Goal: Task Accomplishment & Management: Complete application form

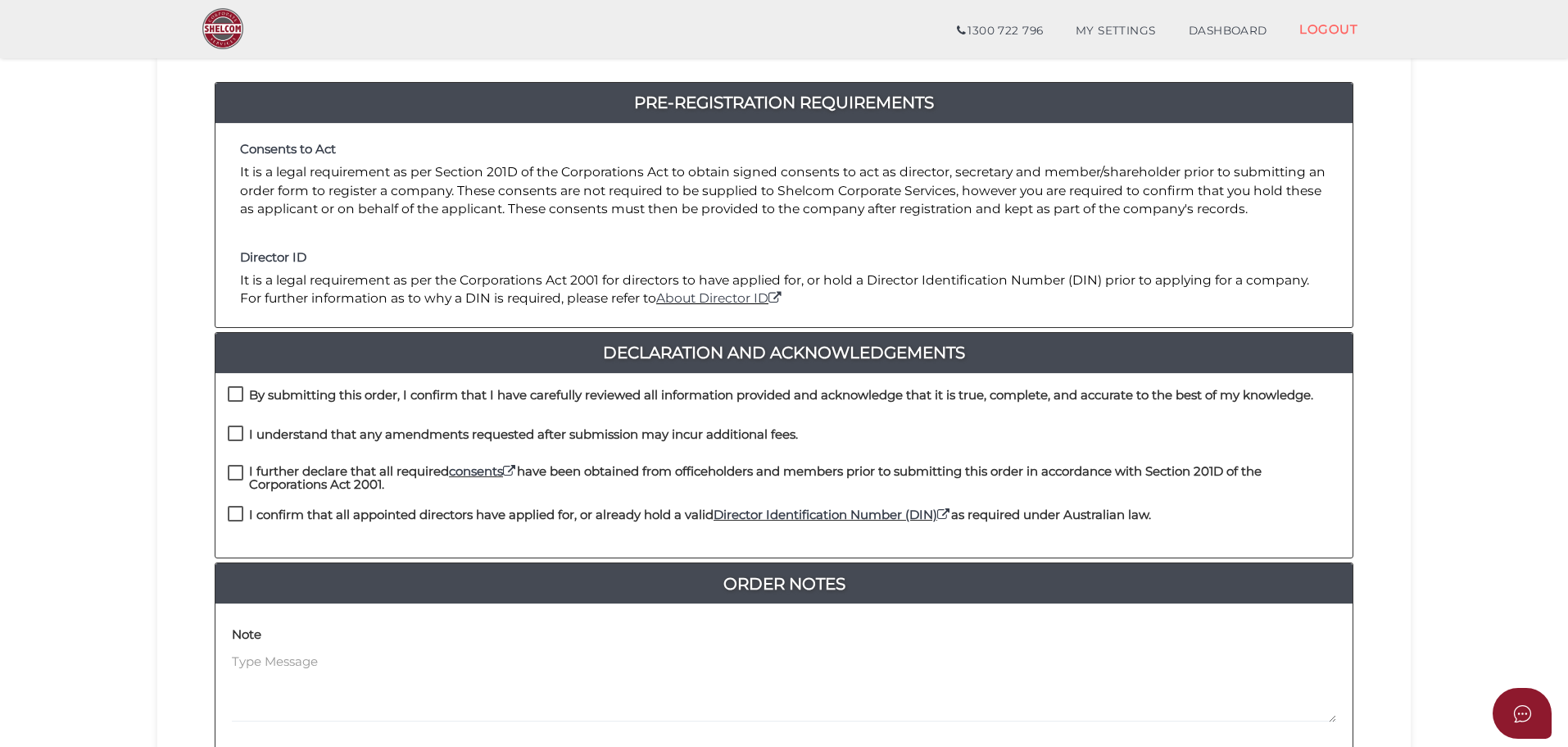
scroll to position [246, 0]
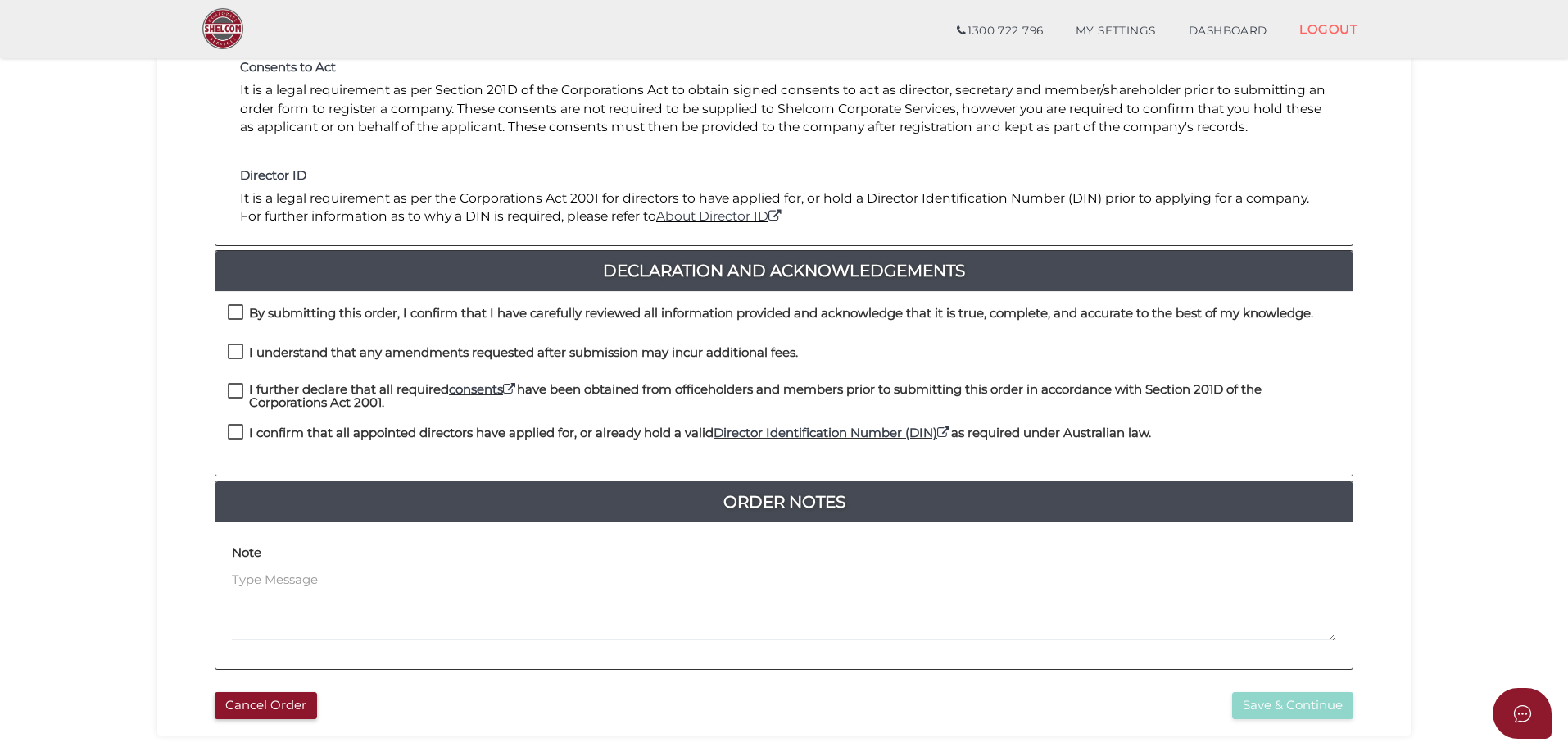
click at [231, 315] on label "By submitting this order, I confirm that I have carefully reviewed all informat…" at bounding box center [770, 317] width 1085 height 21
checkbox input "true"
click at [231, 358] on label "I understand that any amendments requested after submission may incur additiona…" at bounding box center [512, 356] width 570 height 21
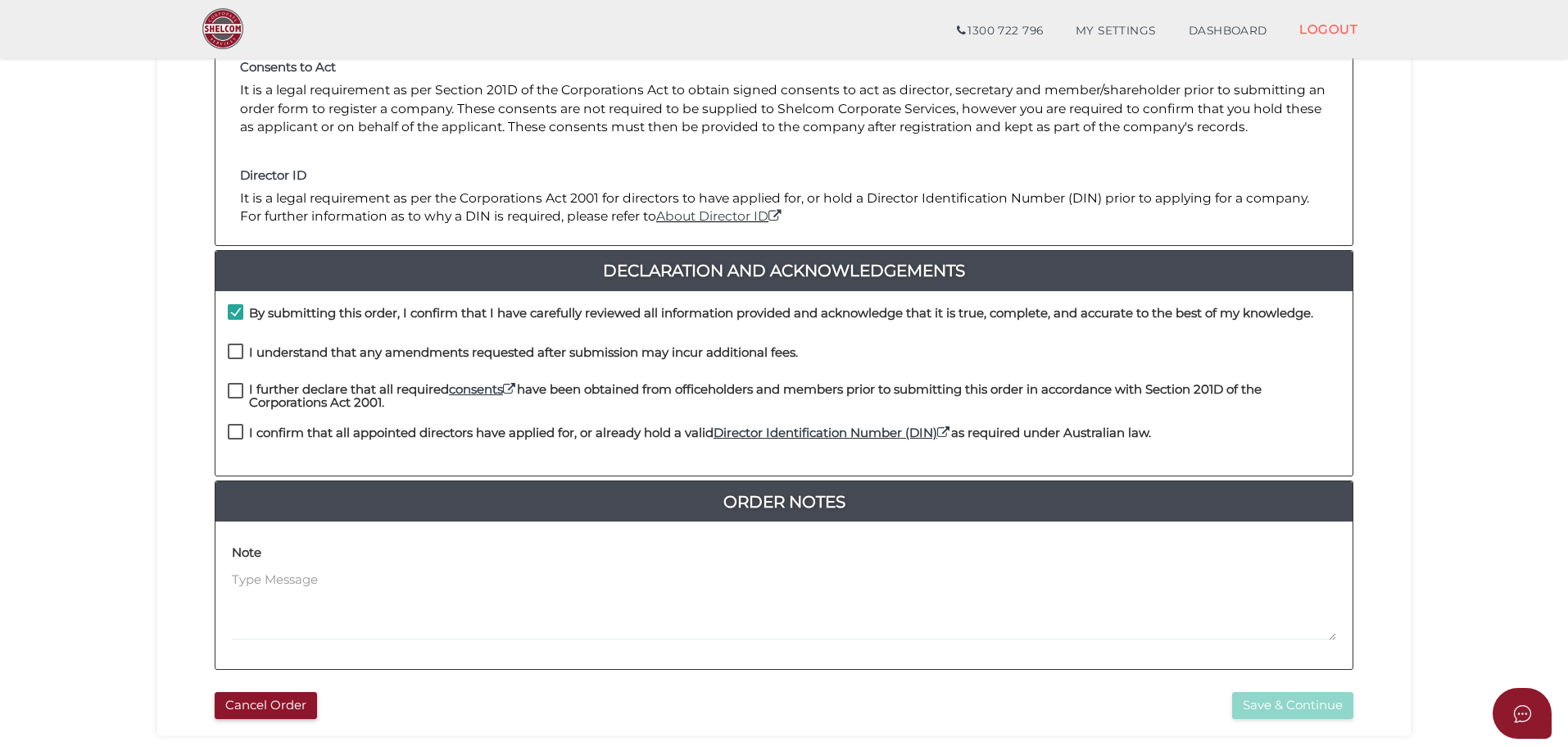
checkbox input "true"
click at [231, 394] on label "I further declare that all required consents have been obtained from officehold…" at bounding box center [784, 392] width 1112 height 21
checkbox input "true"
click at [233, 429] on label "I confirm that all appointed directors have applied for, or already hold a vali…" at bounding box center [689, 436] width 924 height 21
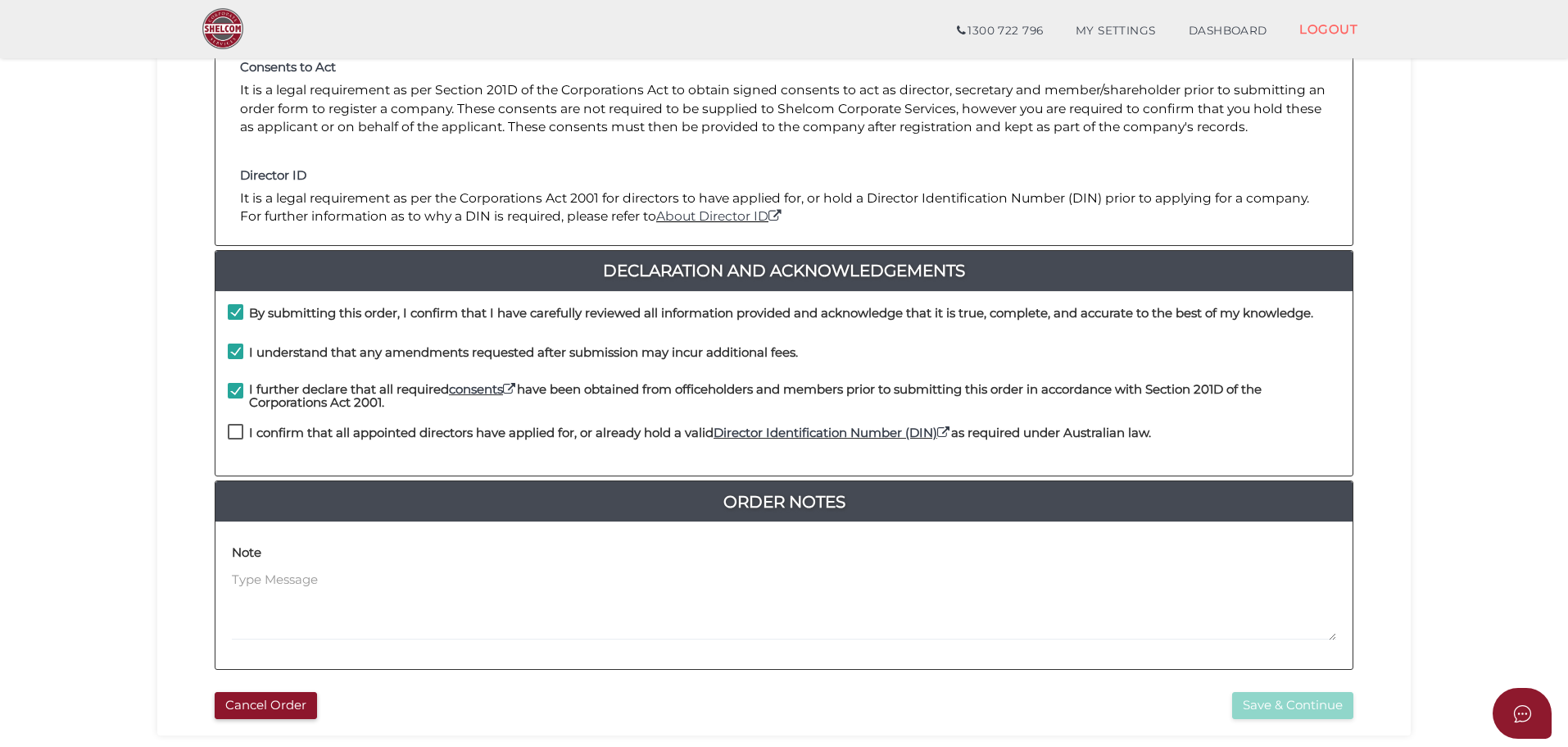
checkbox input "true"
click at [1283, 711] on button "Save & Continue" at bounding box center [1293, 704] width 121 height 27
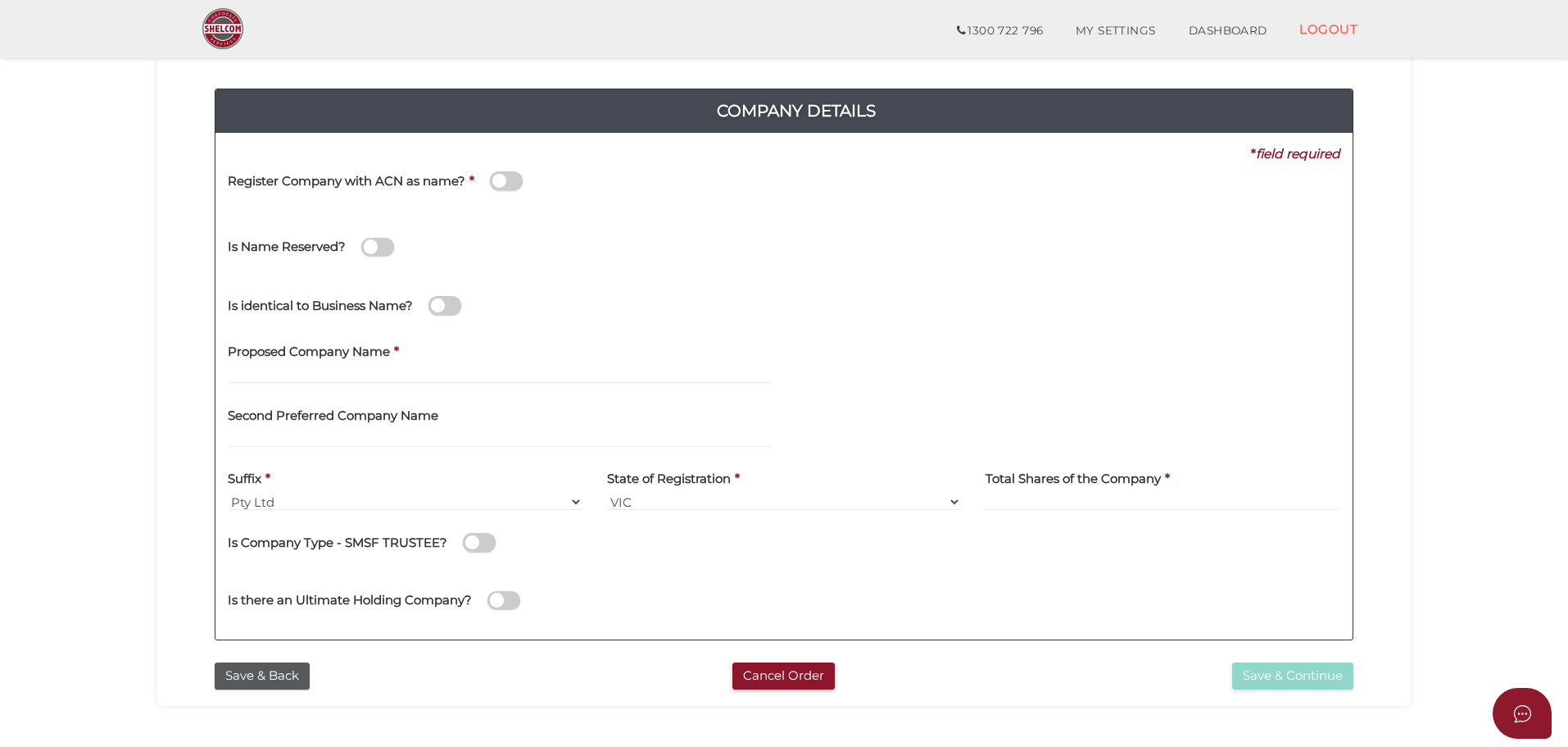
scroll to position [164, 0]
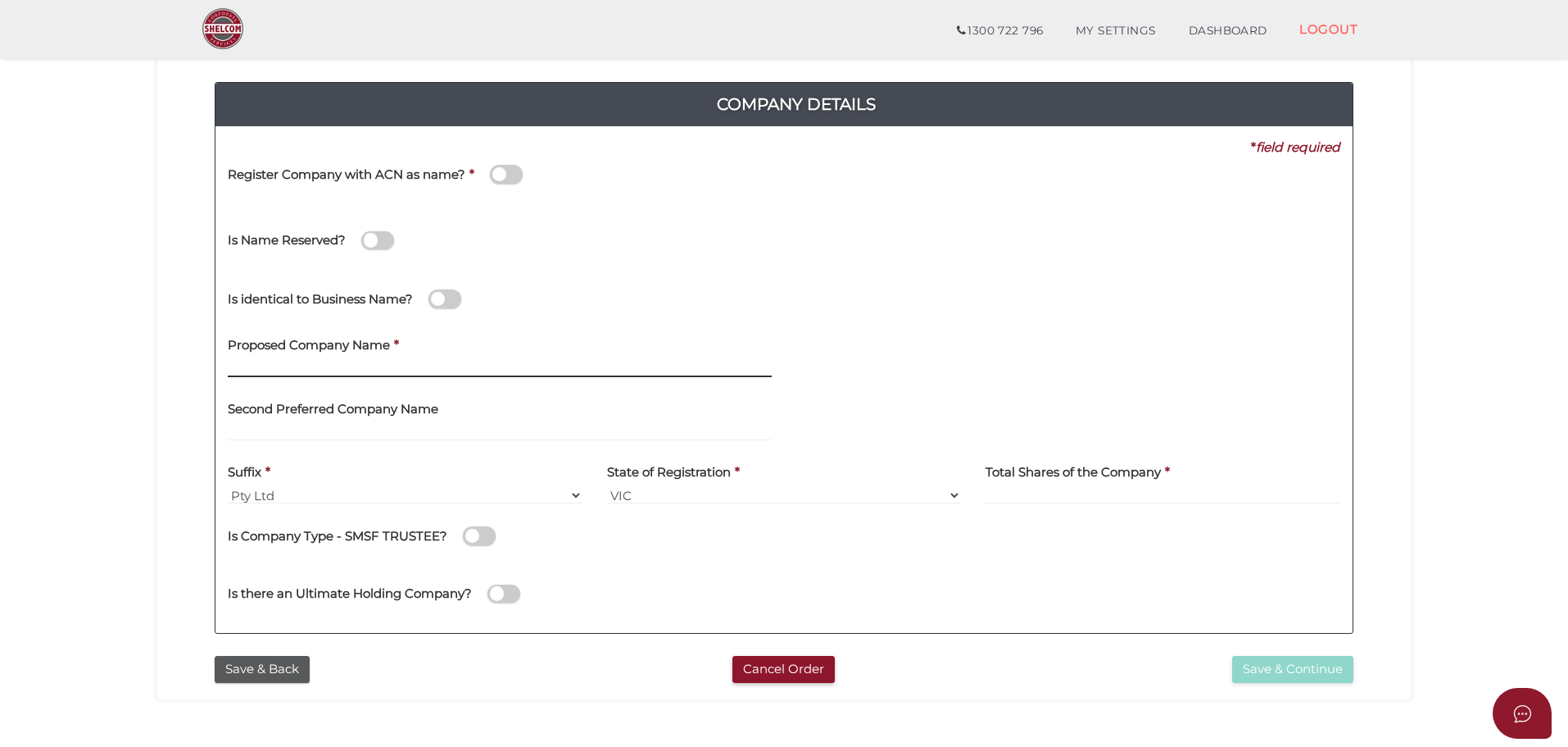
click at [350, 368] on input "text" at bounding box center [499, 368] width 544 height 18
click at [357, 374] on input "text" at bounding box center [499, 368] width 544 height 18
paste input "Jyonita Prishal Investment Co Pty Ltd"
type input "Jyonita Prishal Investment Co"
click at [1154, 492] on input at bounding box center [1162, 495] width 355 height 18
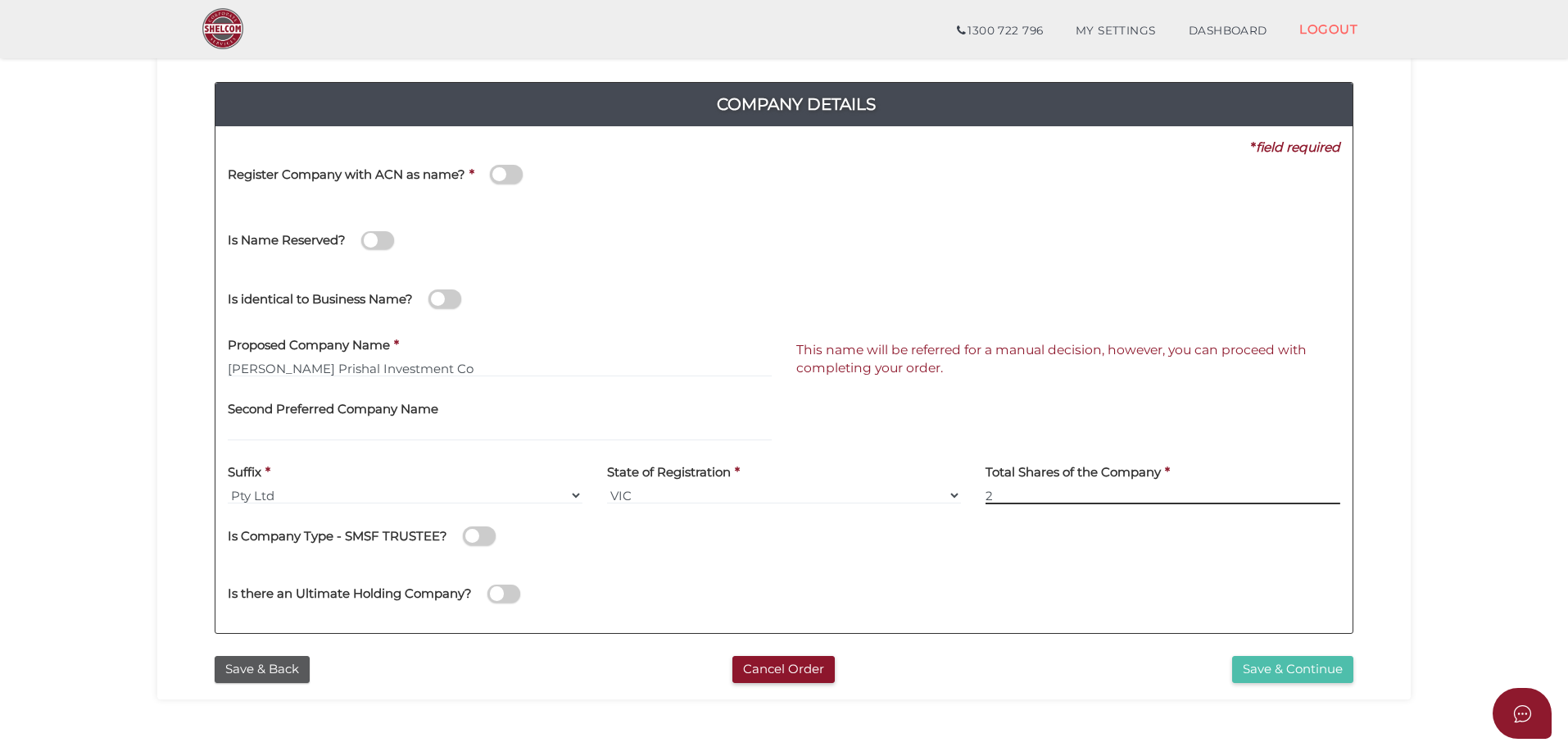
type input "2"
click at [1325, 670] on button "Save & Continue" at bounding box center [1293, 669] width 121 height 27
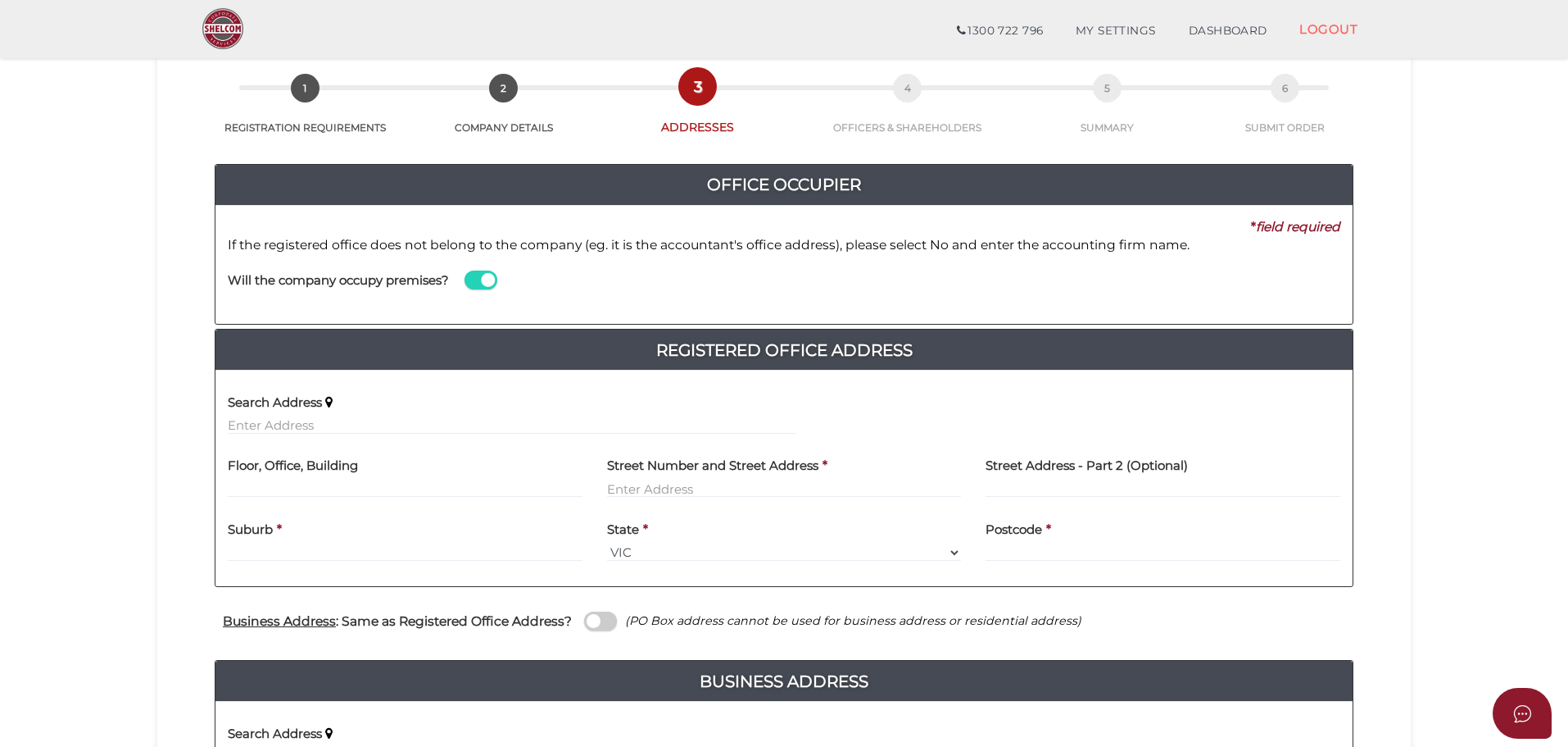
scroll to position [164, 0]
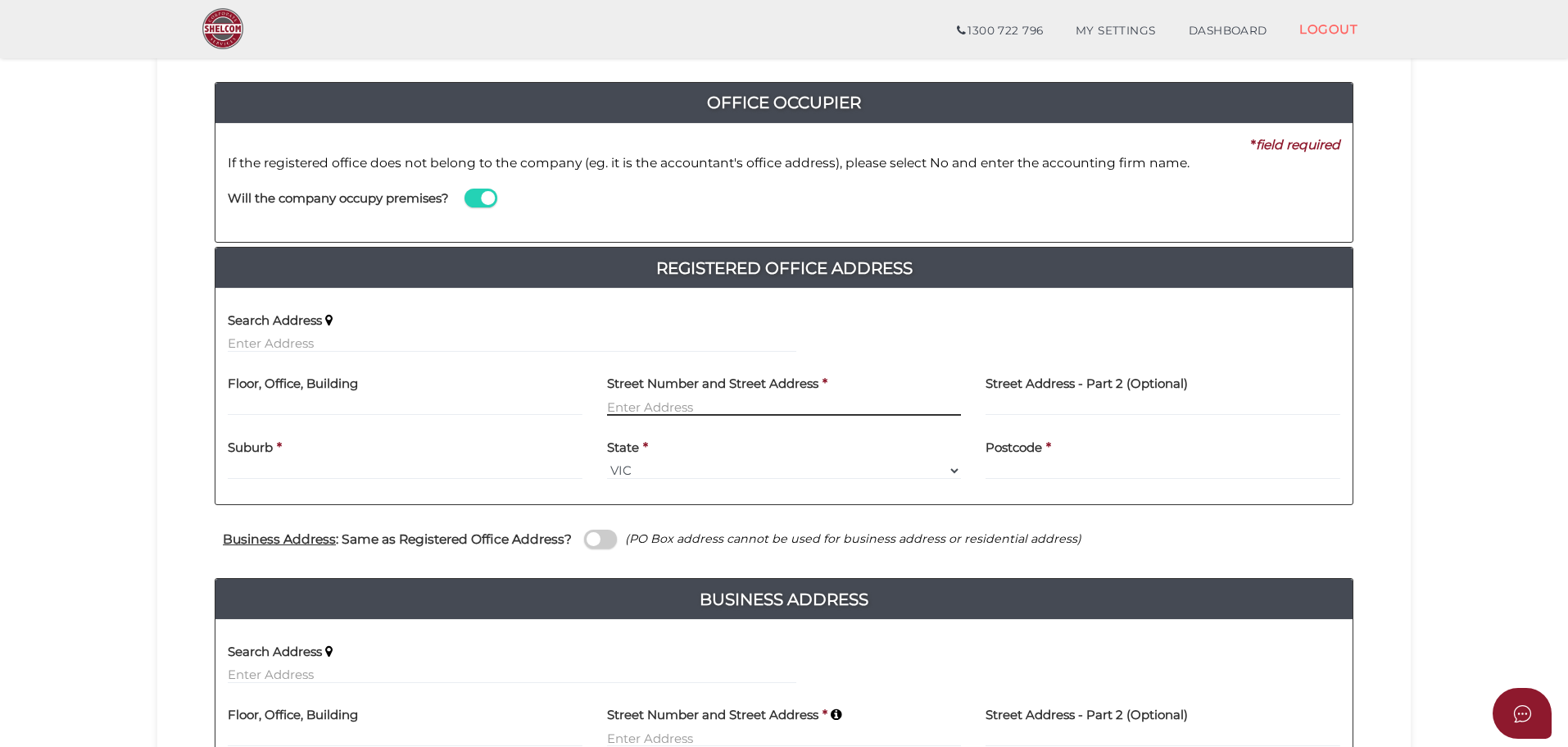
click at [691, 403] on input "text" at bounding box center [784, 406] width 355 height 18
type input "13 Glencroft Terrace"
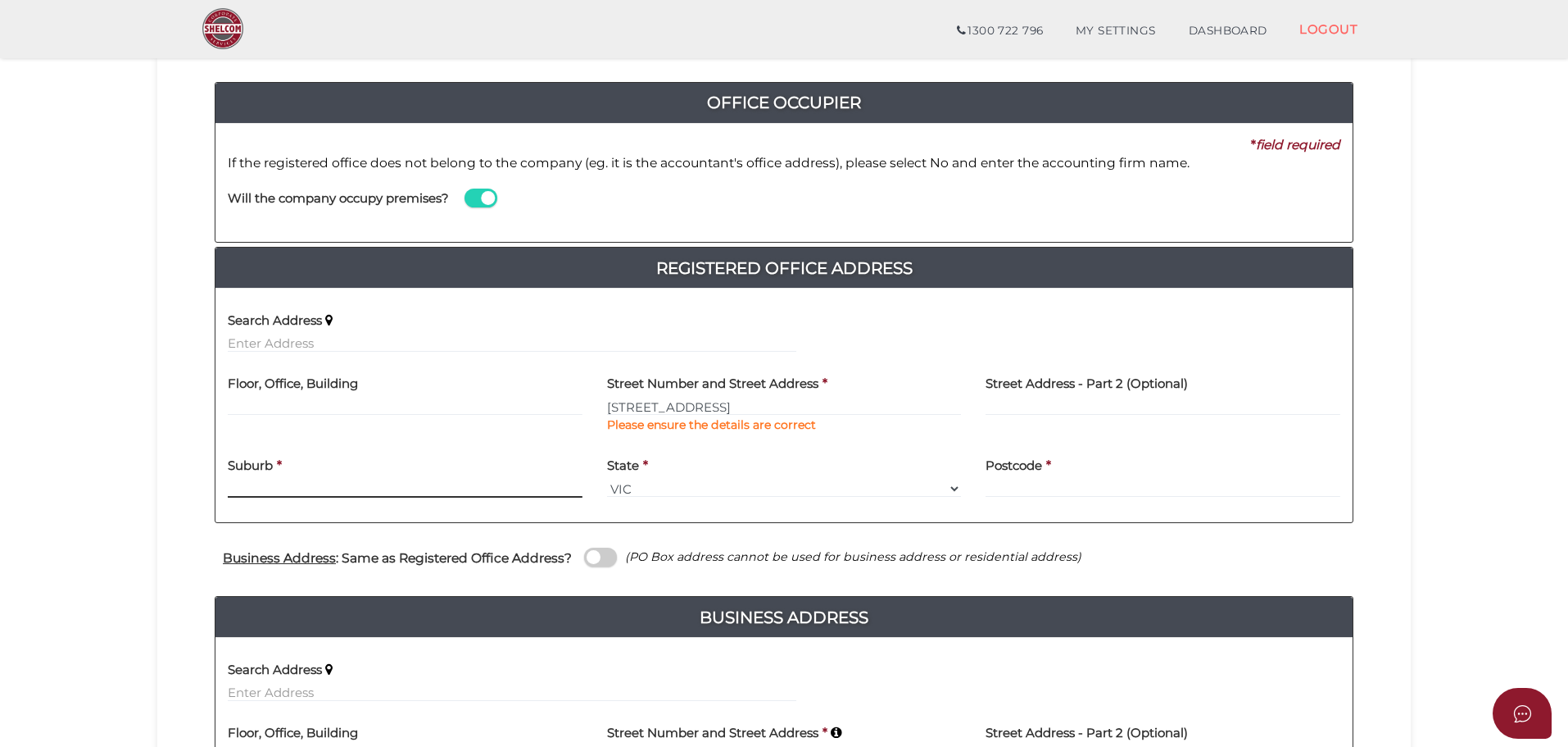
click at [517, 476] on div "Suburb *" at bounding box center [404, 473] width 355 height 52
click at [770, 405] on input "13 Glencroft Terrace" at bounding box center [784, 406] width 355 height 18
click at [305, 489] on input "text" at bounding box center [404, 489] width 355 height 18
type input "WHEELERS HILL"
type input "3150"
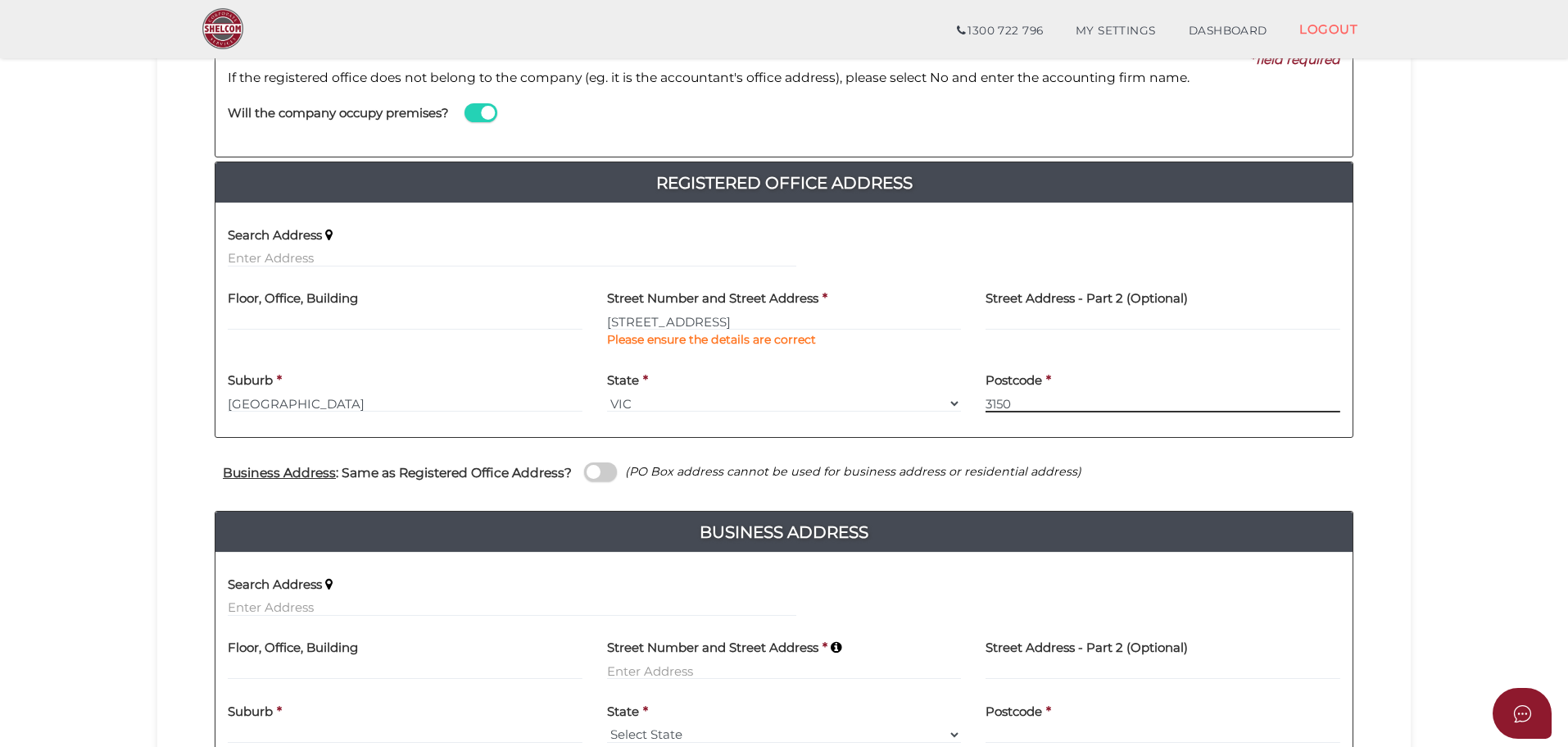
scroll to position [328, 0]
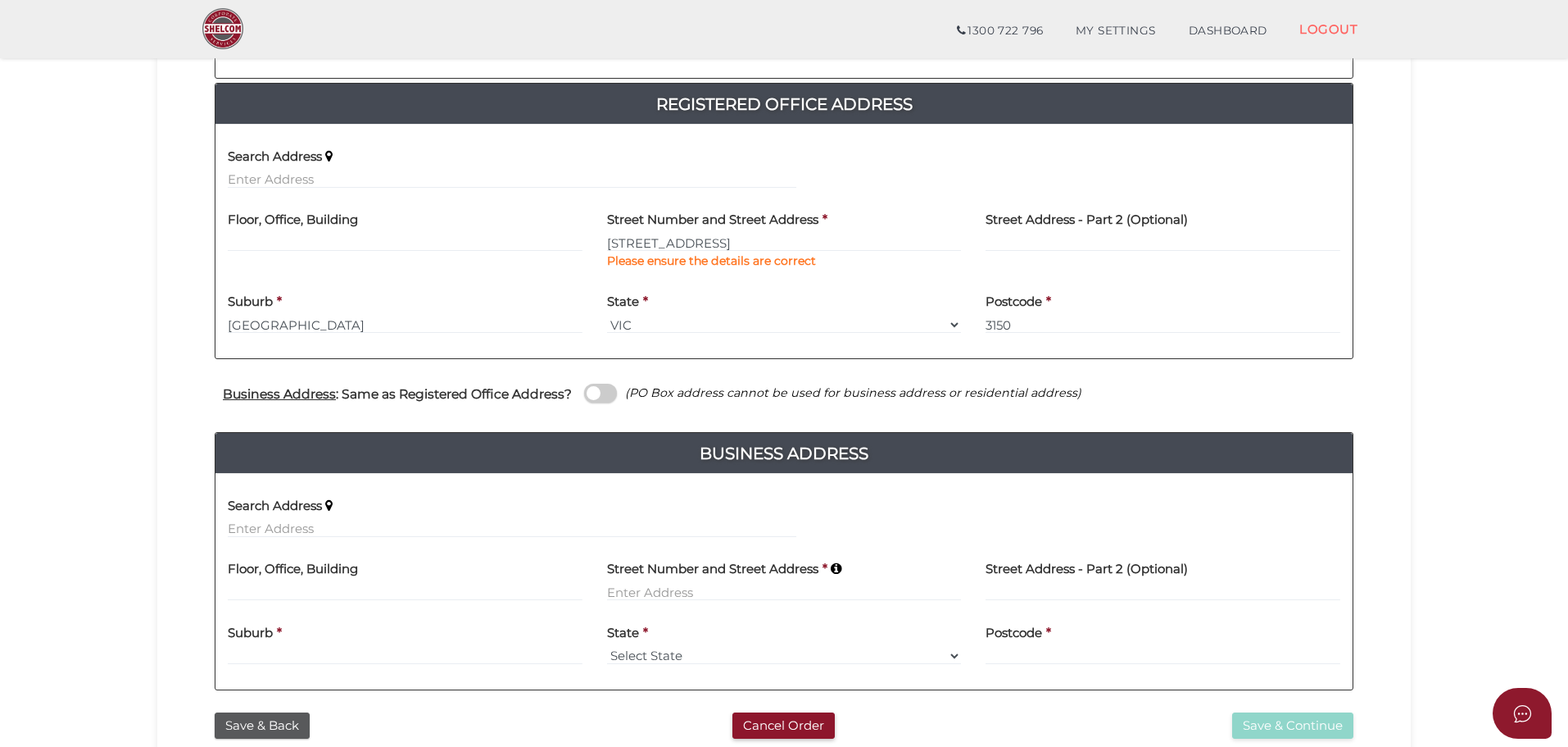
click at [602, 391] on span at bounding box center [600, 392] width 33 height 19
click at [0, 0] on input "checkbox" at bounding box center [0, 0] width 0 height 0
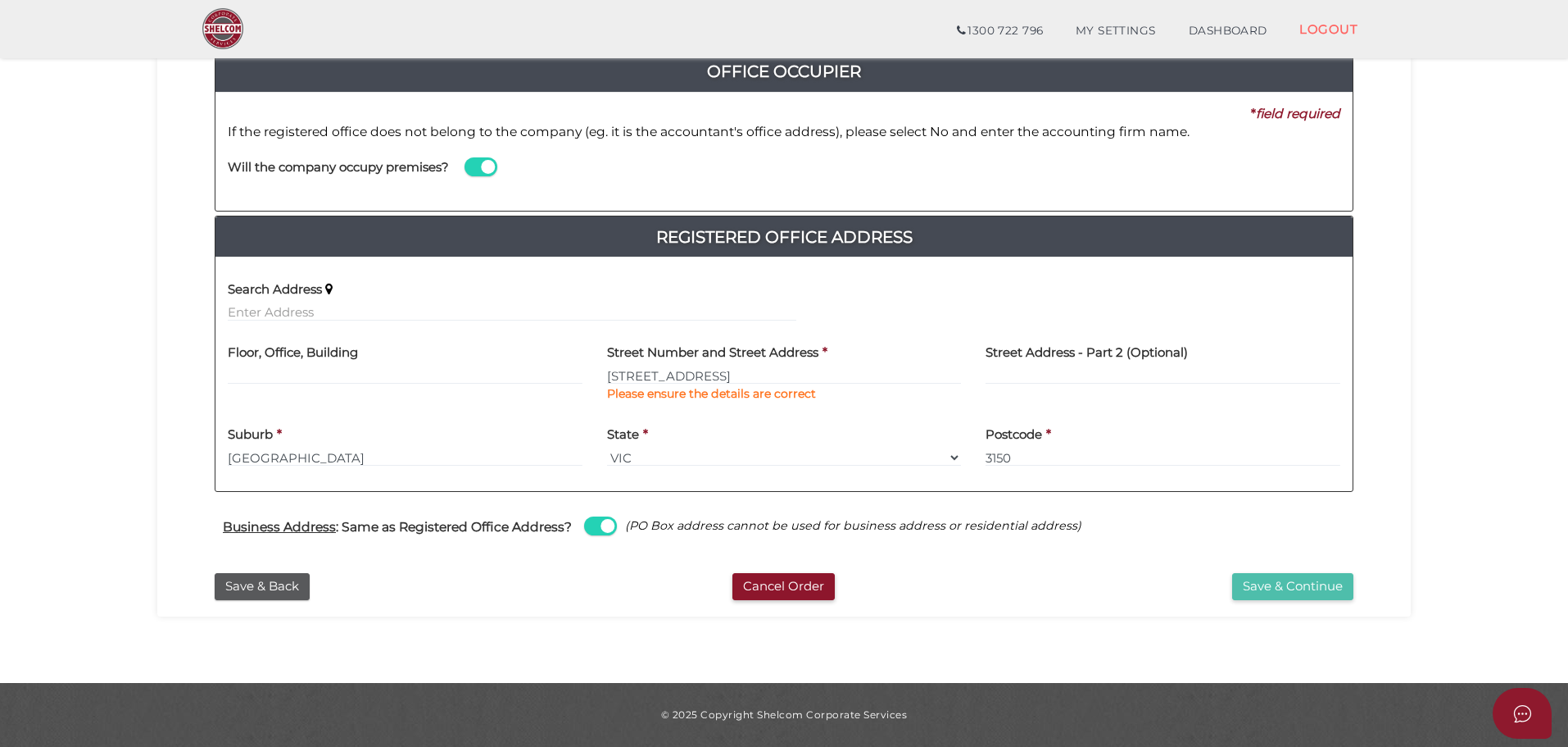
click at [1264, 579] on button "Save & Continue" at bounding box center [1293, 586] width 121 height 27
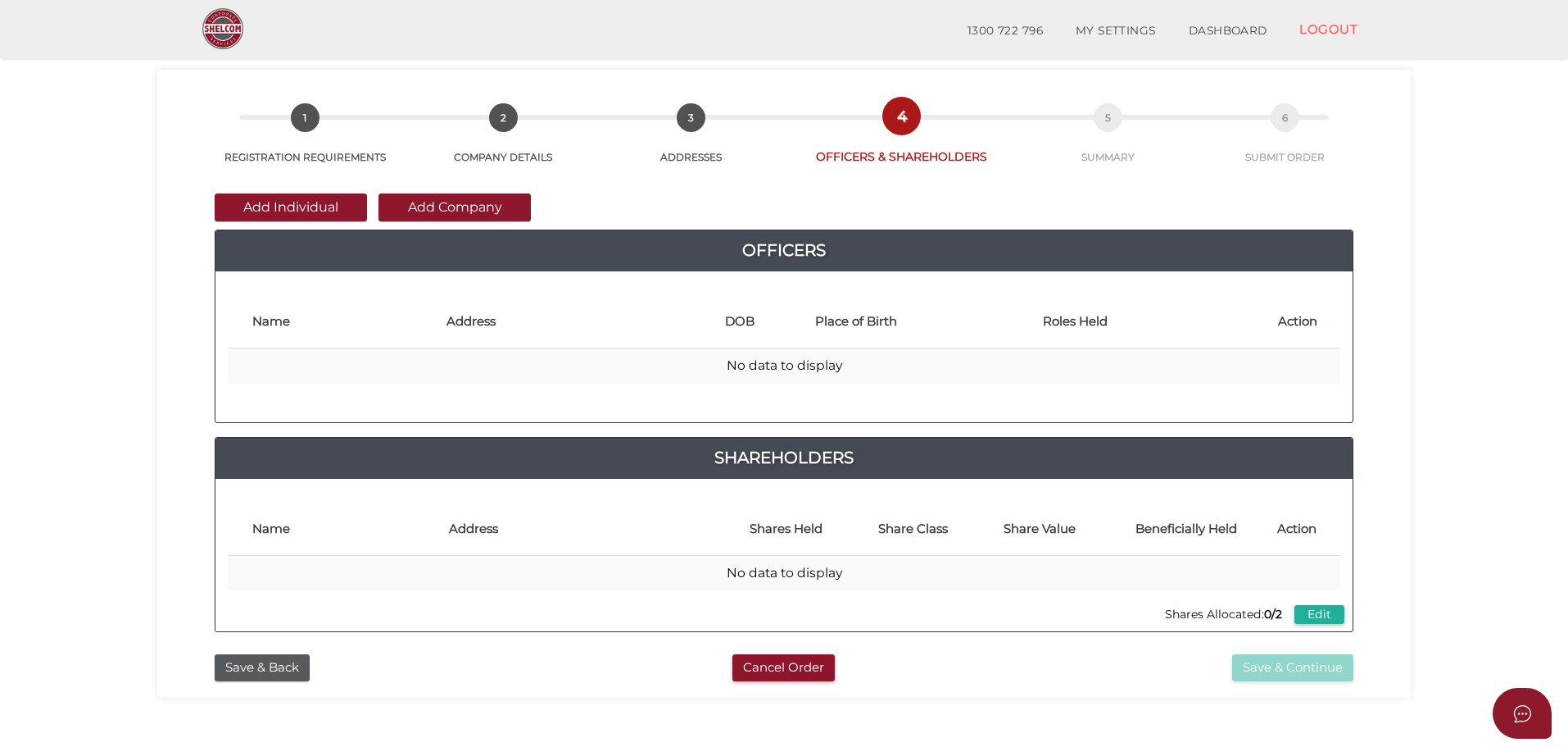
scroll to position [82, 0]
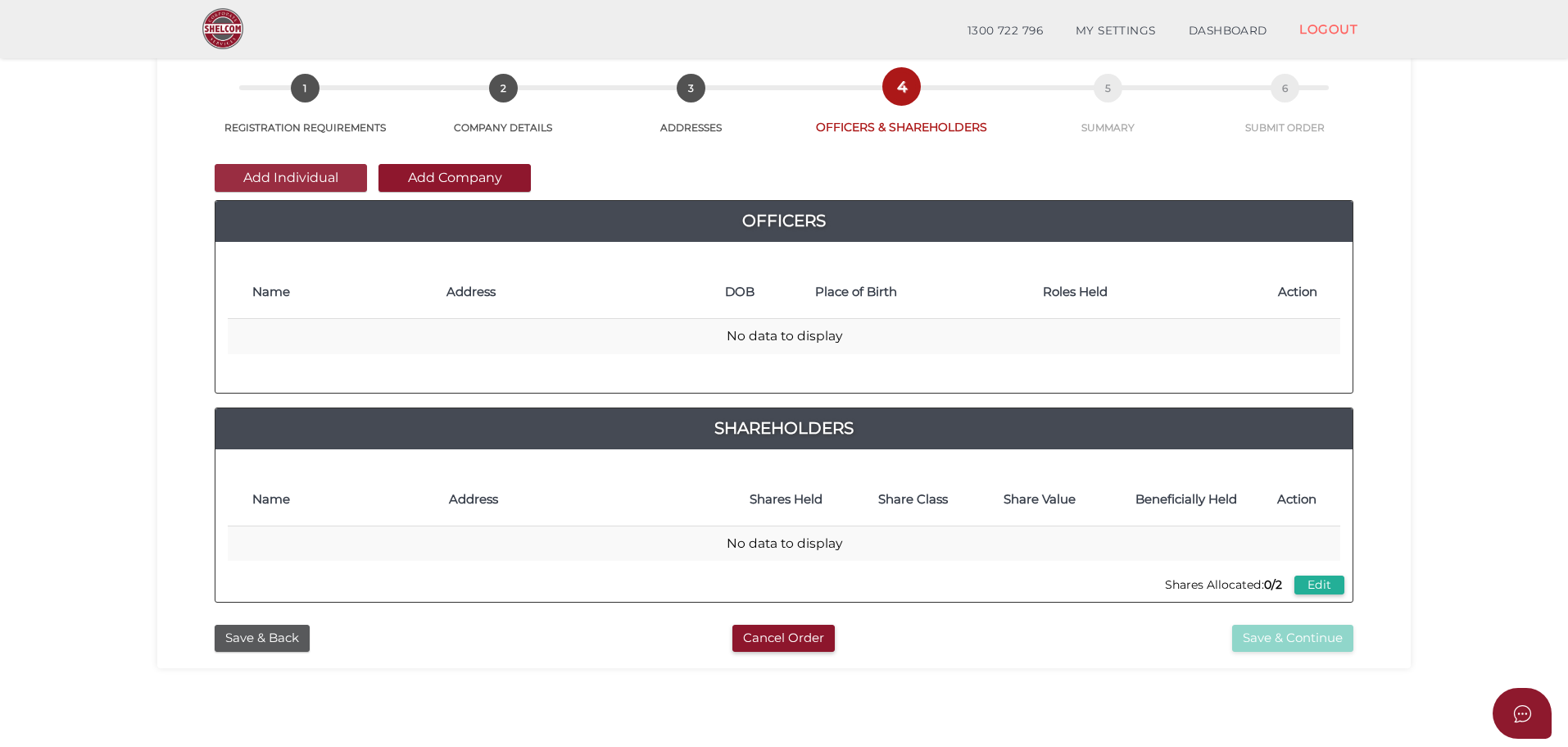
click at [326, 175] on button "Add Individual" at bounding box center [290, 178] width 152 height 28
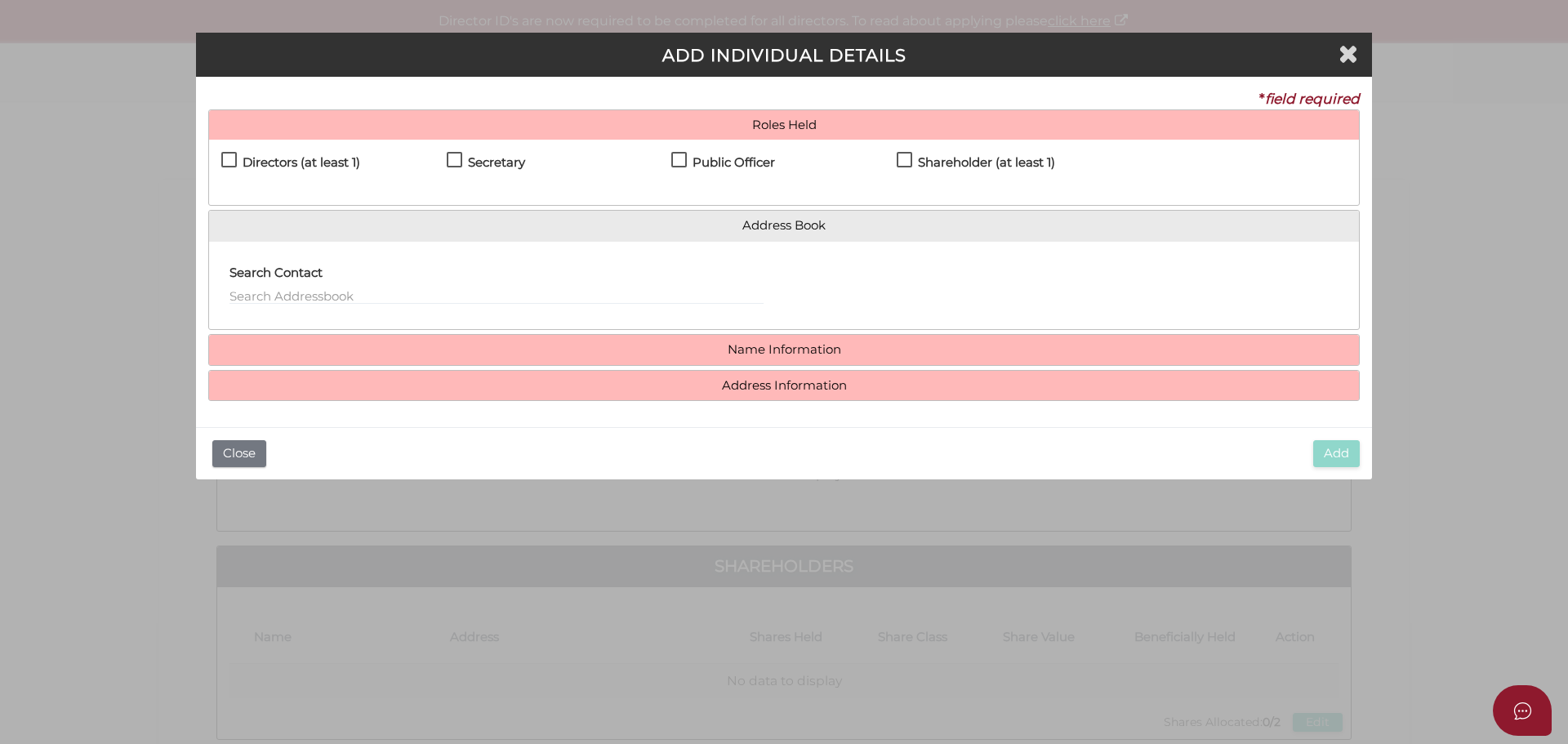
click at [233, 156] on label "Directors (at least 1)" at bounding box center [291, 166] width 139 height 21
checkbox input "true"
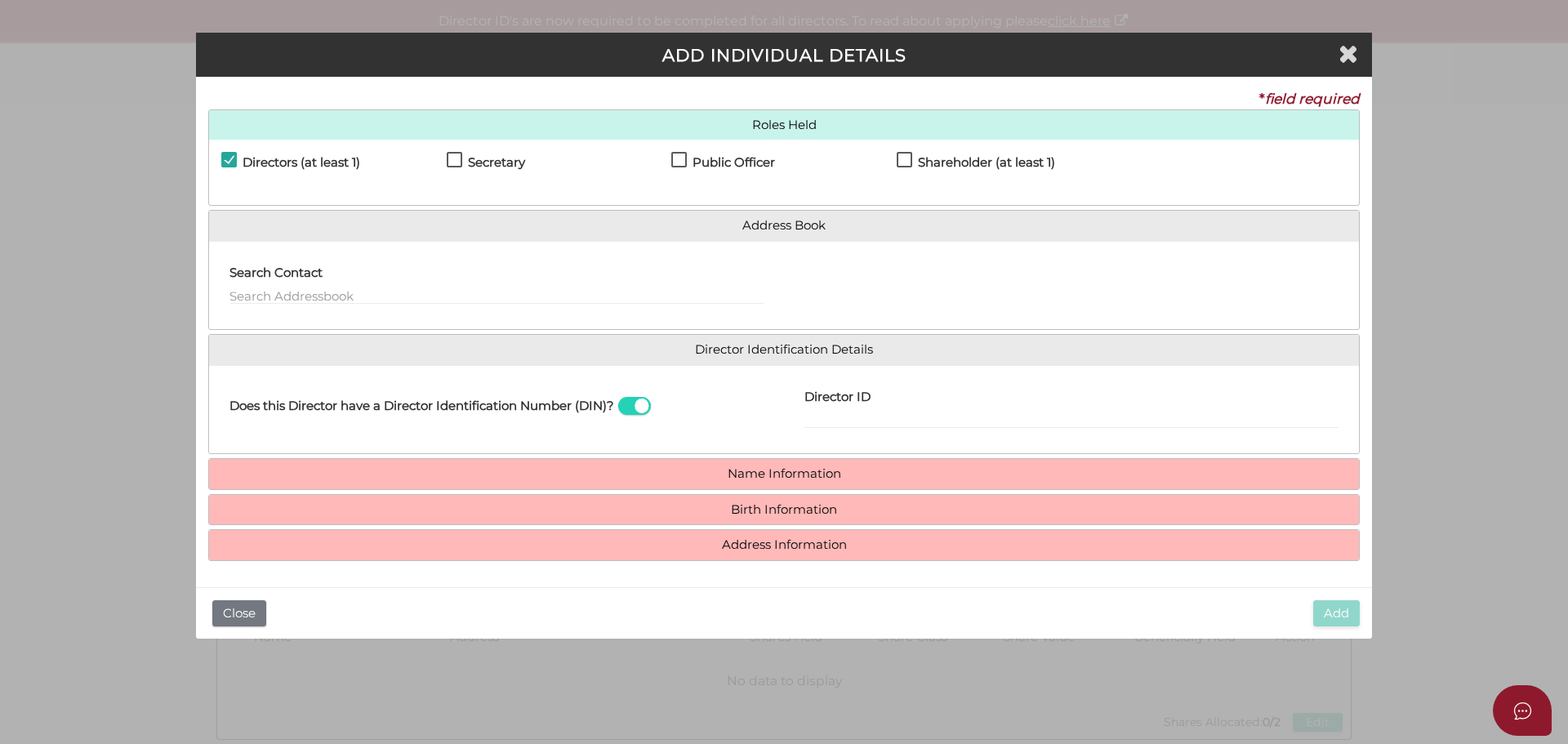
click at [453, 161] on label "Secretary" at bounding box center [485, 166] width 78 height 21
checkbox input "true"
click at [907, 156] on label "Shareholder (at least 1)" at bounding box center [976, 166] width 158 height 21
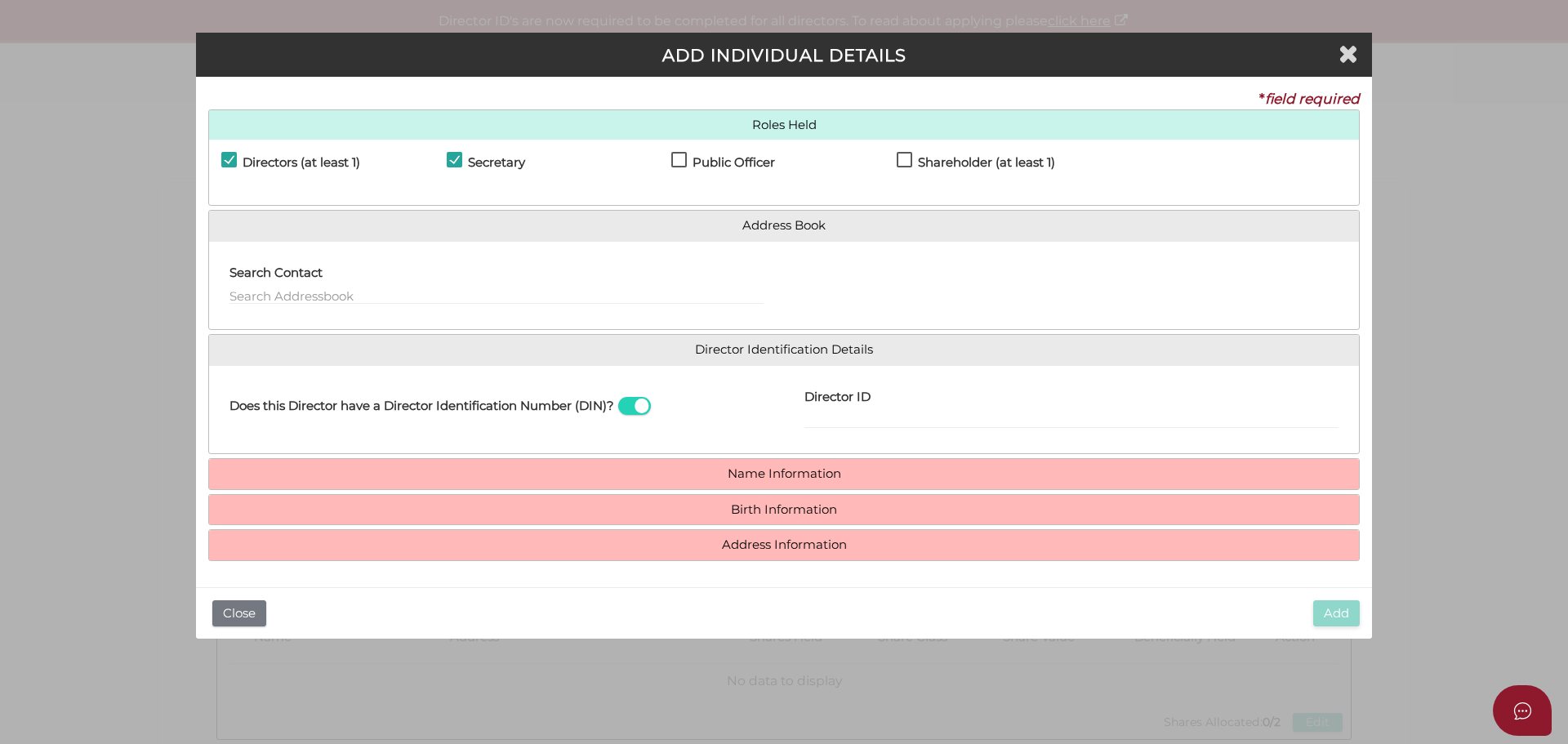
checkbox input "true"
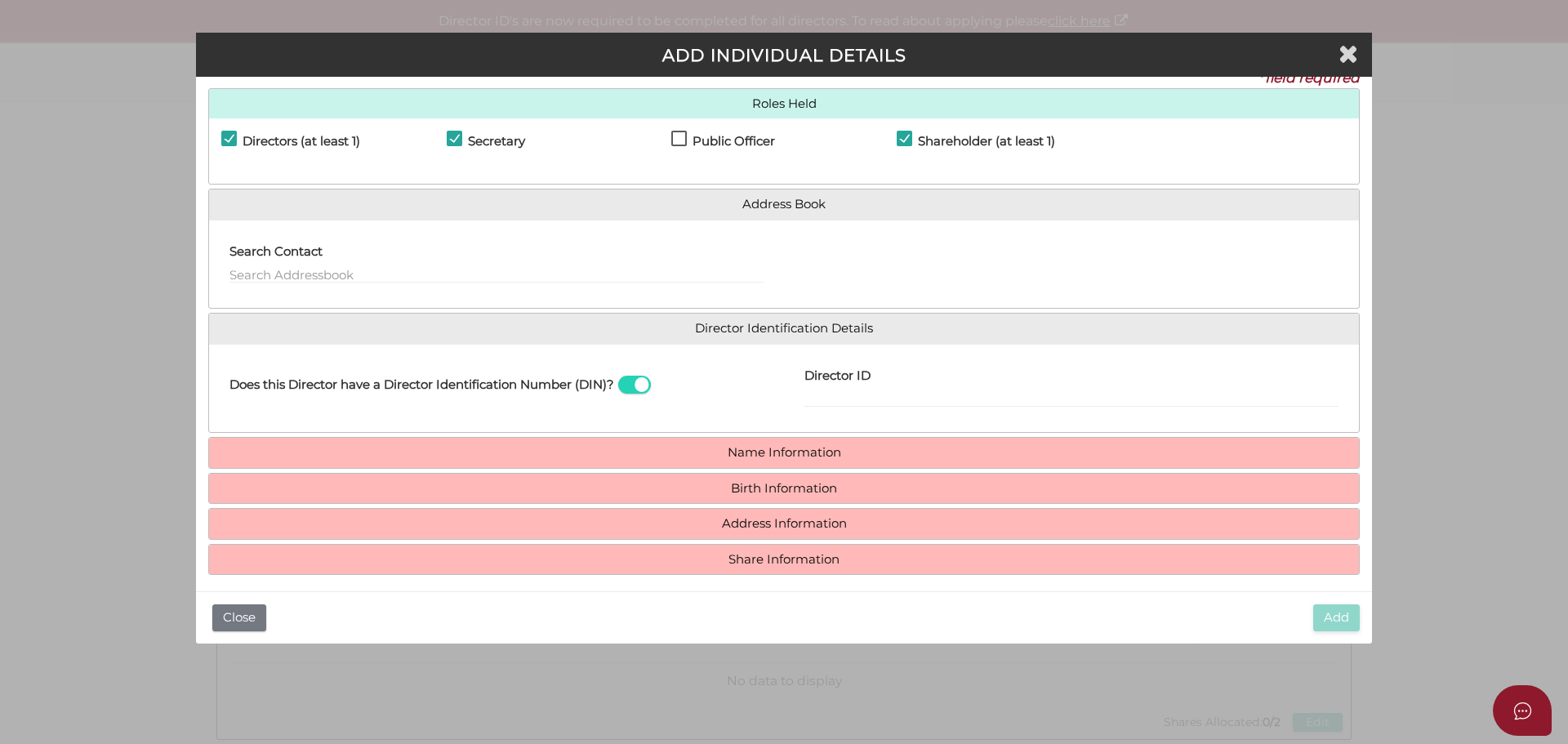
scroll to position [31, 0]
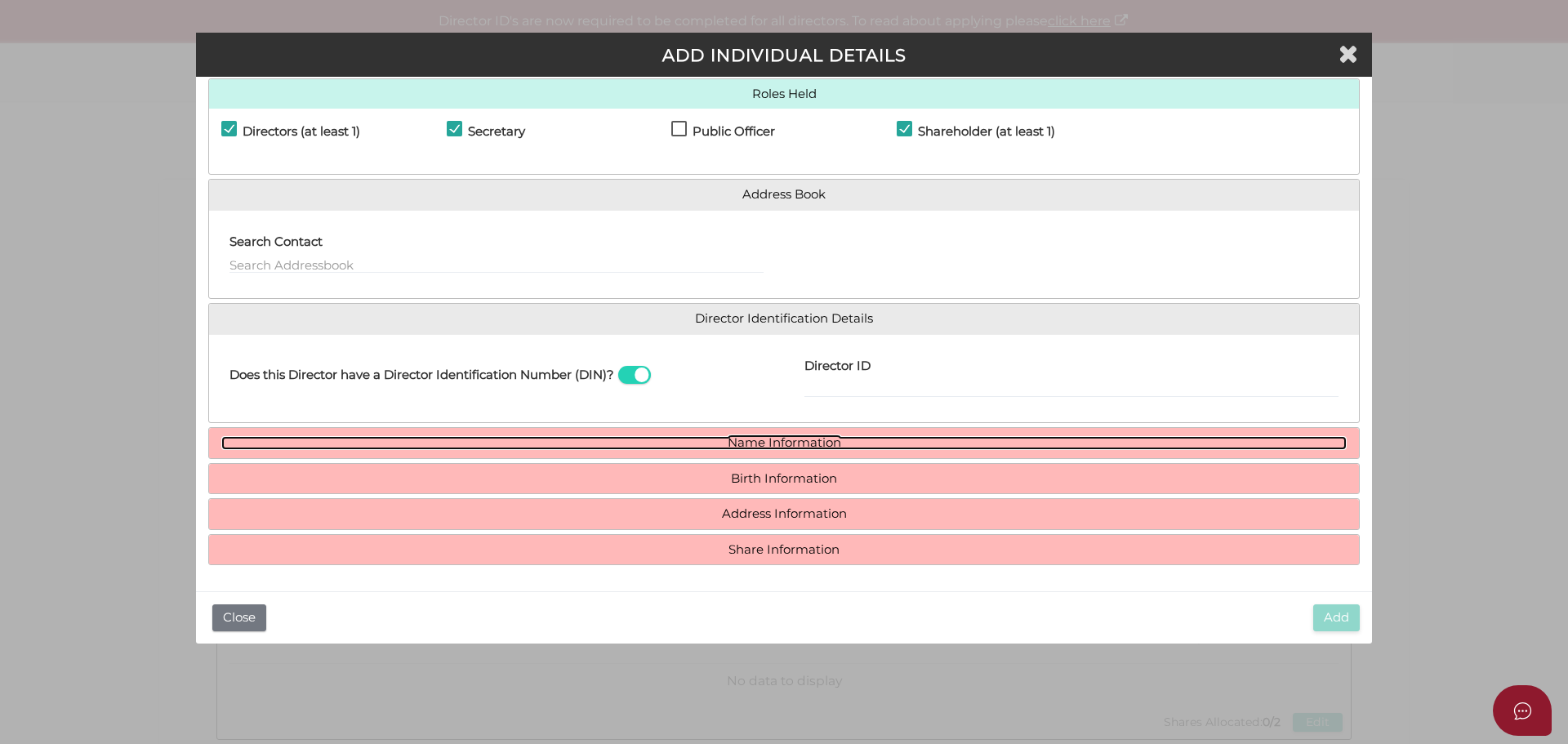
click at [816, 439] on link "Name Information" at bounding box center [784, 443] width 1126 height 14
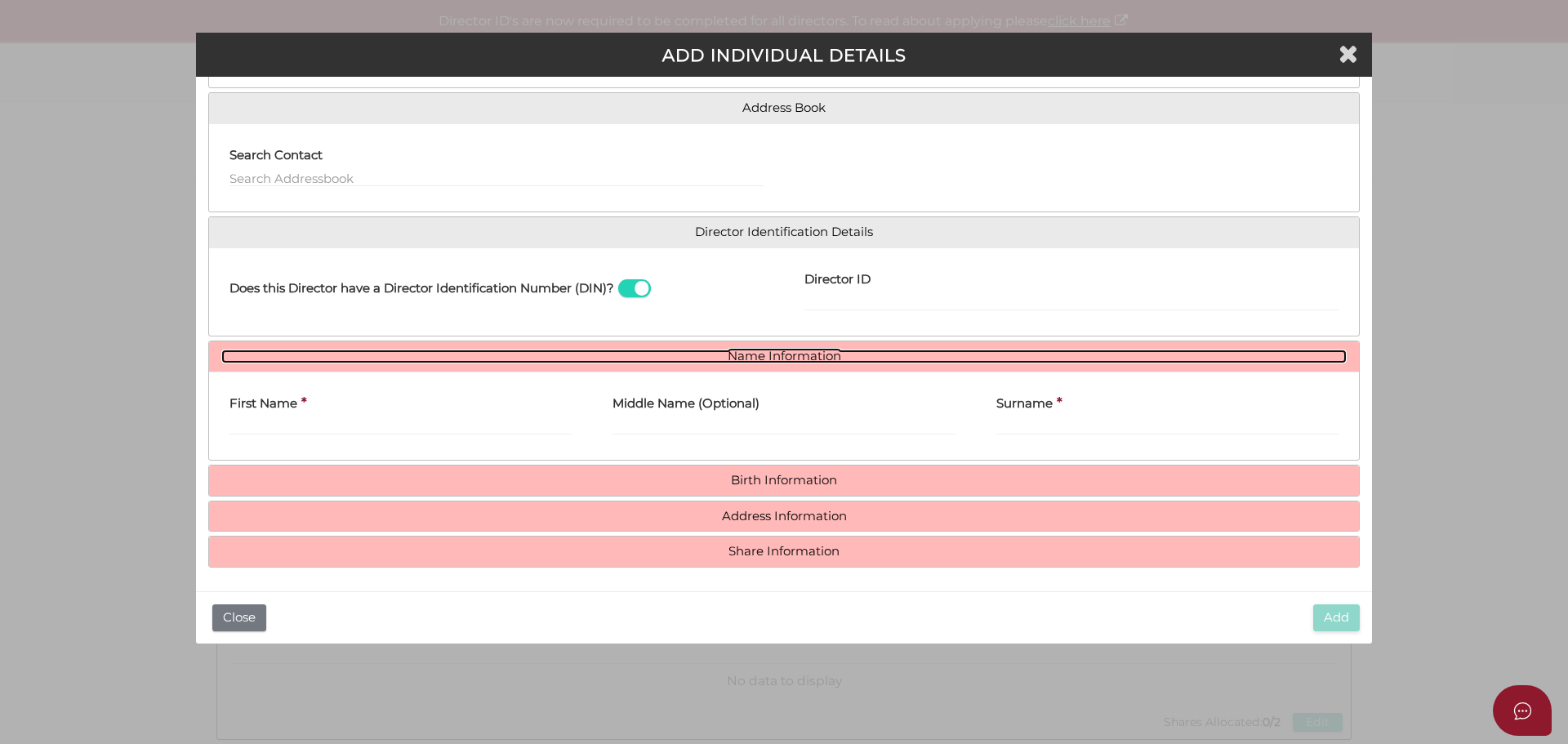
scroll to position [120, 0]
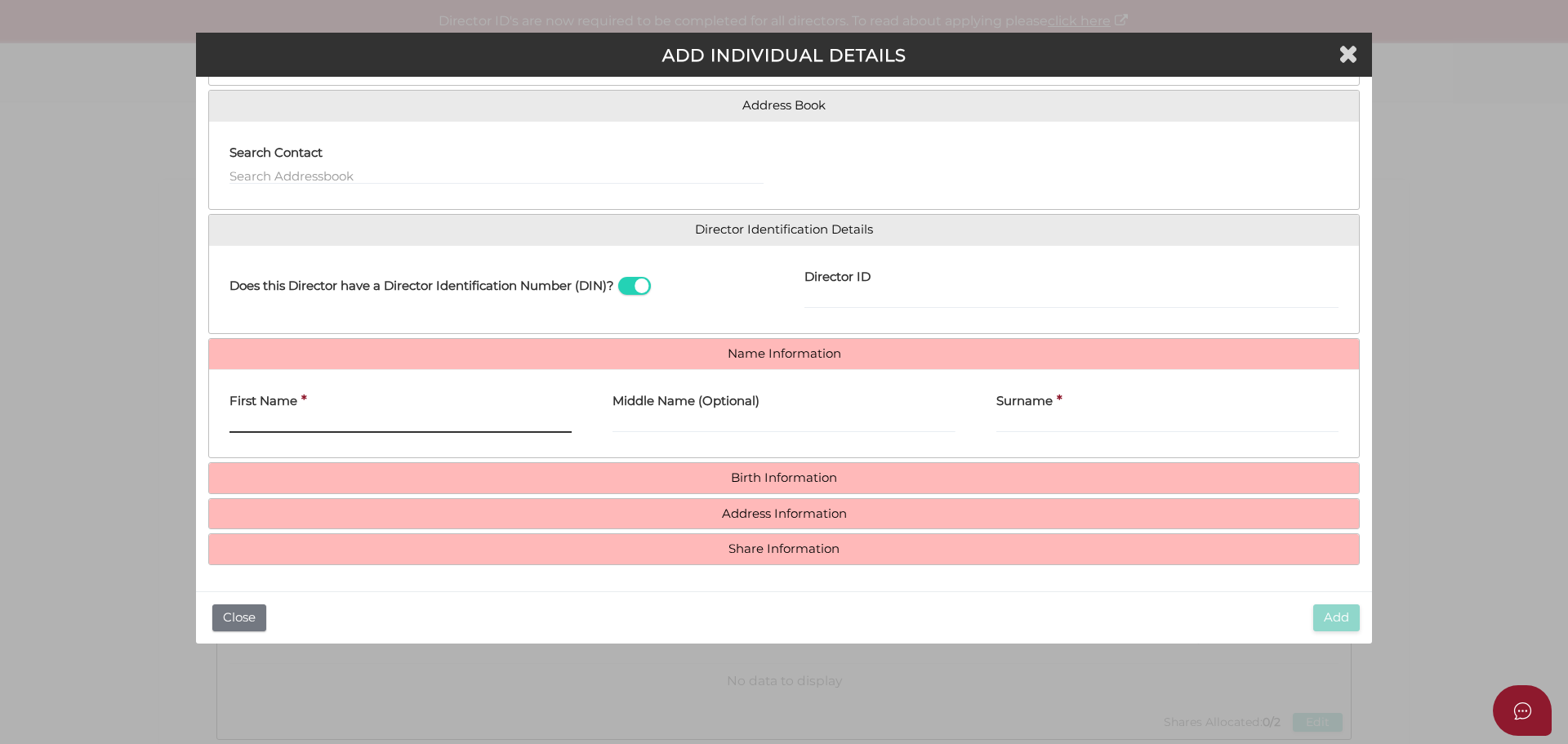
click at [374, 419] on input "First Name" at bounding box center [401, 423] width 343 height 18
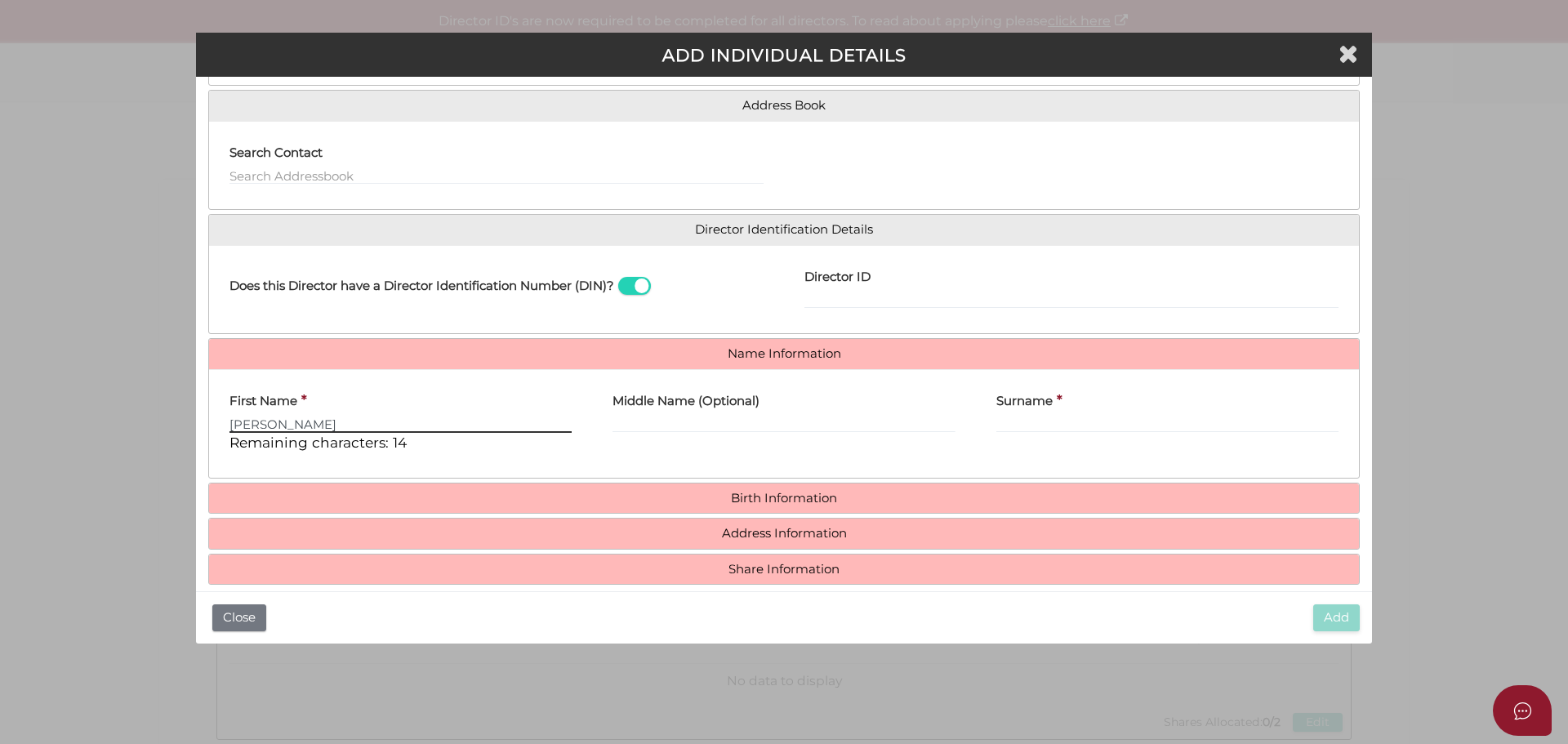
type input "Vanita"
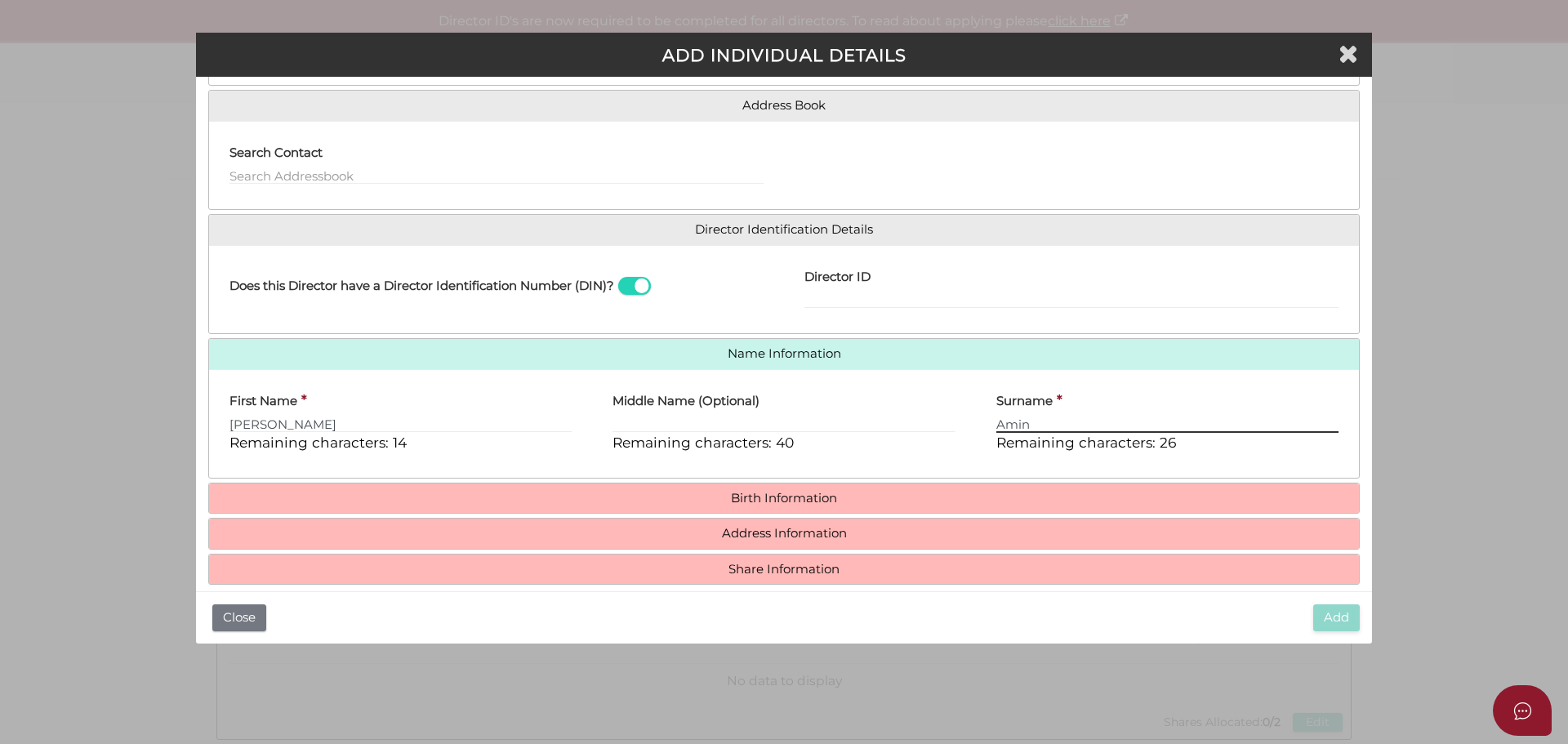
type input "Amin"
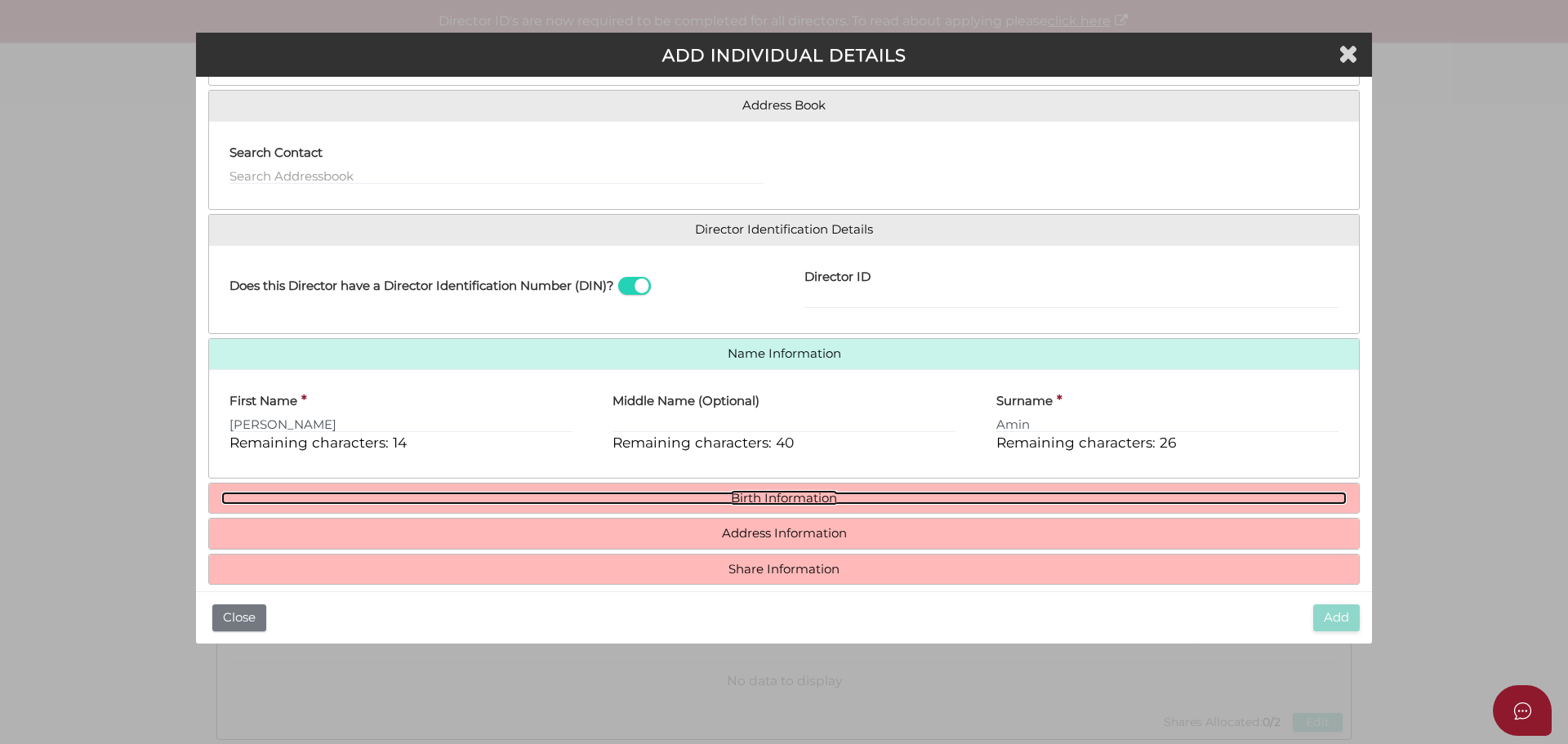
click at [828, 497] on link "Birth Information" at bounding box center [784, 499] width 1126 height 14
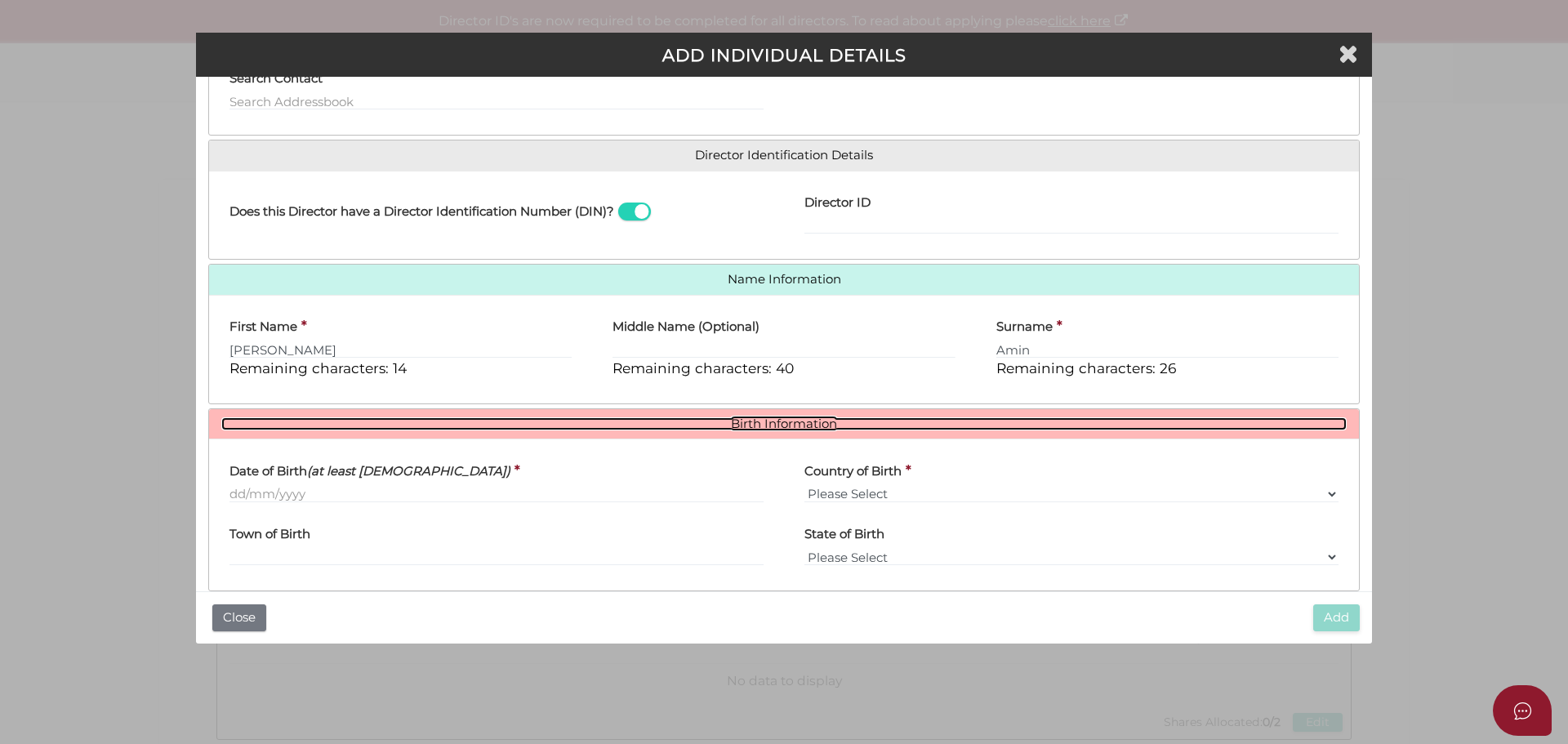
scroll to position [292, 0]
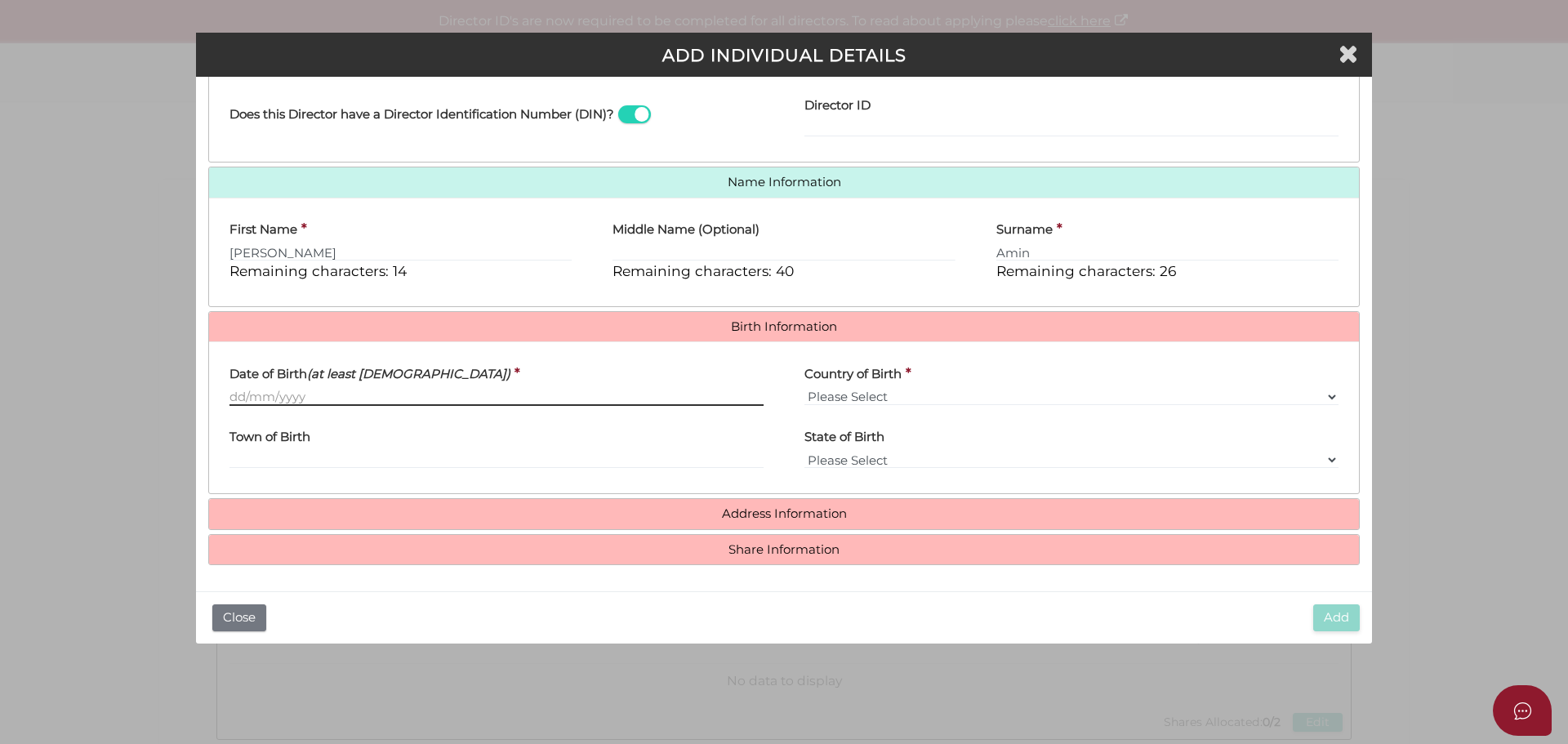
click at [425, 404] on input "Date of Birth (at least 18 years old)" at bounding box center [497, 397] width 535 height 18
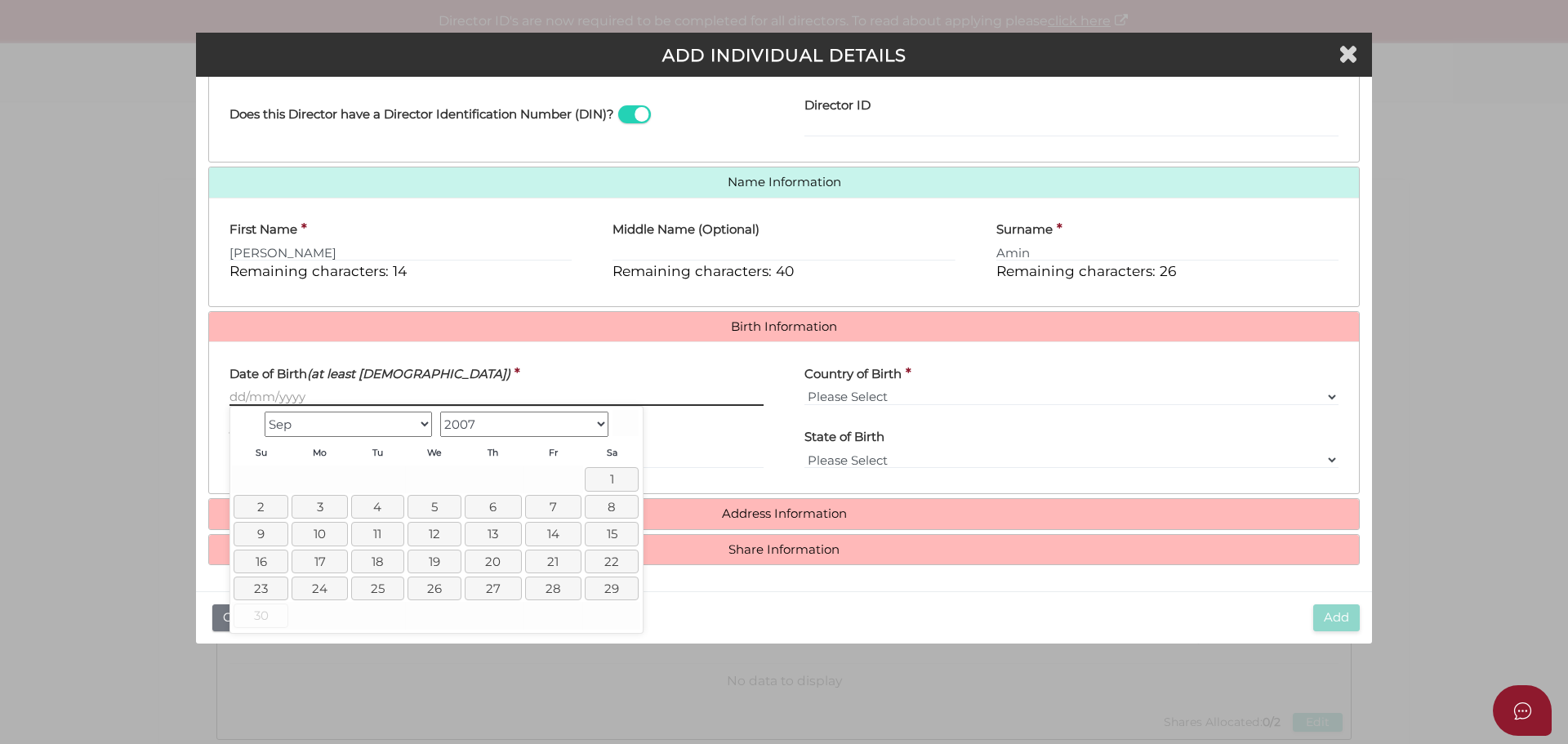
click at [253, 397] on input "Date of Birth (at least 18 years old)" at bounding box center [497, 397] width 535 height 18
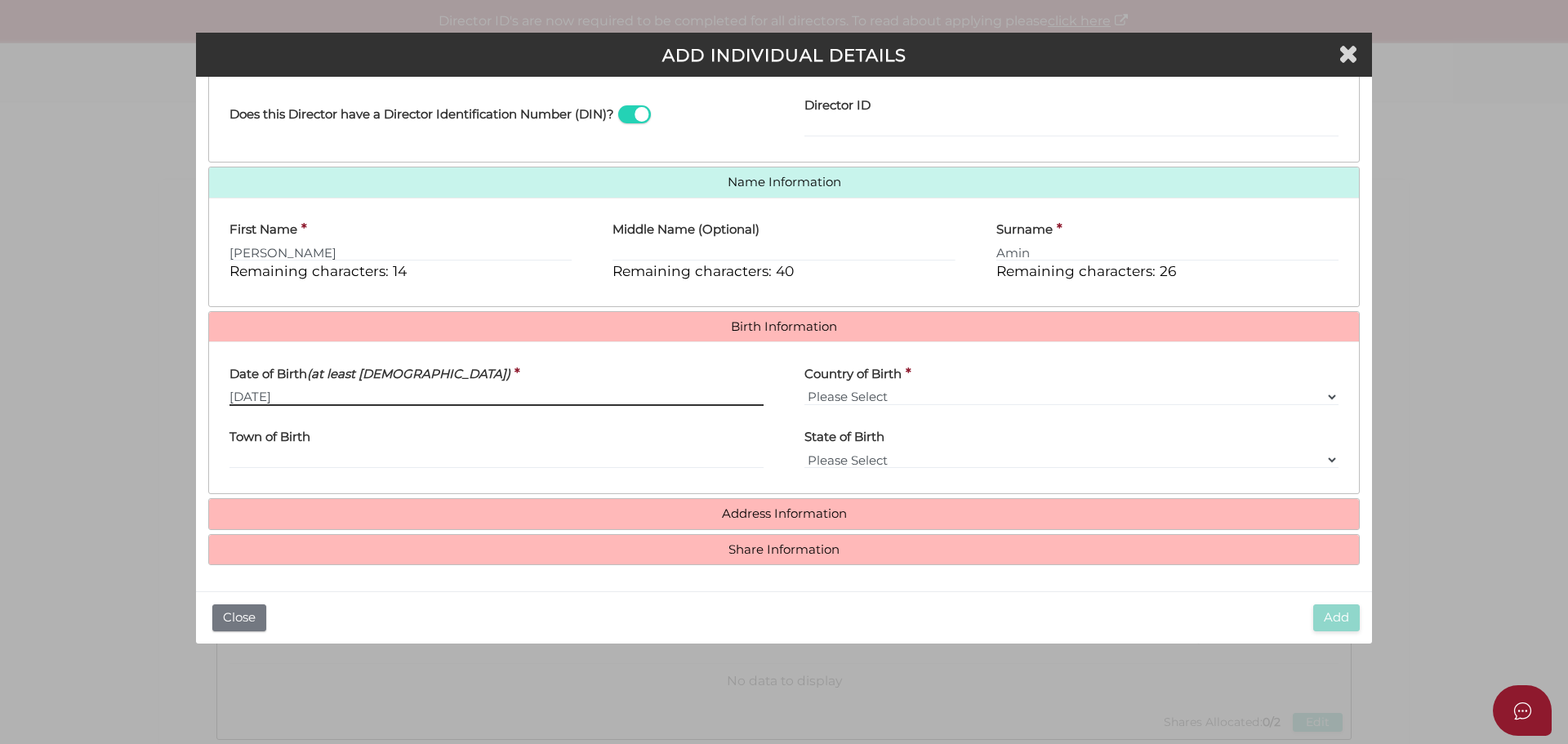
type input "23/07/1957"
click at [957, 390] on select "Please Select v Australia Afghanistan Albania Algeria American Samoa Andorra An…" at bounding box center [1072, 397] width 535 height 18
select select "Fiji"
click at [805, 388] on select "Please Select v Australia Afghanistan Albania Algeria American Samoa Andorra An…" at bounding box center [1072, 397] width 535 height 18
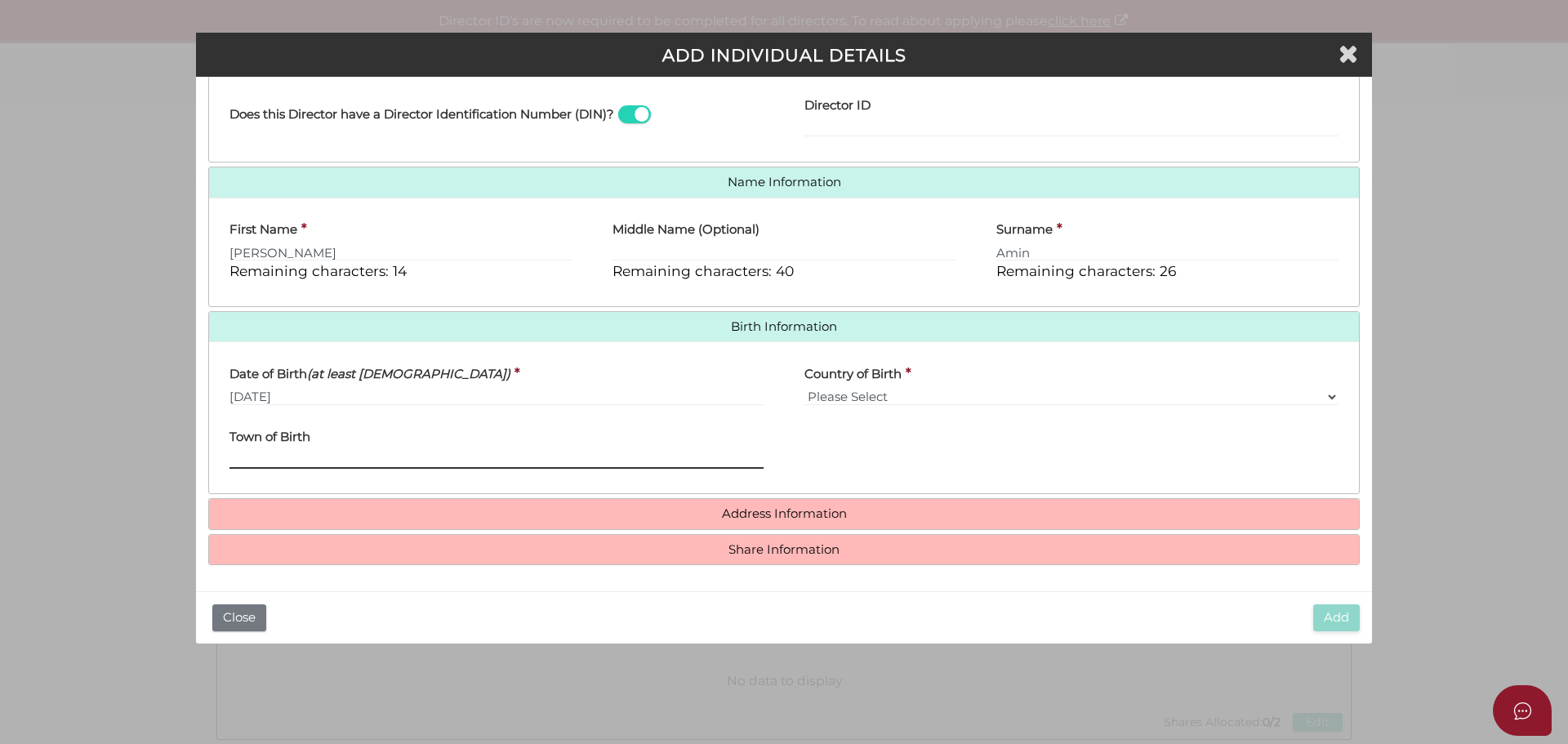
click at [455, 456] on input "Town of Birth" at bounding box center [497, 459] width 535 height 18
type input "Sigatoka"
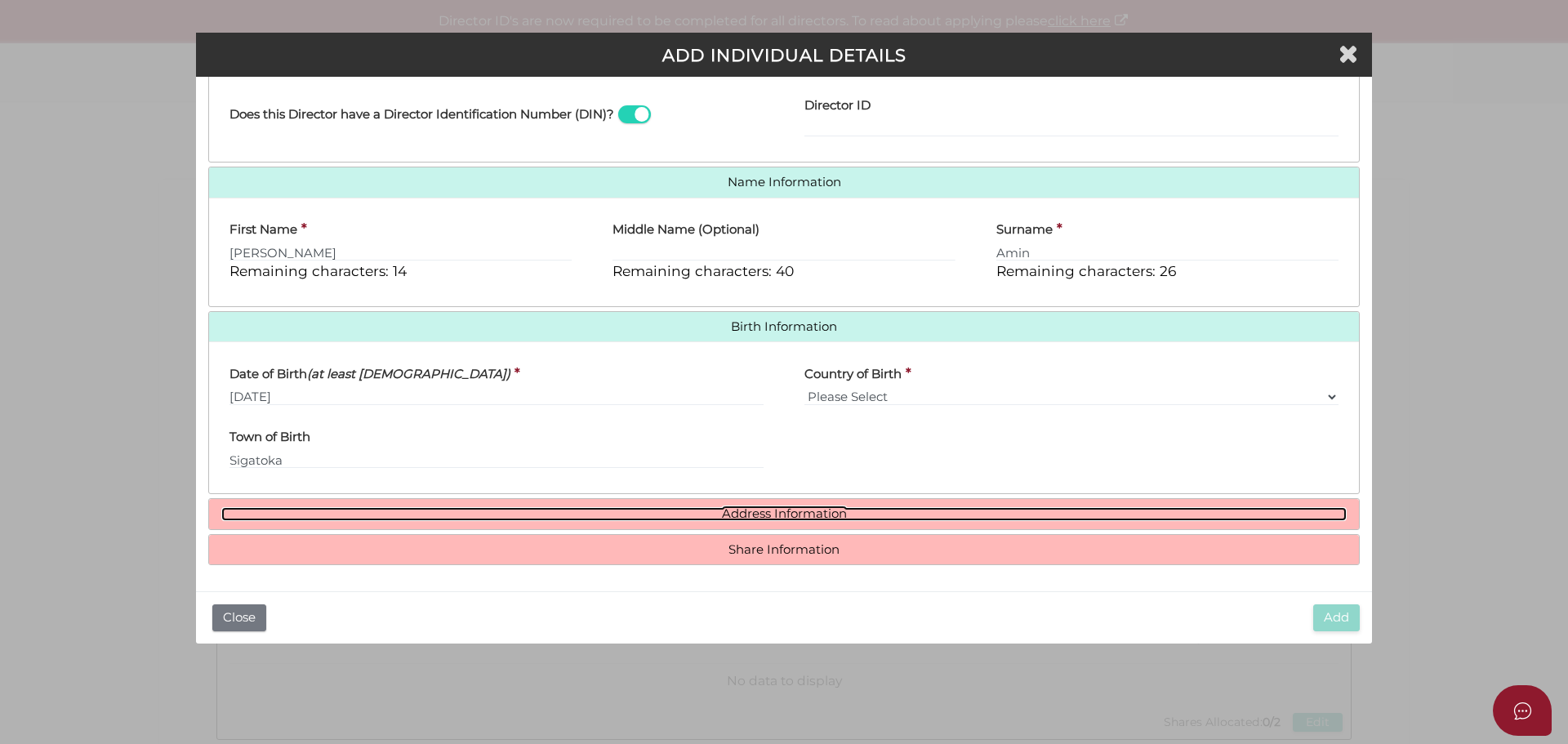
click at [796, 515] on link "Address Information" at bounding box center [784, 513] width 1126 height 14
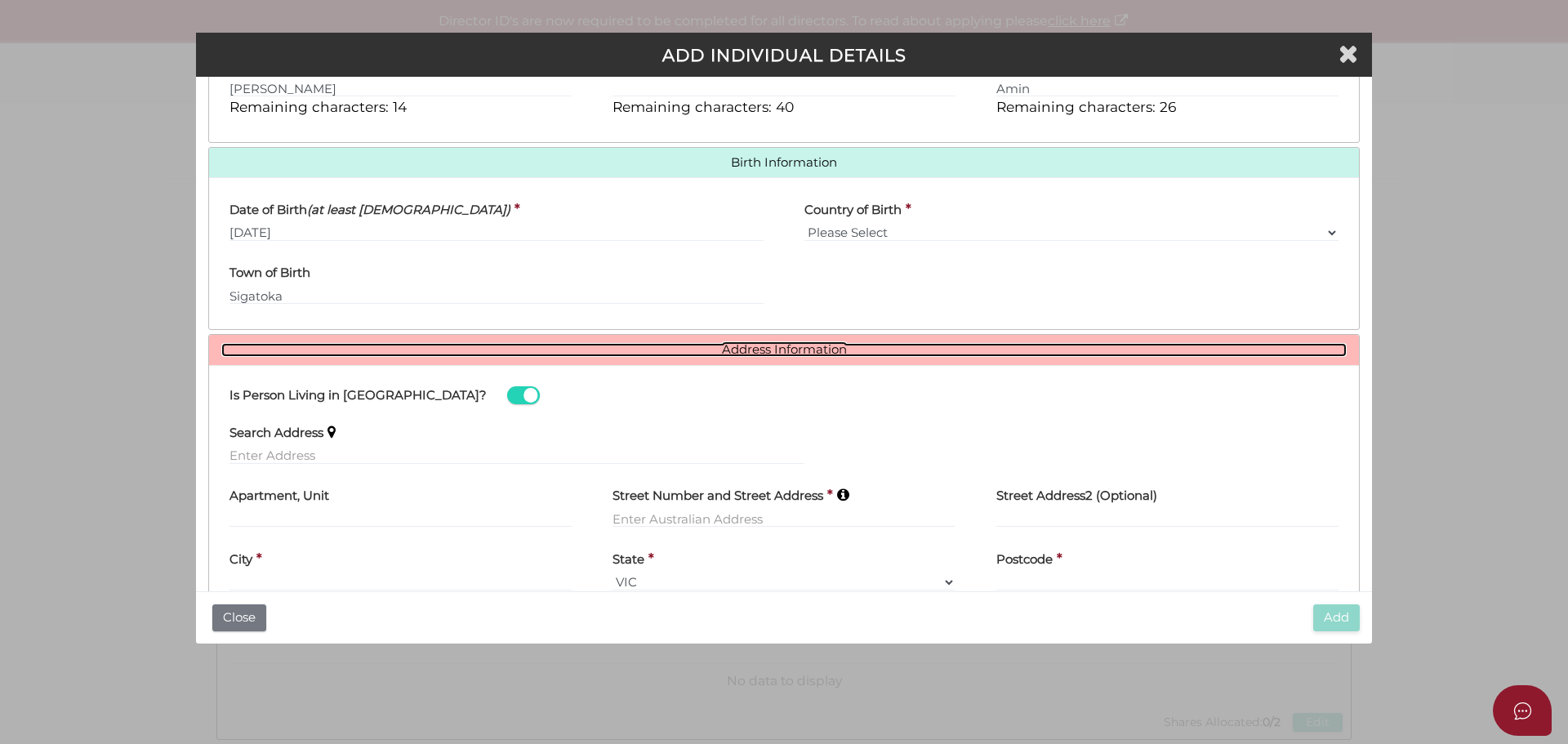
scroll to position [542, 0]
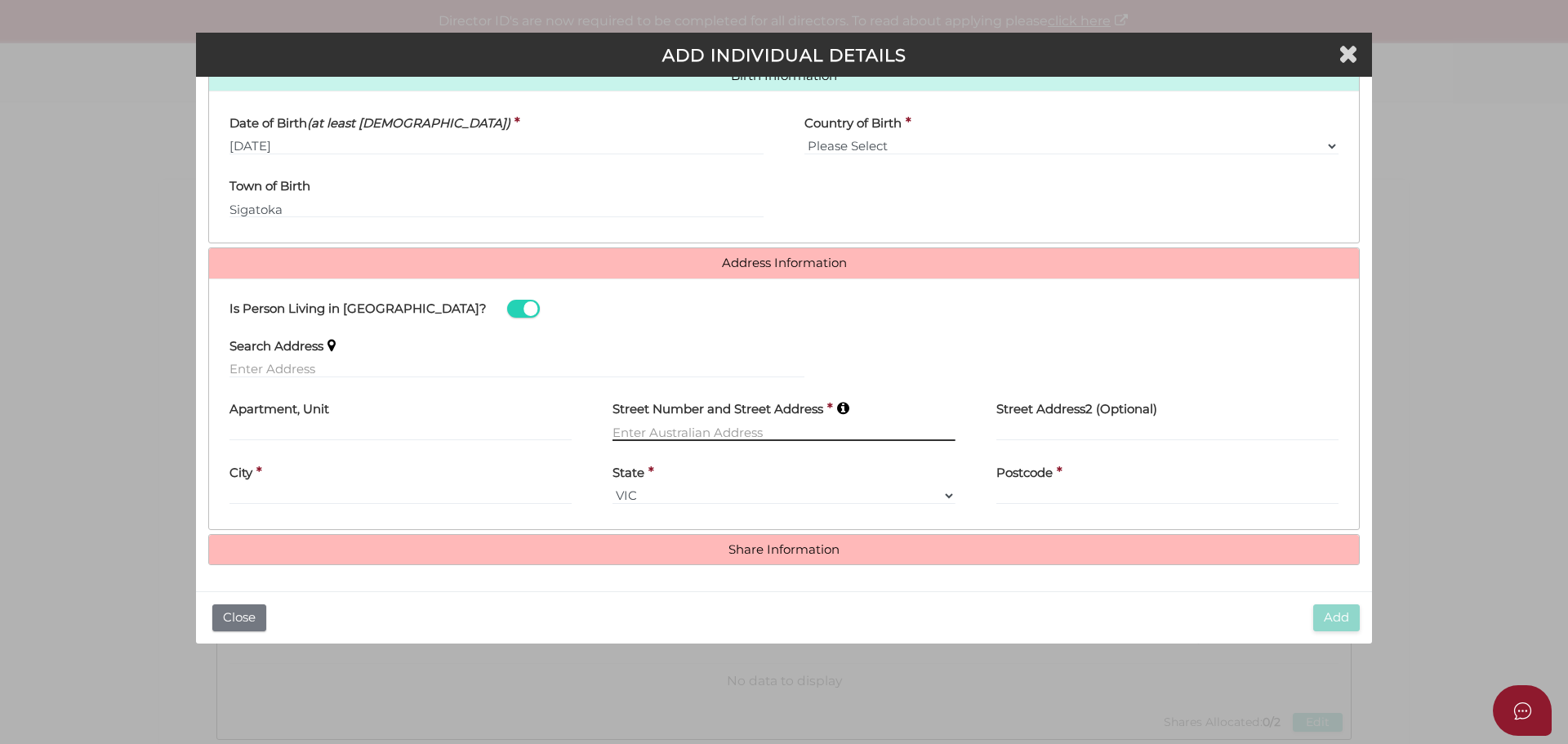
click at [676, 427] on input "text" at bounding box center [784, 431] width 343 height 18
type input "13 Glencroft Terrace"
click at [487, 486] on div "City *" at bounding box center [401, 479] width 343 height 51
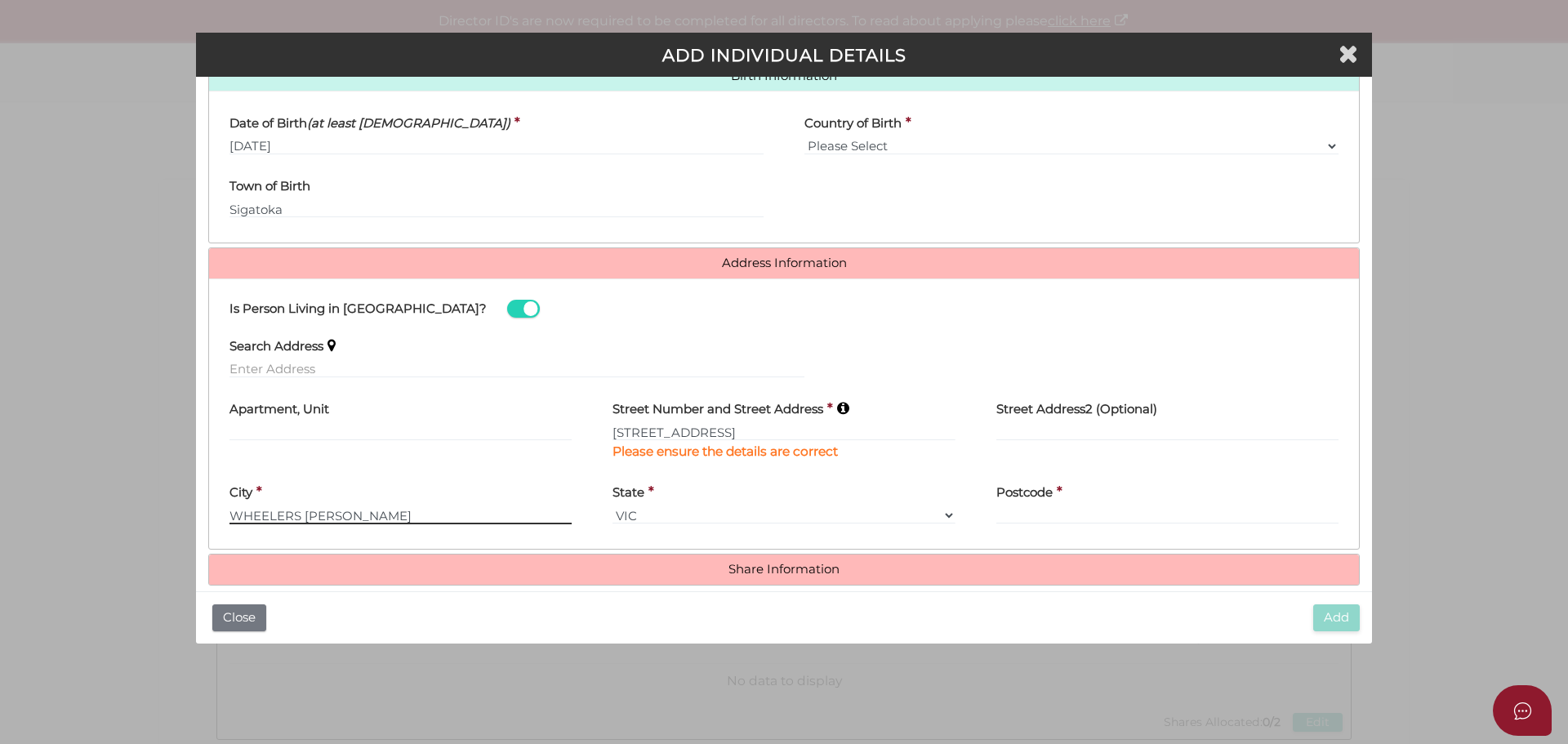
type input "WHEELERS HILD"
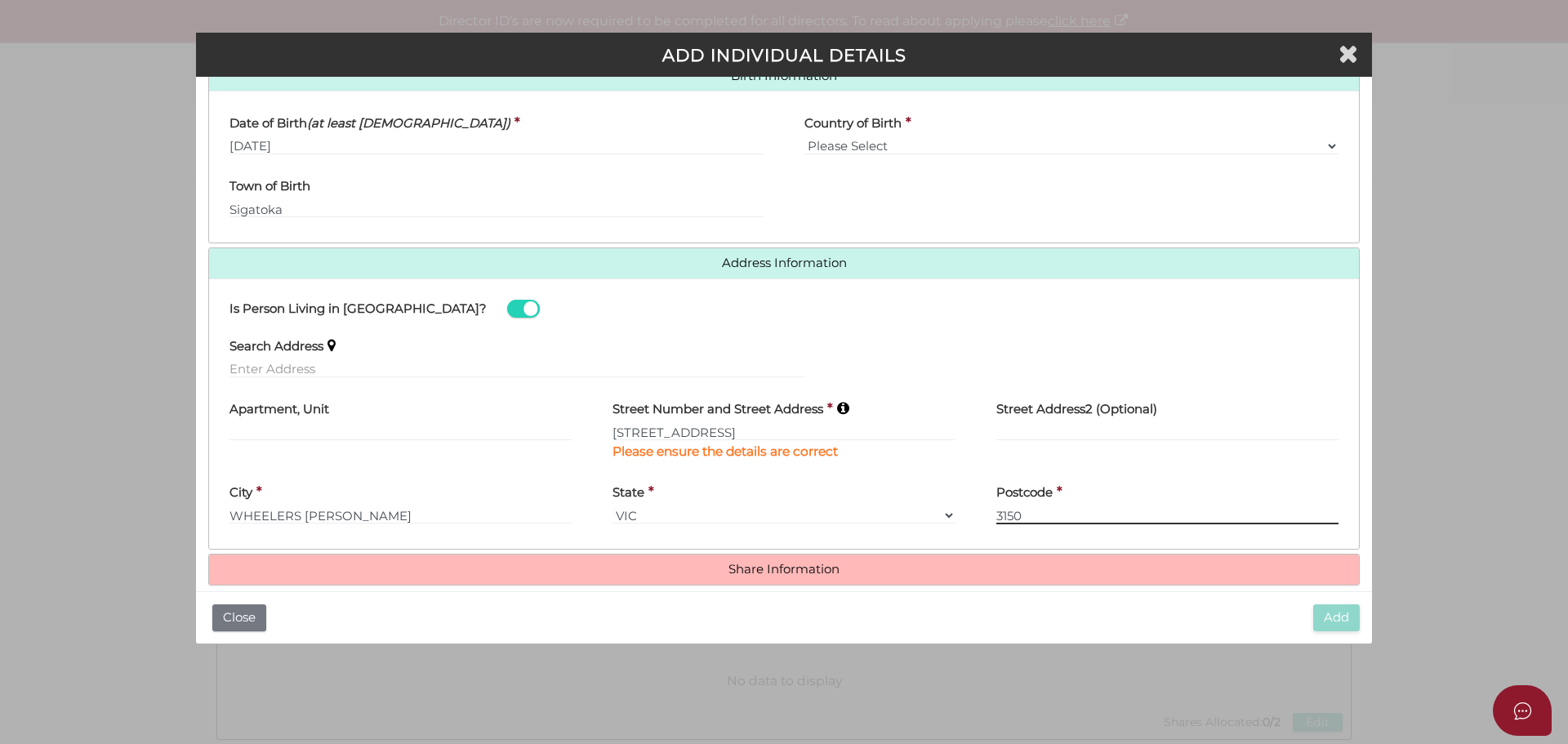
scroll to position [562, 0]
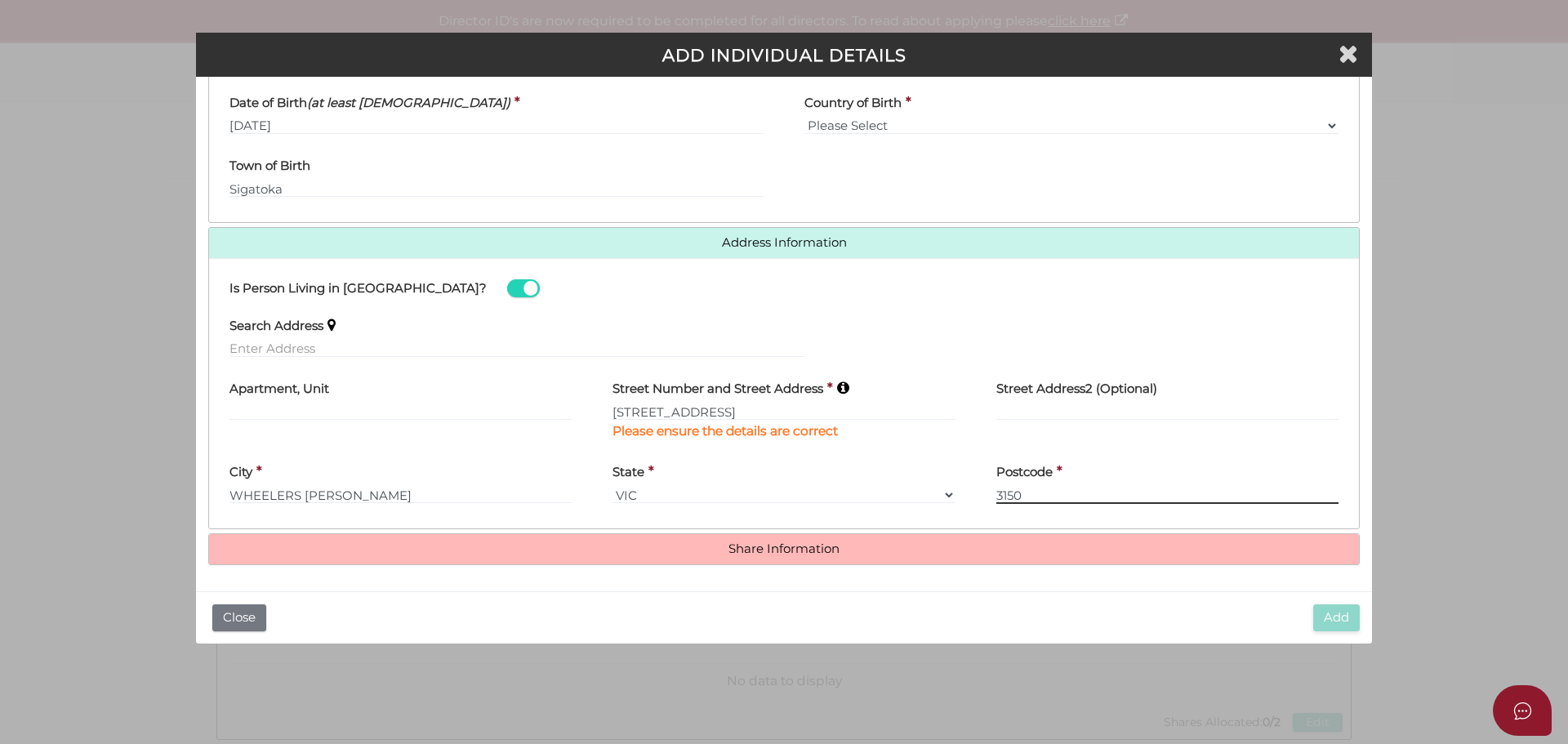
type input "3150"
click at [362, 496] on input "WHEELERS HILD" at bounding box center [401, 495] width 343 height 18
type input "WHEELERS HILL"
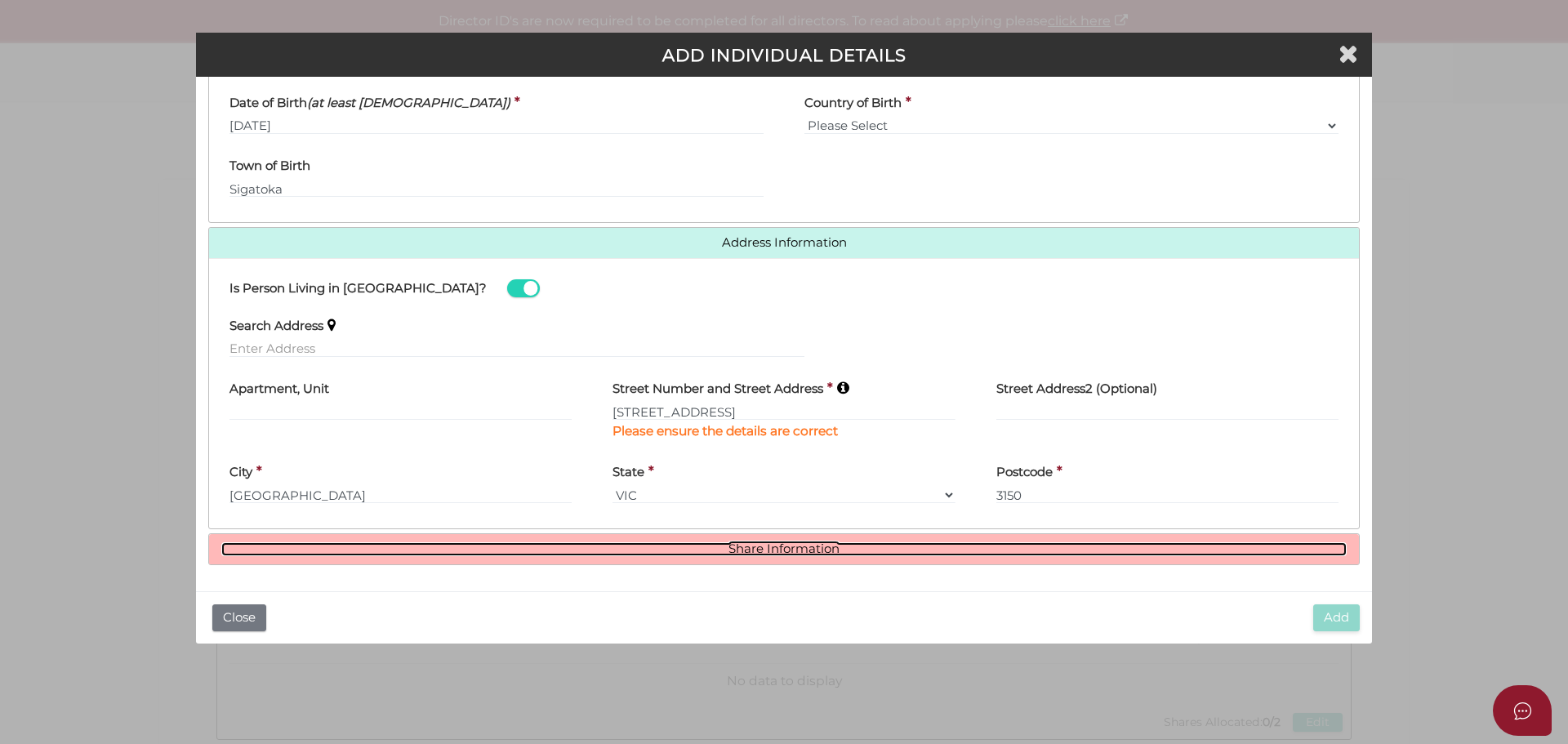
click at [786, 543] on link "Share Information" at bounding box center [784, 549] width 1126 height 14
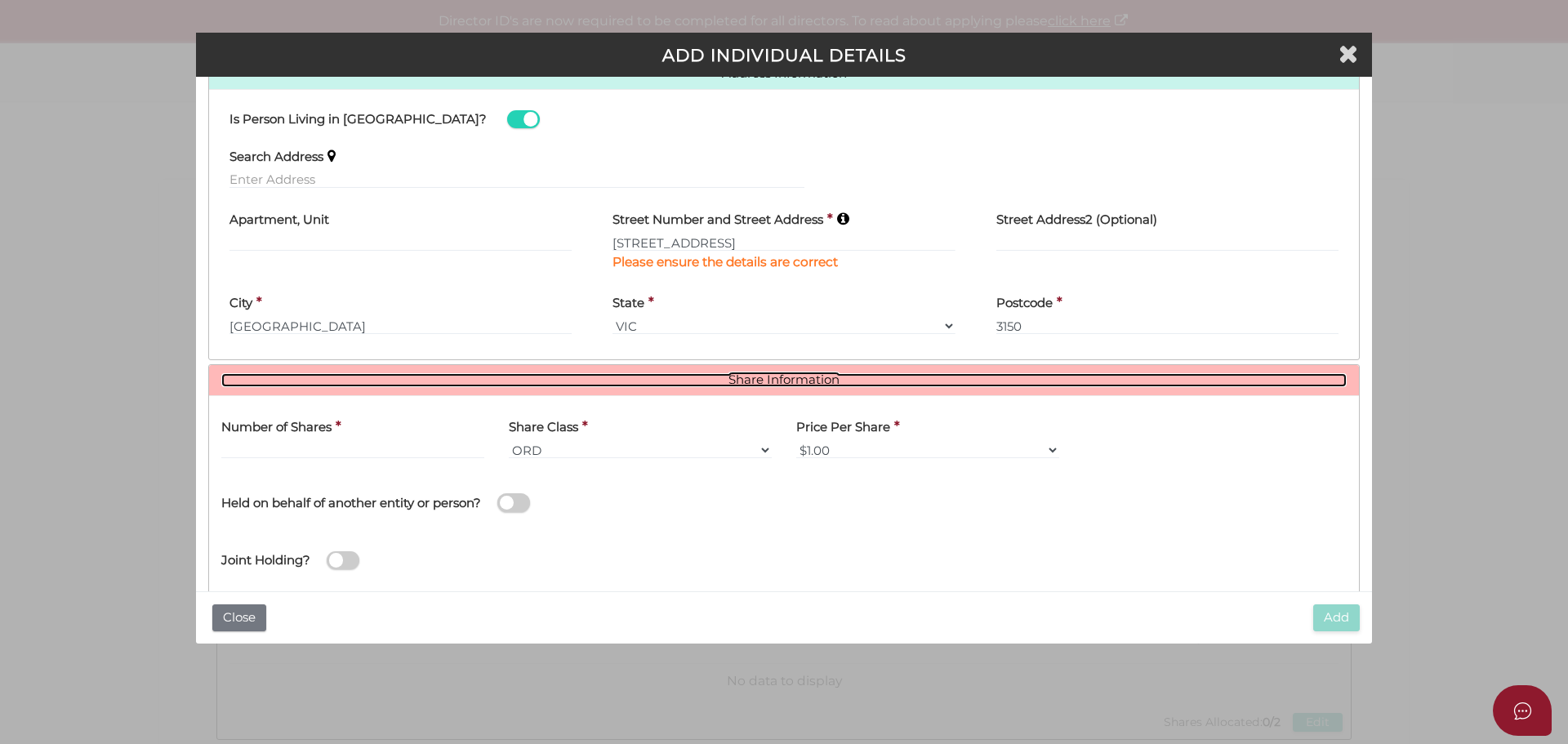
scroll to position [762, 0]
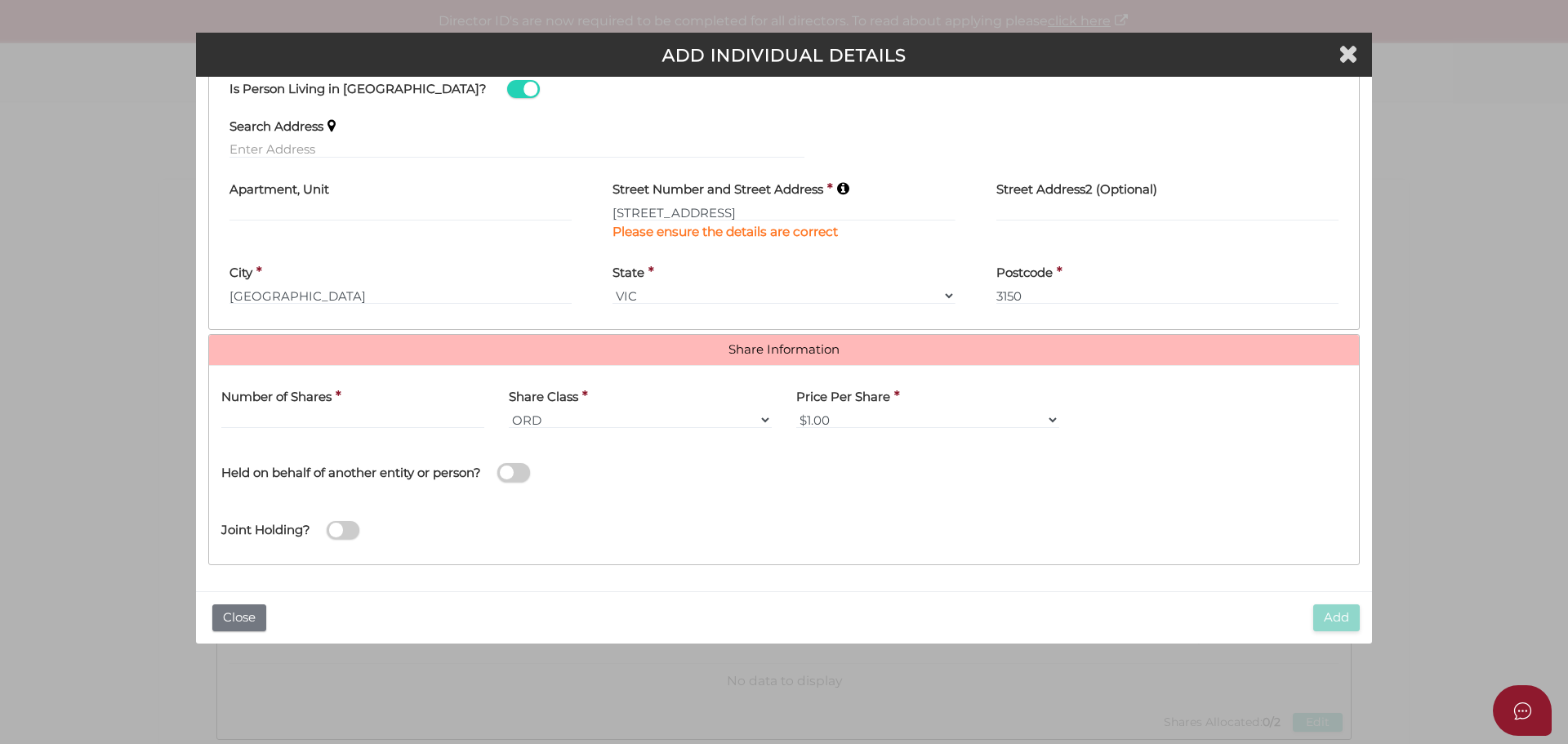
click at [311, 411] on label "Number of Shares" at bounding box center [276, 395] width 110 height 34
click at [286, 404] on label "Number of Shares" at bounding box center [276, 395] width 110 height 34
click at [281, 410] on label "Number of Shares" at bounding box center [276, 395] width 110 height 34
click at [263, 422] on input "text" at bounding box center [353, 419] width 263 height 18
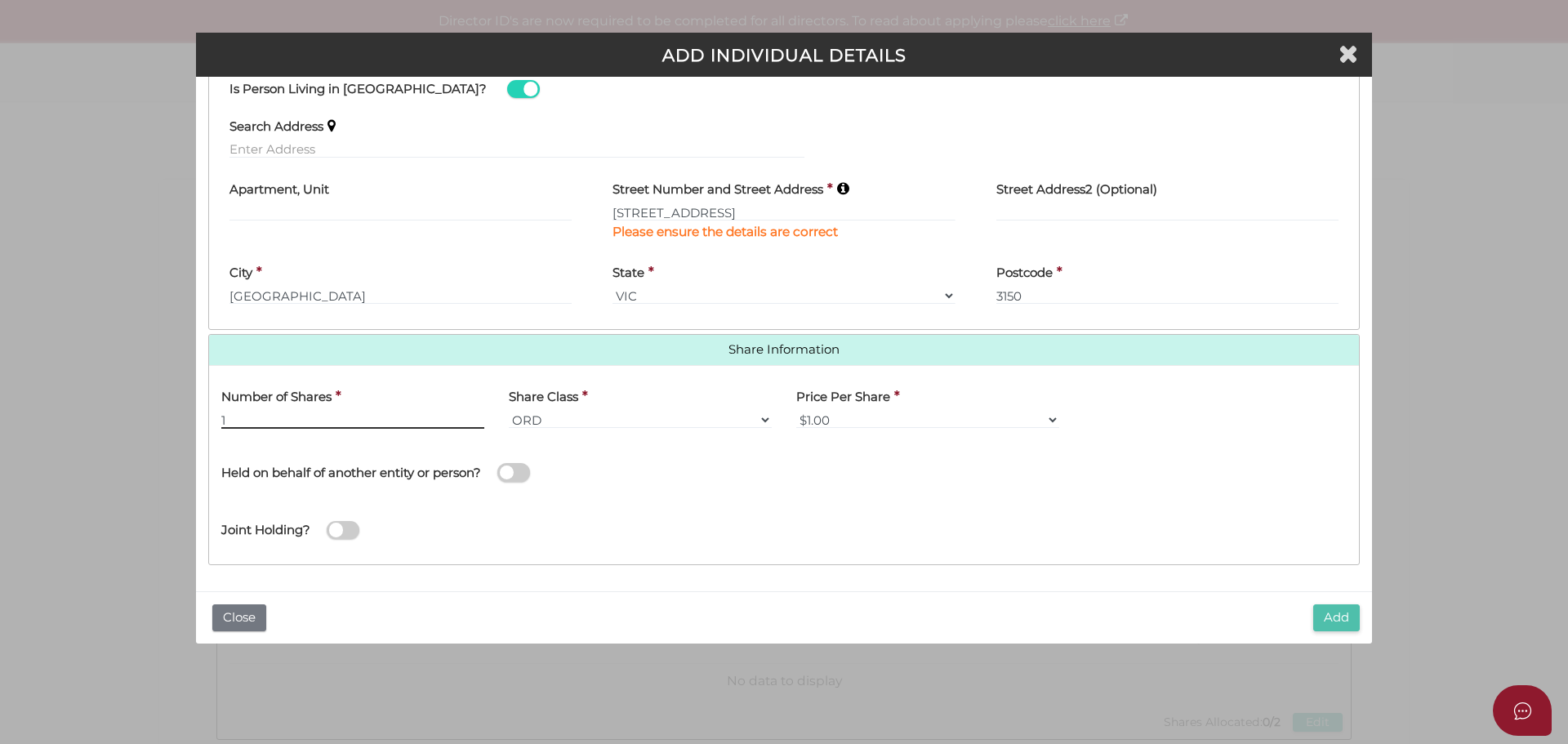
type input "1"
click at [1339, 613] on button "Add" at bounding box center [1336, 617] width 47 height 27
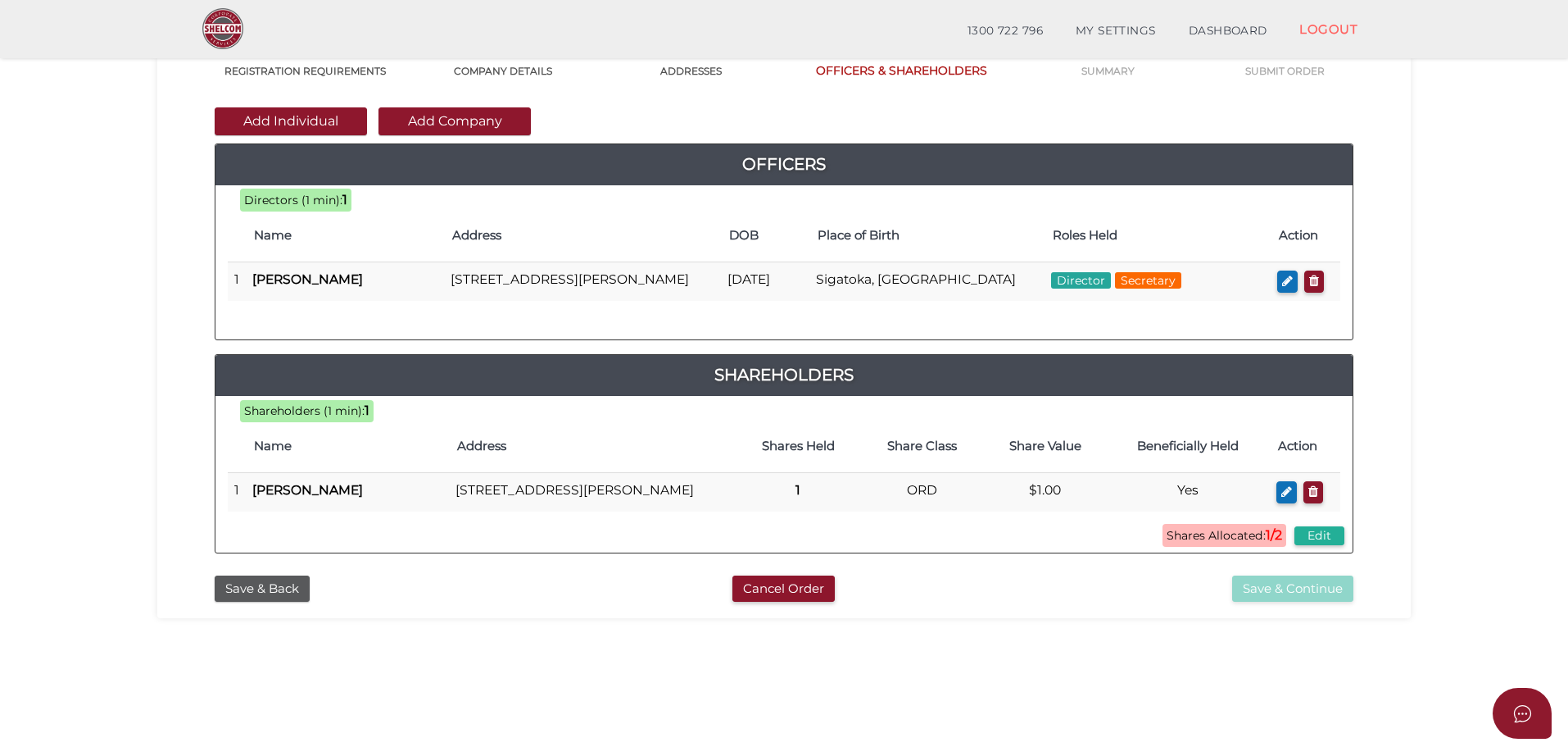
scroll to position [164, 0]
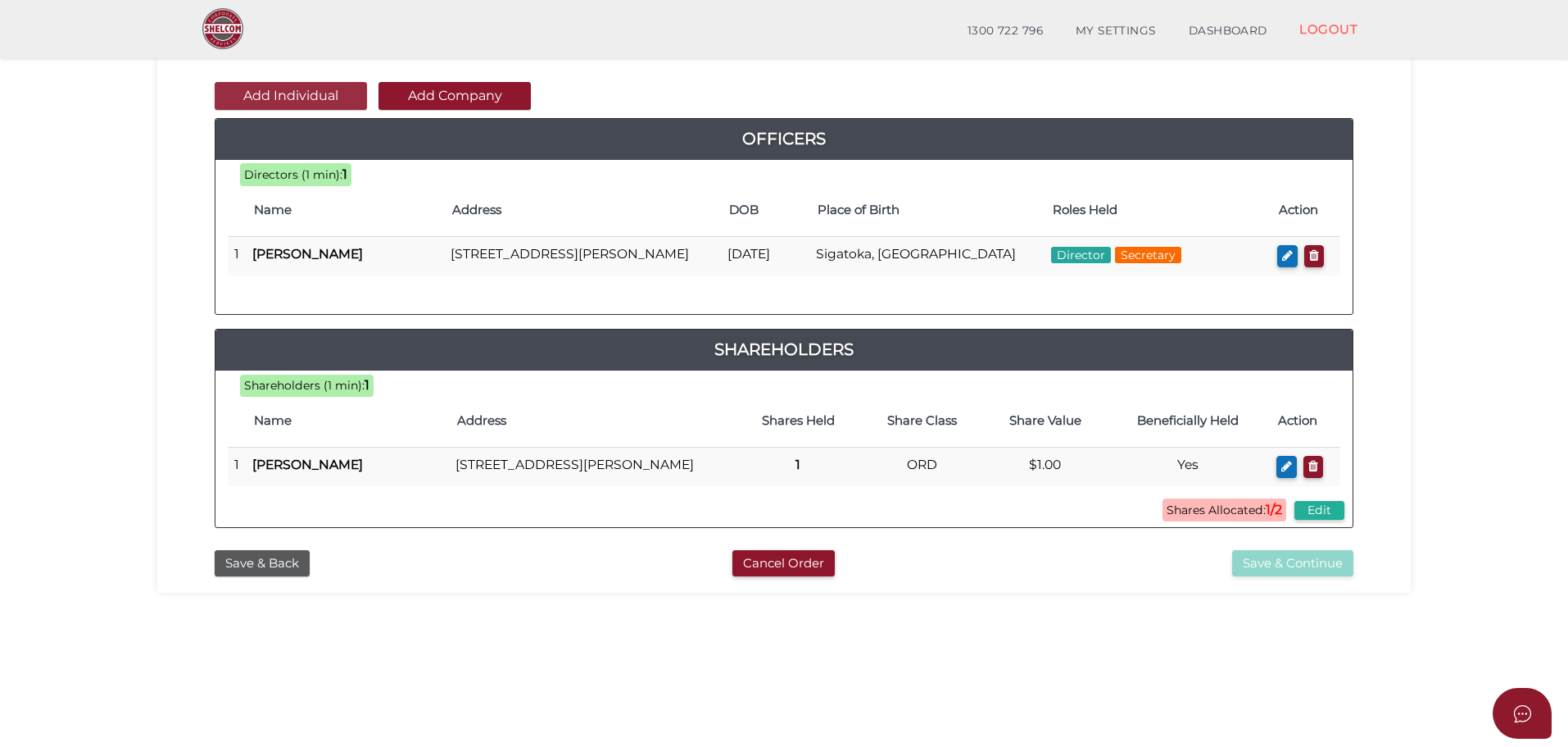
click at [314, 99] on button "Add Individual" at bounding box center [290, 96] width 152 height 28
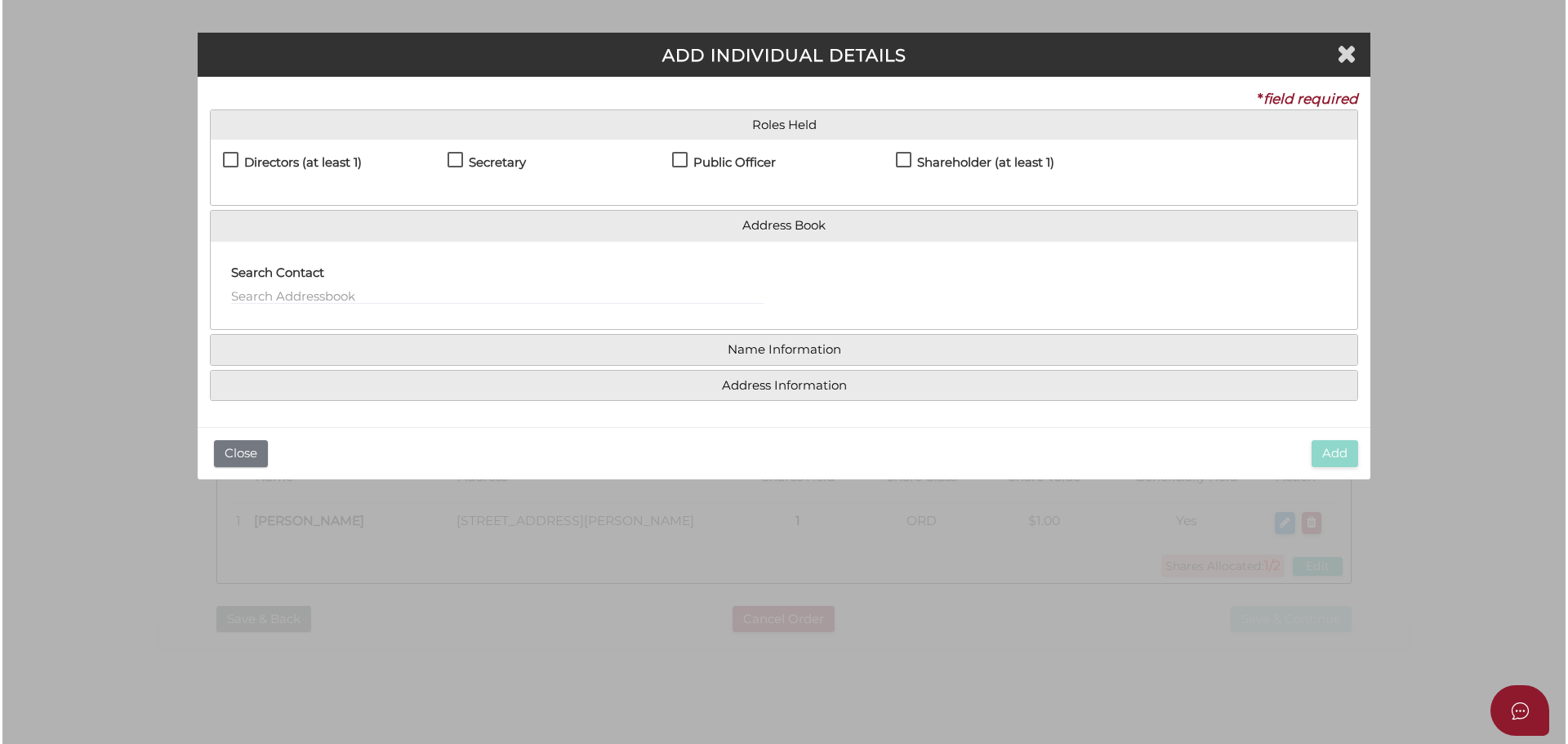
scroll to position [0, 0]
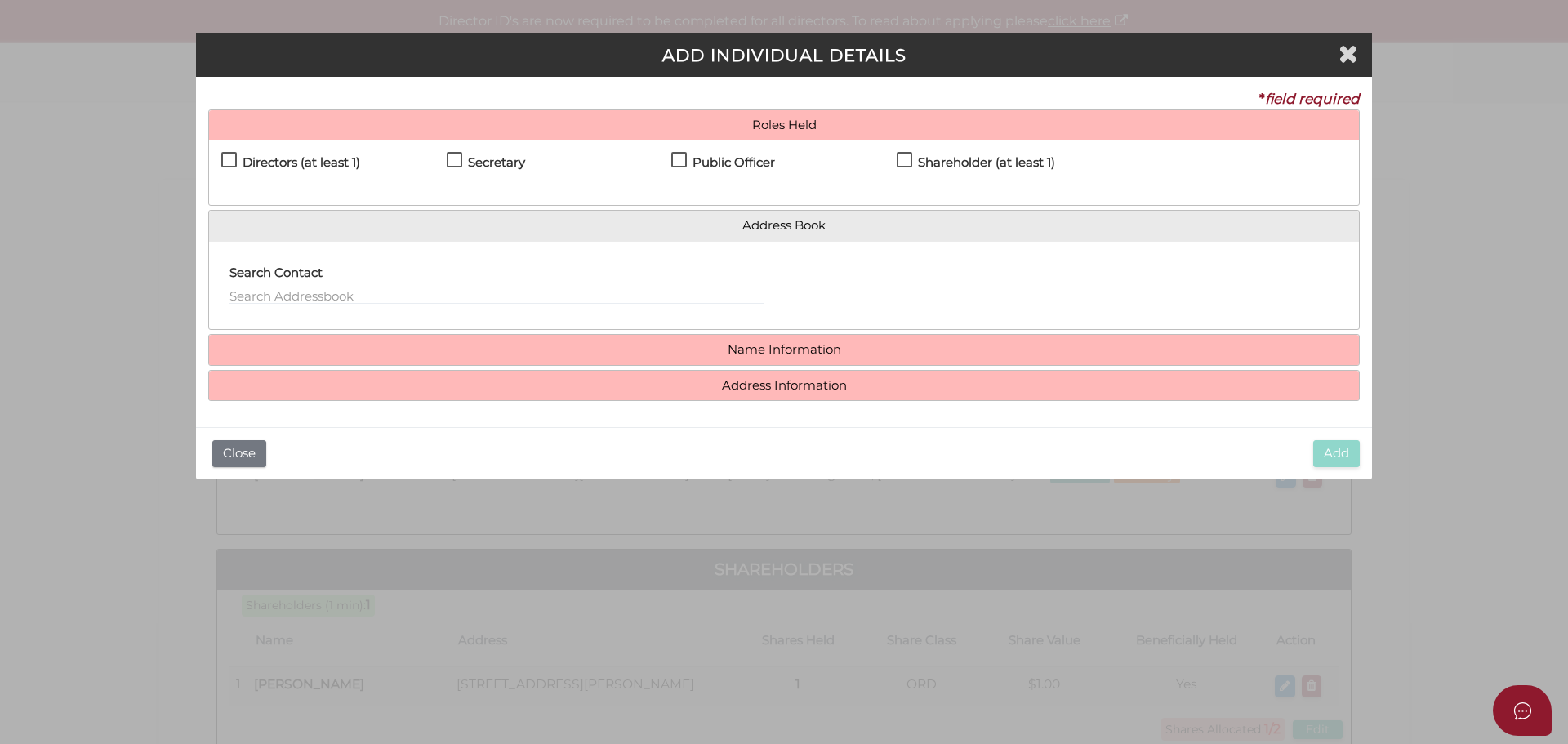
click at [230, 160] on label "Directors (at least 1)" at bounding box center [291, 166] width 139 height 21
checkbox input "true"
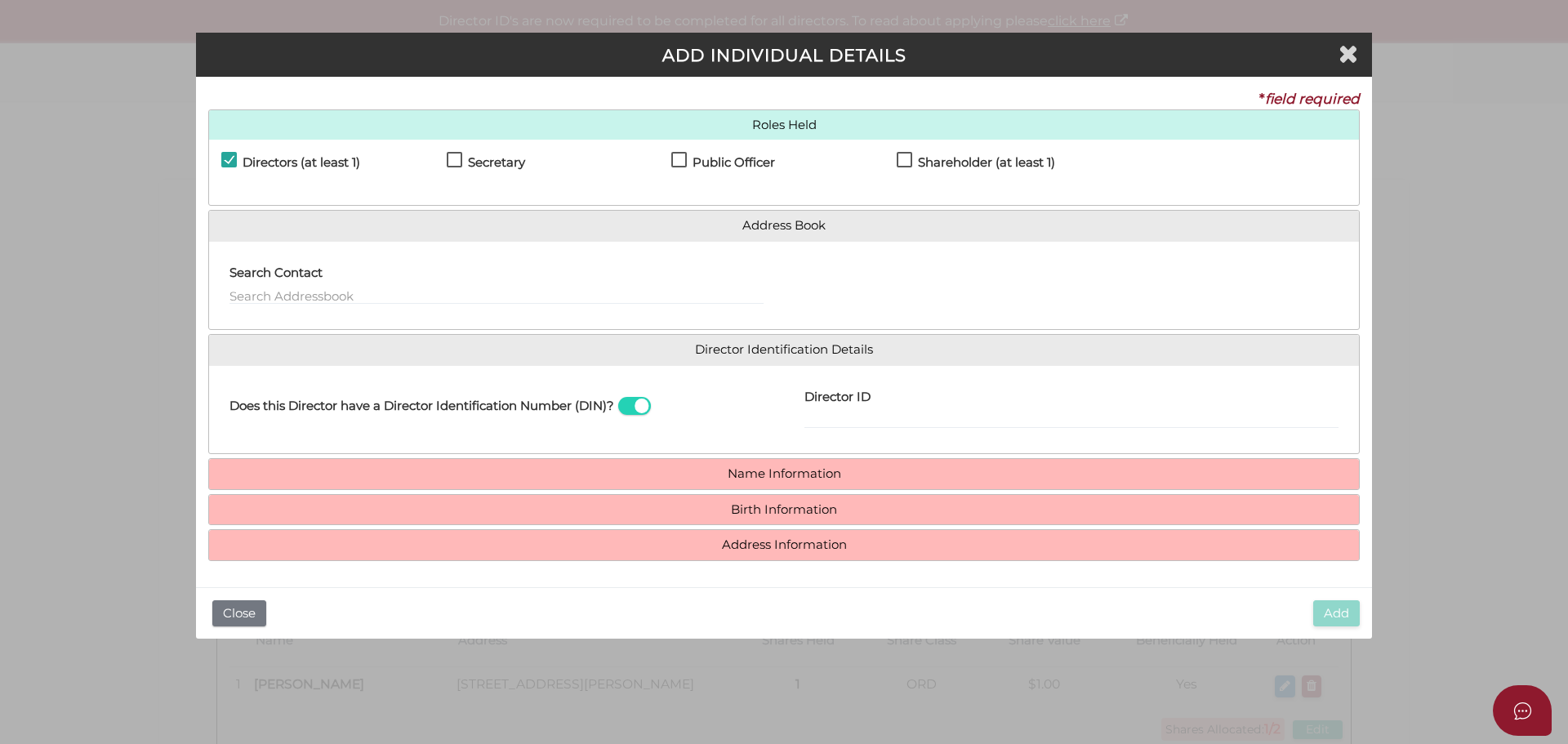
click at [455, 159] on label "Secretary" at bounding box center [485, 166] width 78 height 21
checkbox input "true"
click at [905, 156] on label "Shareholder (at least 1)" at bounding box center [976, 166] width 158 height 21
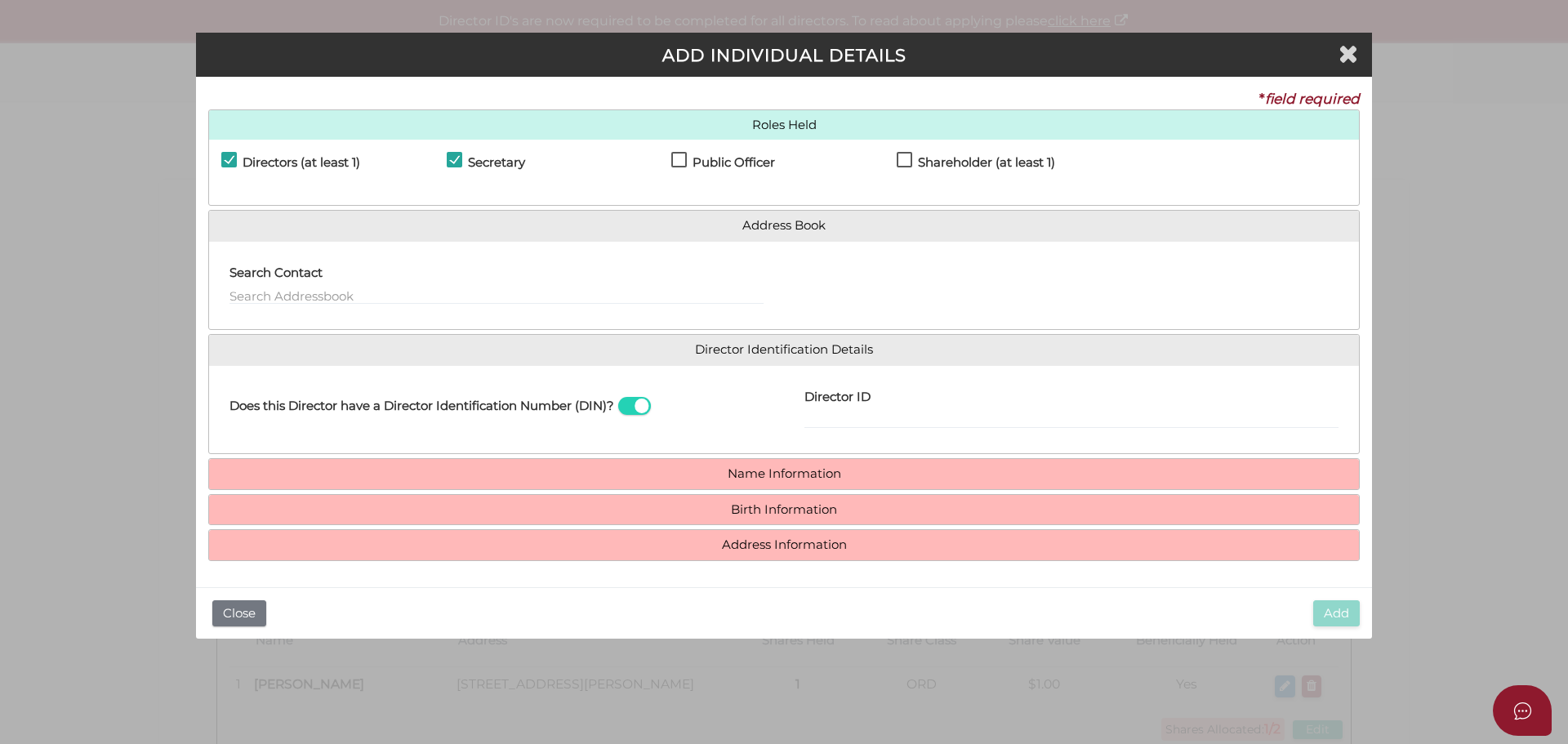
checkbox input "true"
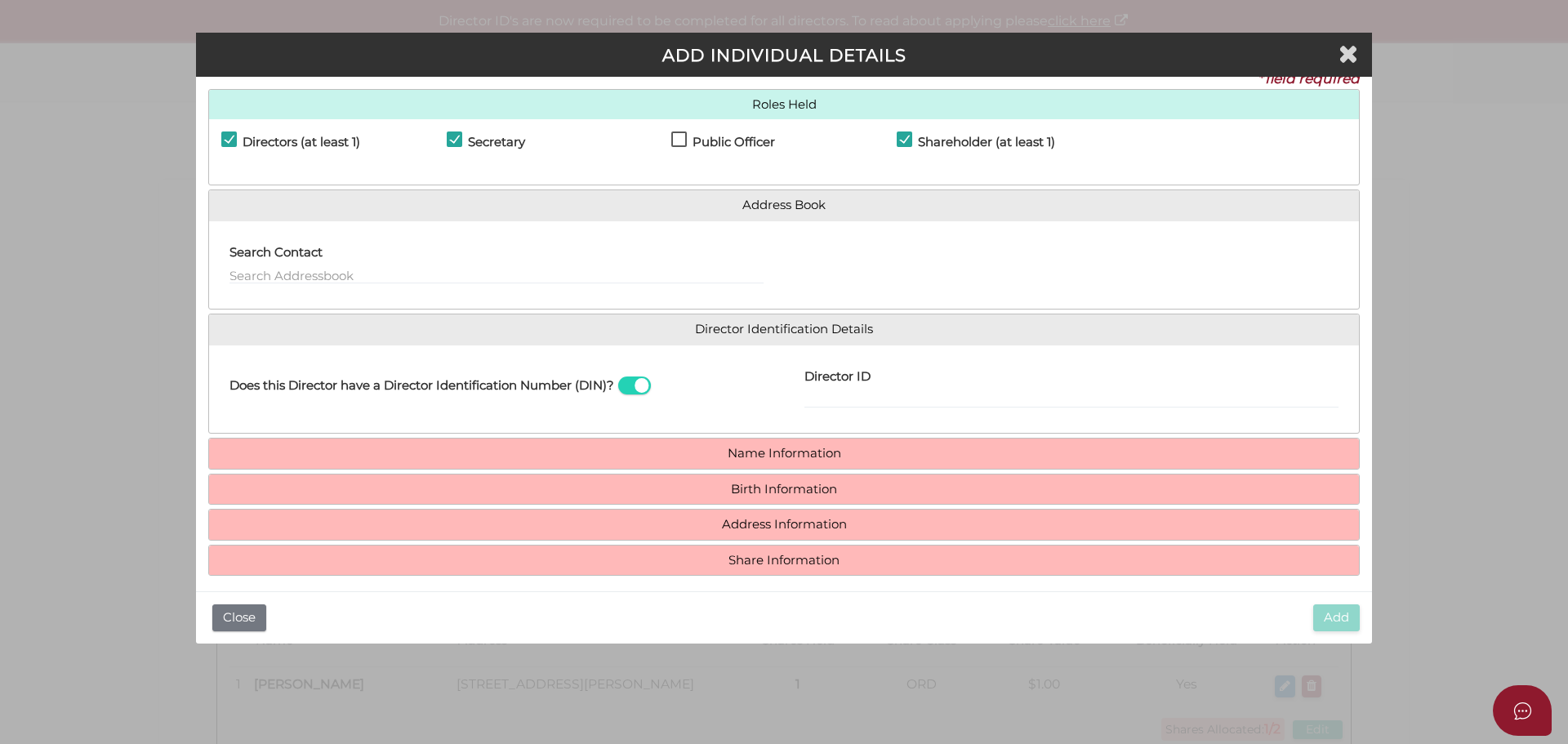
scroll to position [31, 0]
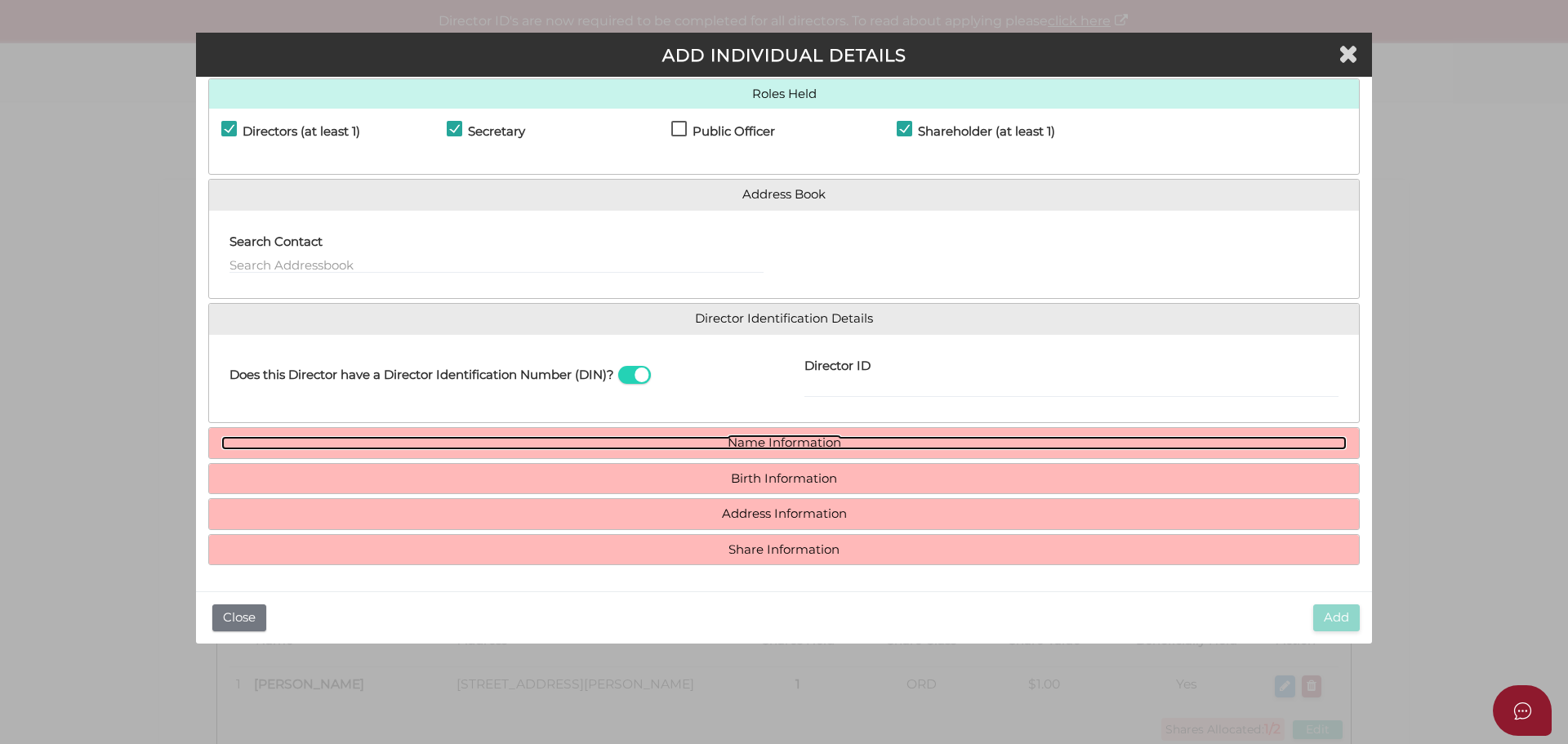
click at [794, 444] on link "Name Information" at bounding box center [784, 443] width 1126 height 14
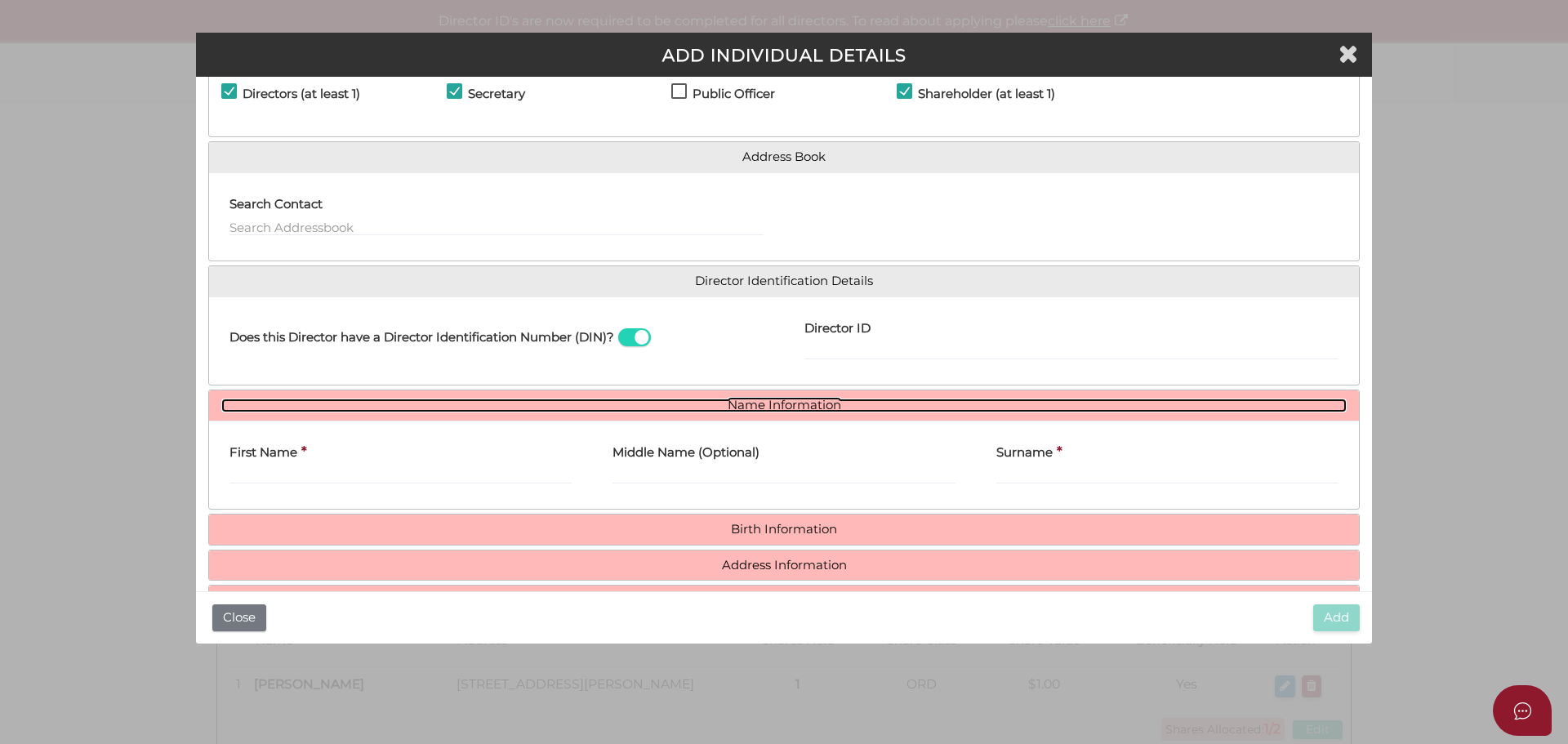
scroll to position [120, 0]
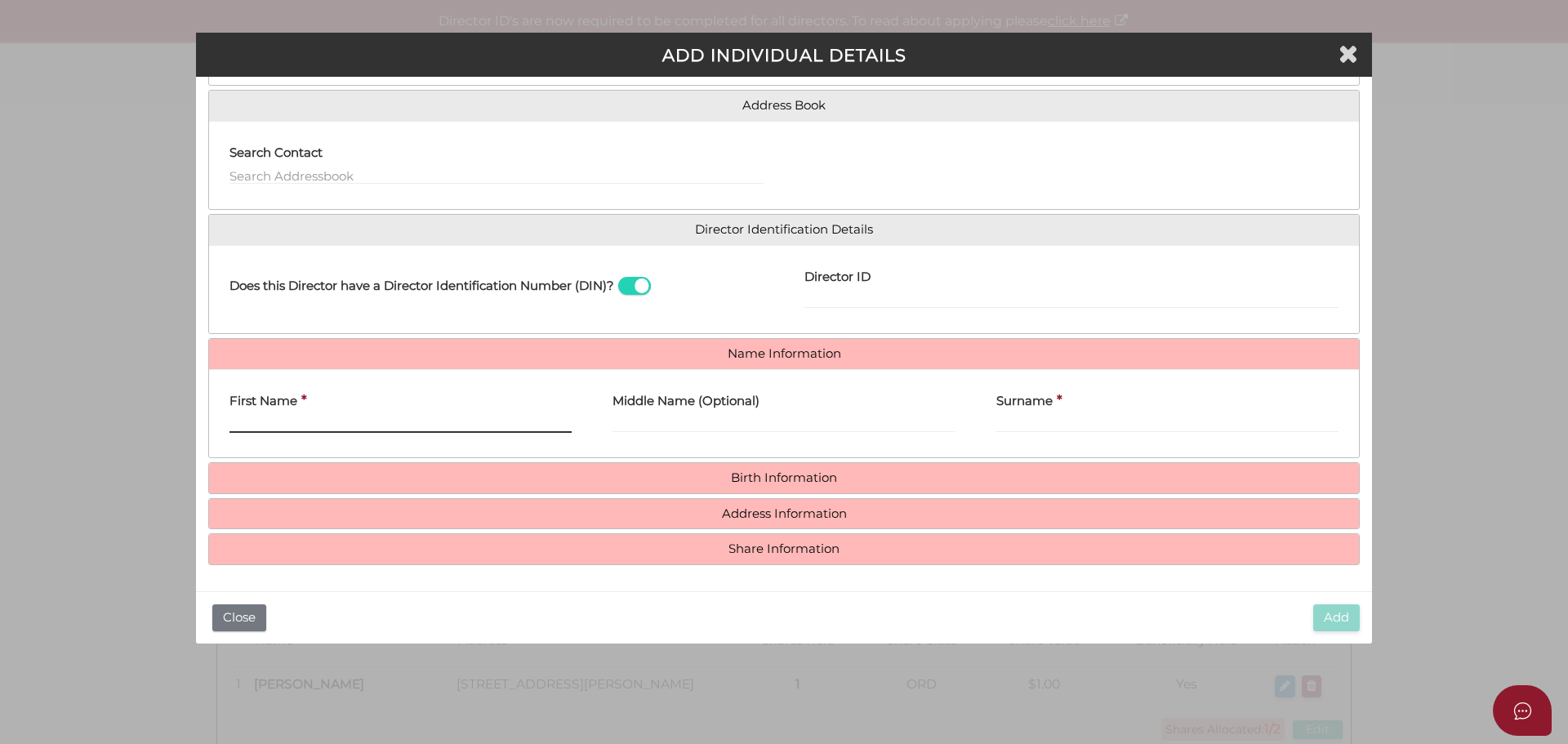
click at [352, 428] on input "First Name" at bounding box center [401, 423] width 343 height 18
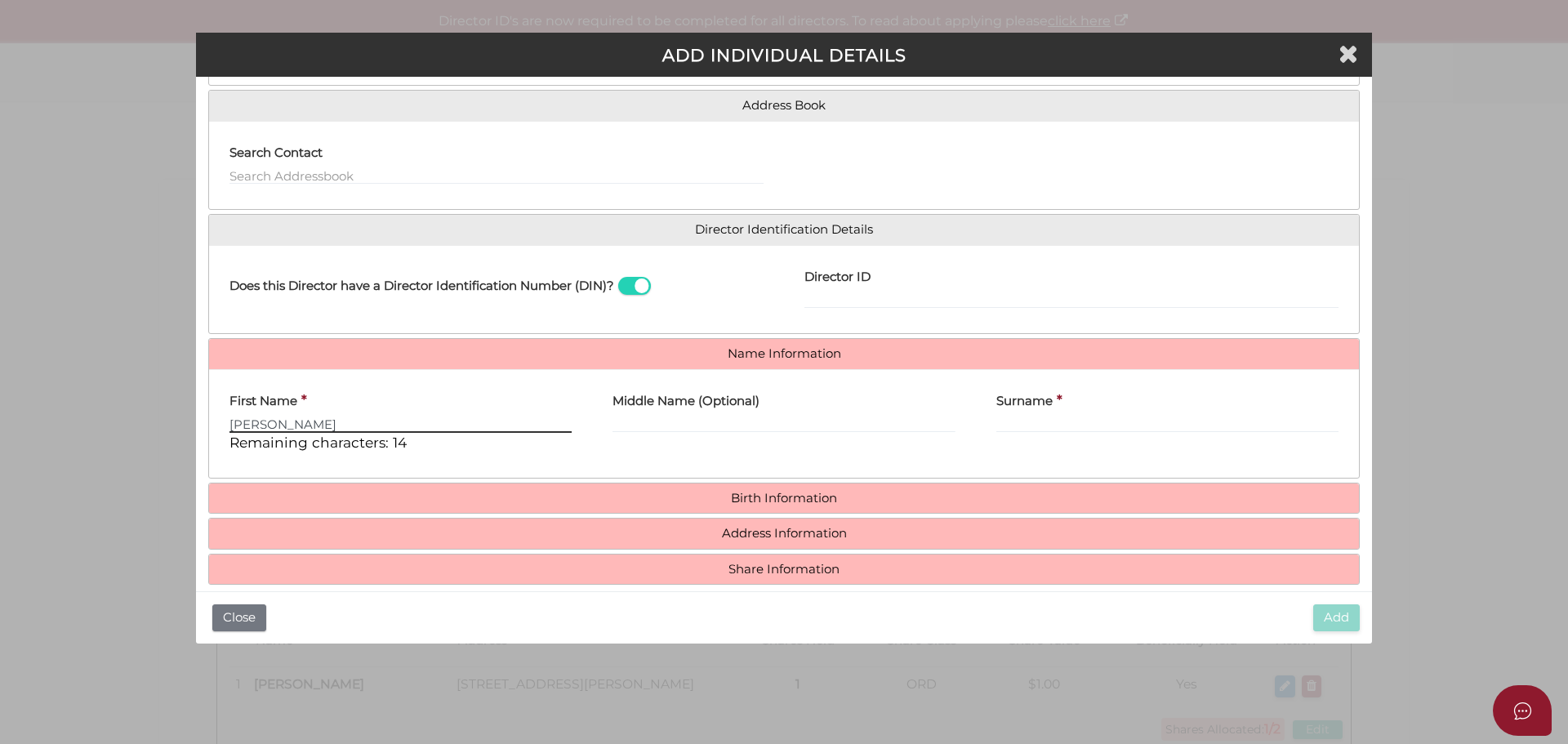
type input "Jyotin"
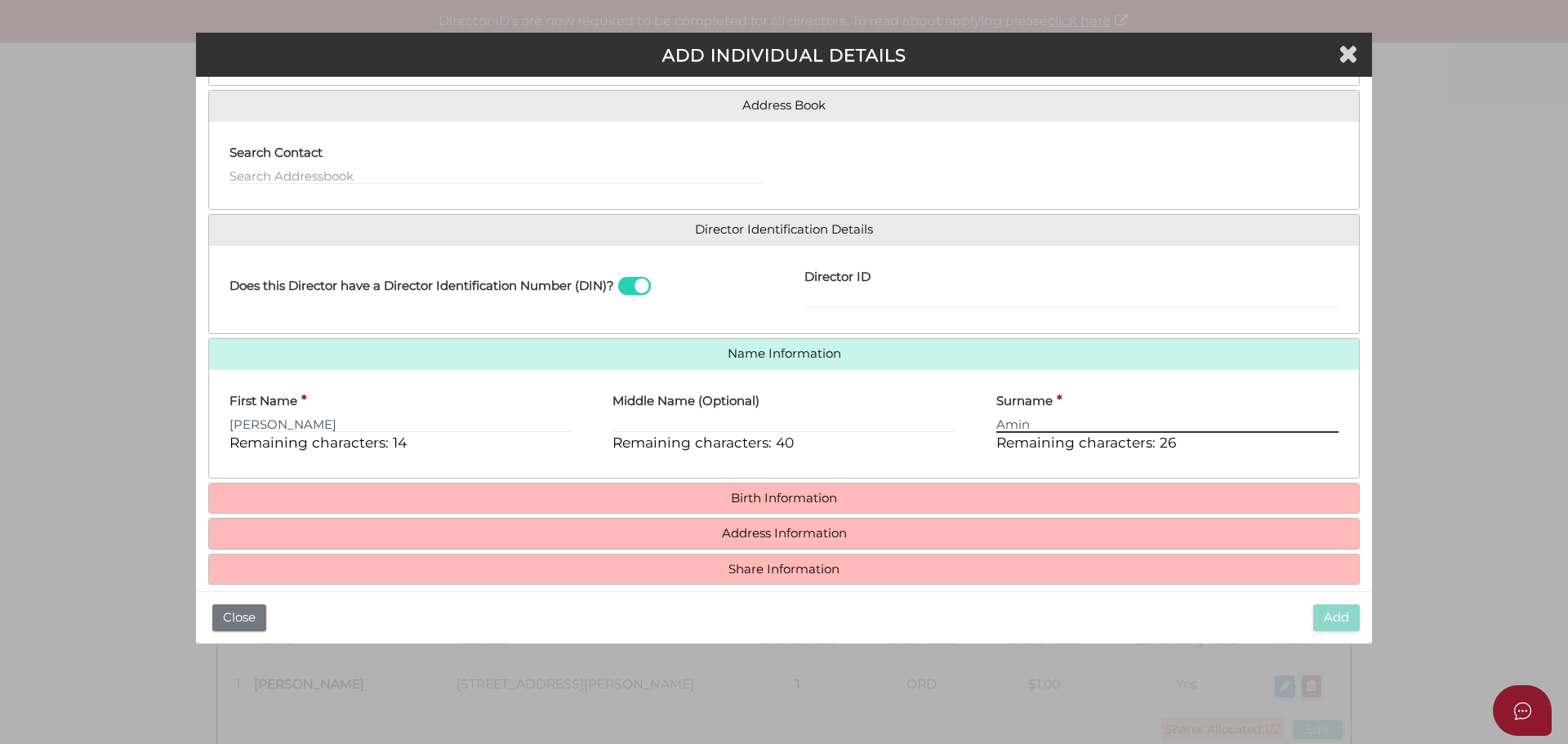
type input "Amin"
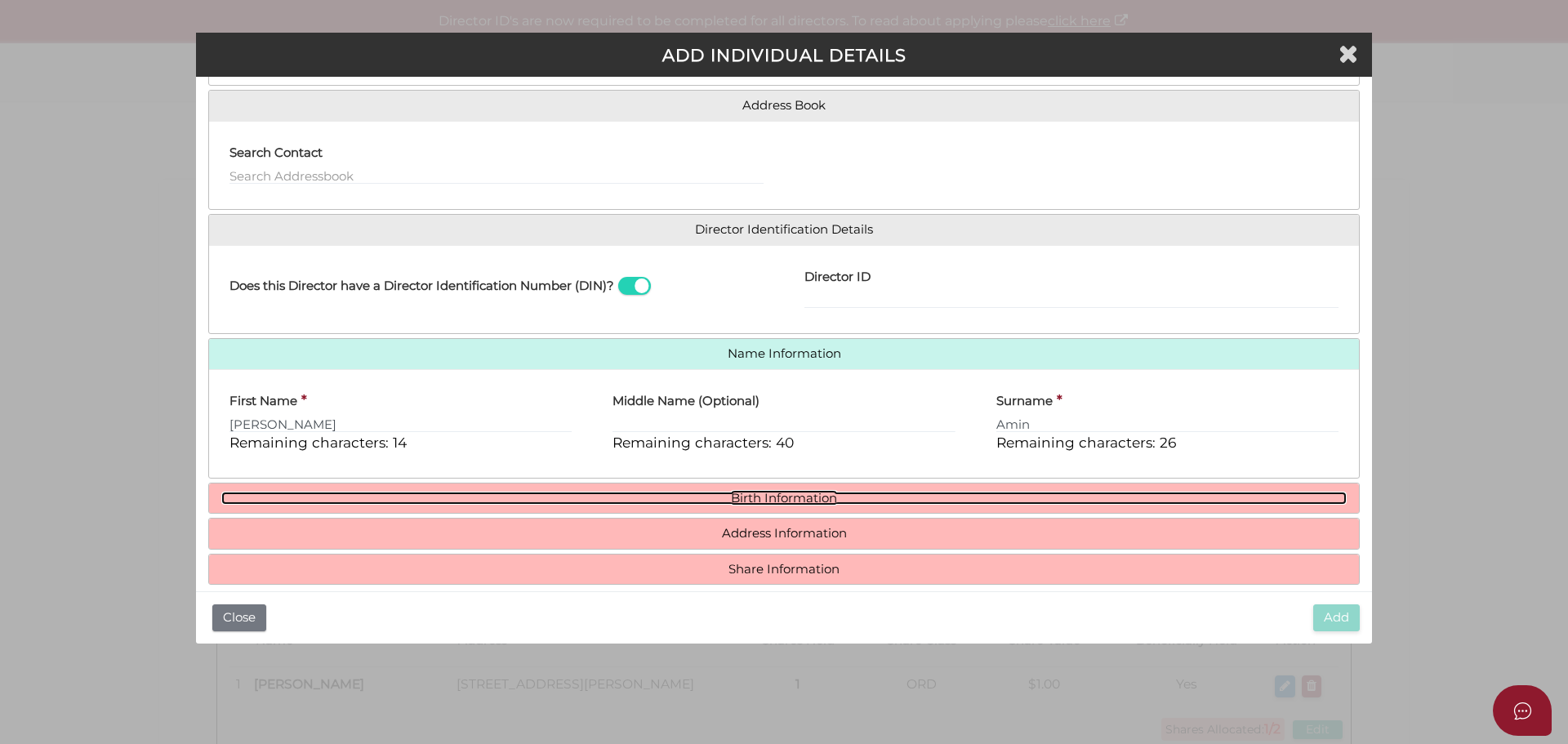
click at [808, 494] on link "Birth Information" at bounding box center [784, 499] width 1126 height 14
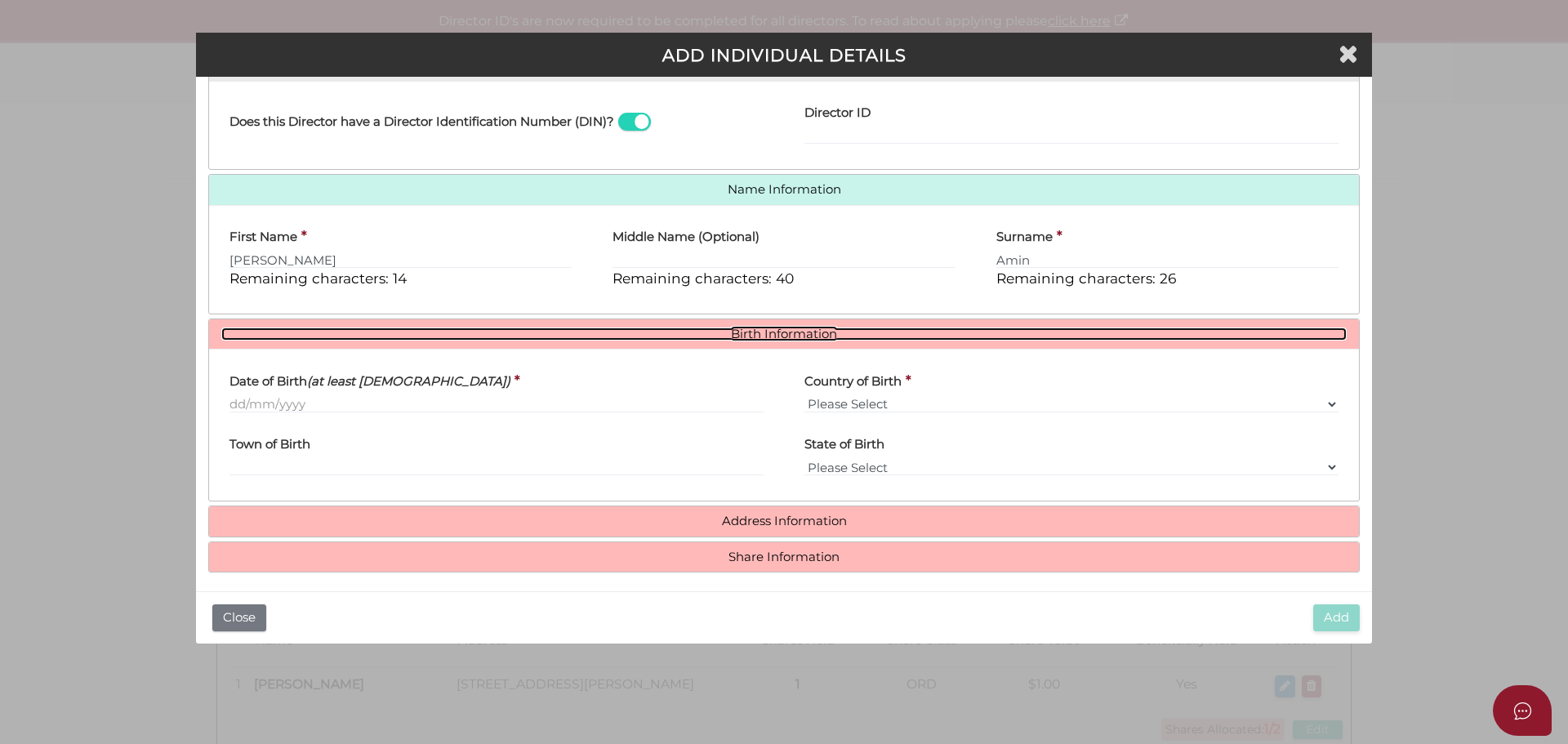
scroll to position [292, 0]
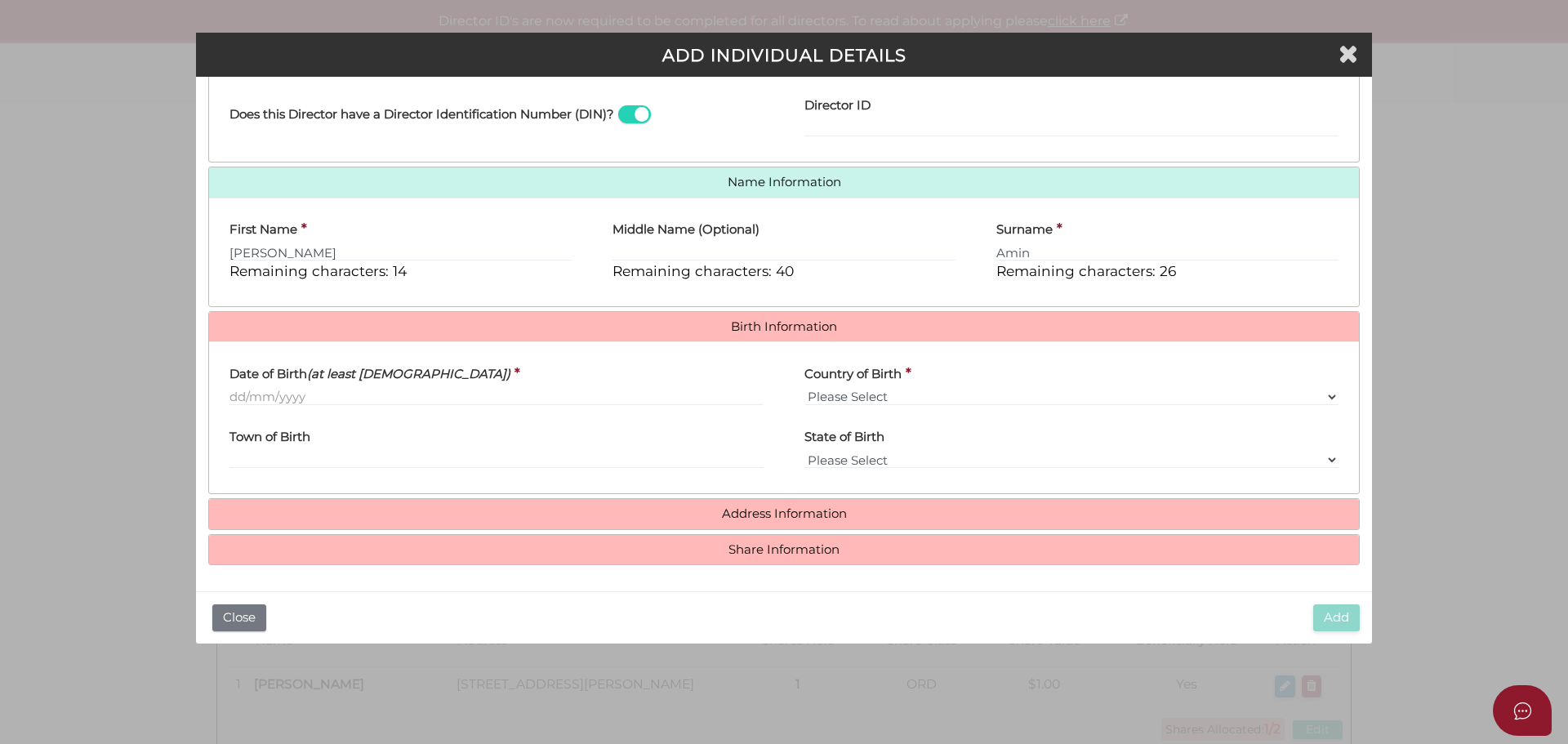
click at [343, 410] on div "Date of Birth (at least 18 years old) *" at bounding box center [496, 386] width 575 height 63
click at [361, 387] on label "Date of Birth (at least 18 years old)" at bounding box center [370, 371] width 281 height 34
click at [361, 388] on input "Date of Birth (at least 18 years old)" at bounding box center [497, 397] width 535 height 18
type input "15/09/1956"
click at [328, 464] on body "Shelcom is loading Processing Payment...Please Wait... Director ID's are now re…" at bounding box center [784, 372] width 1568 height 744
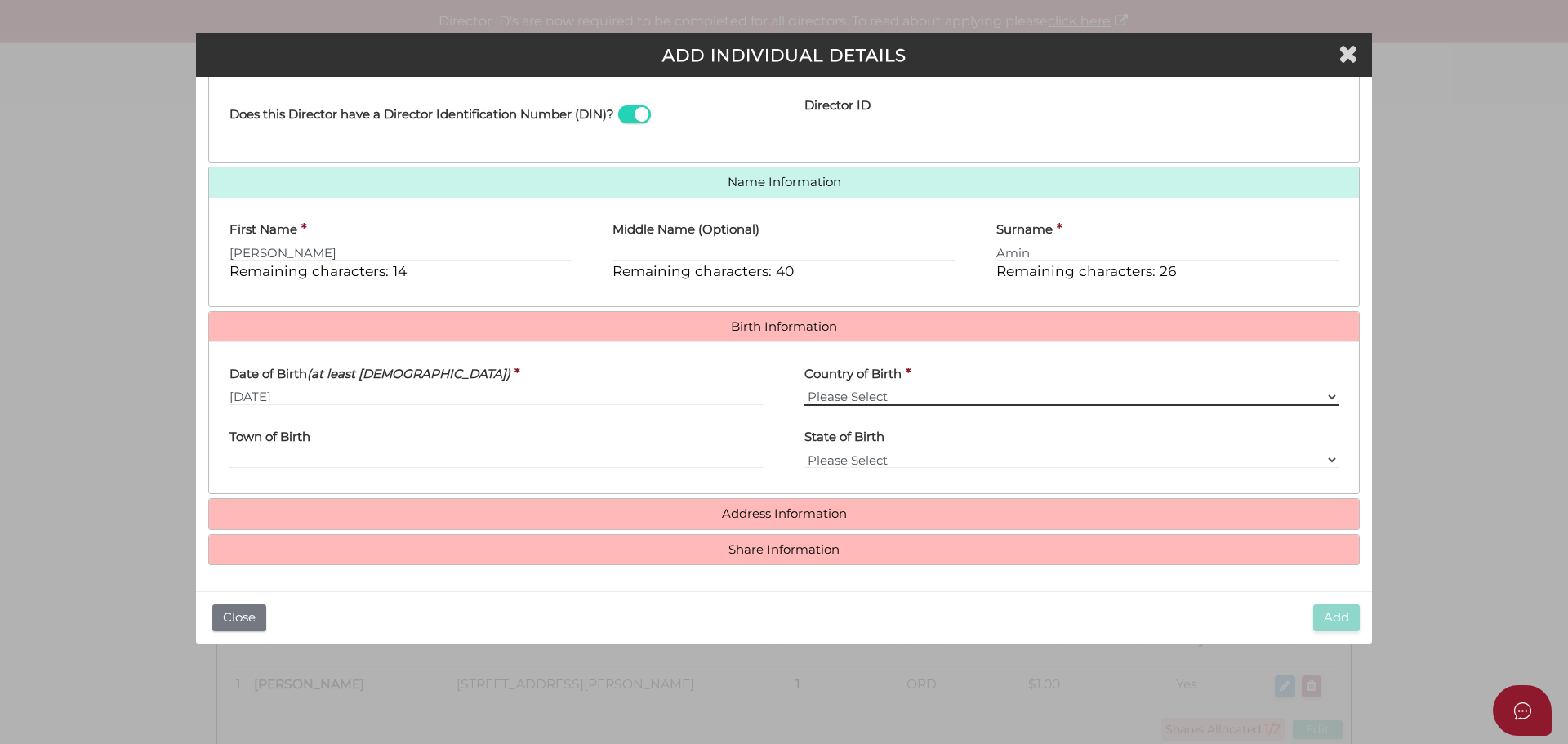
click at [988, 388] on select "Please Select v Australia Afghanistan Albania Algeria American Samoa Andorra An…" at bounding box center [1072, 397] width 535 height 18
select select "India"
click at [805, 388] on select "Please Select v Australia Afghanistan Albania Algeria American Samoa Andorra An…" at bounding box center [1072, 397] width 535 height 18
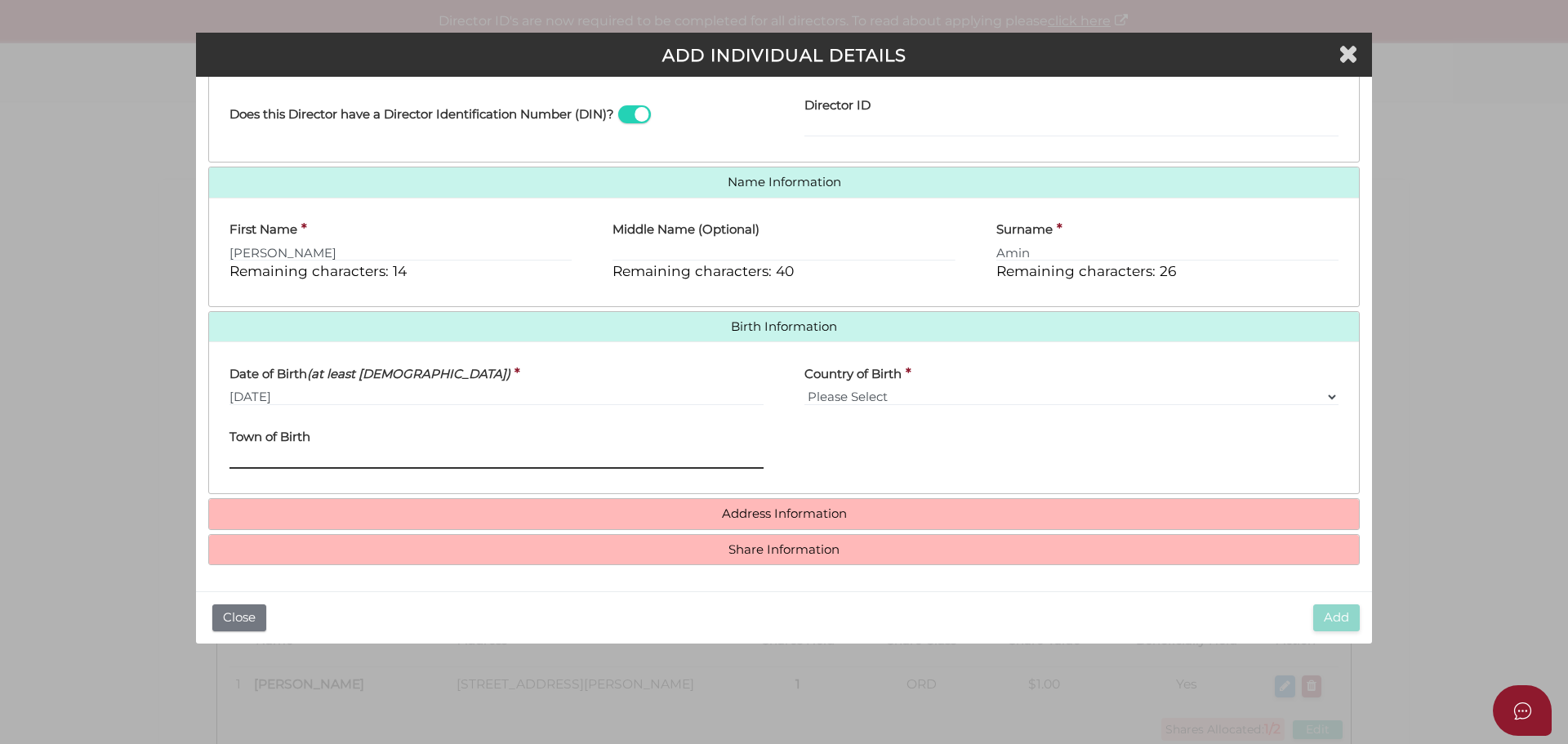
click at [325, 462] on input "Town of Birth" at bounding box center [497, 459] width 535 height 18
type input "Nadiad Gujarat State"
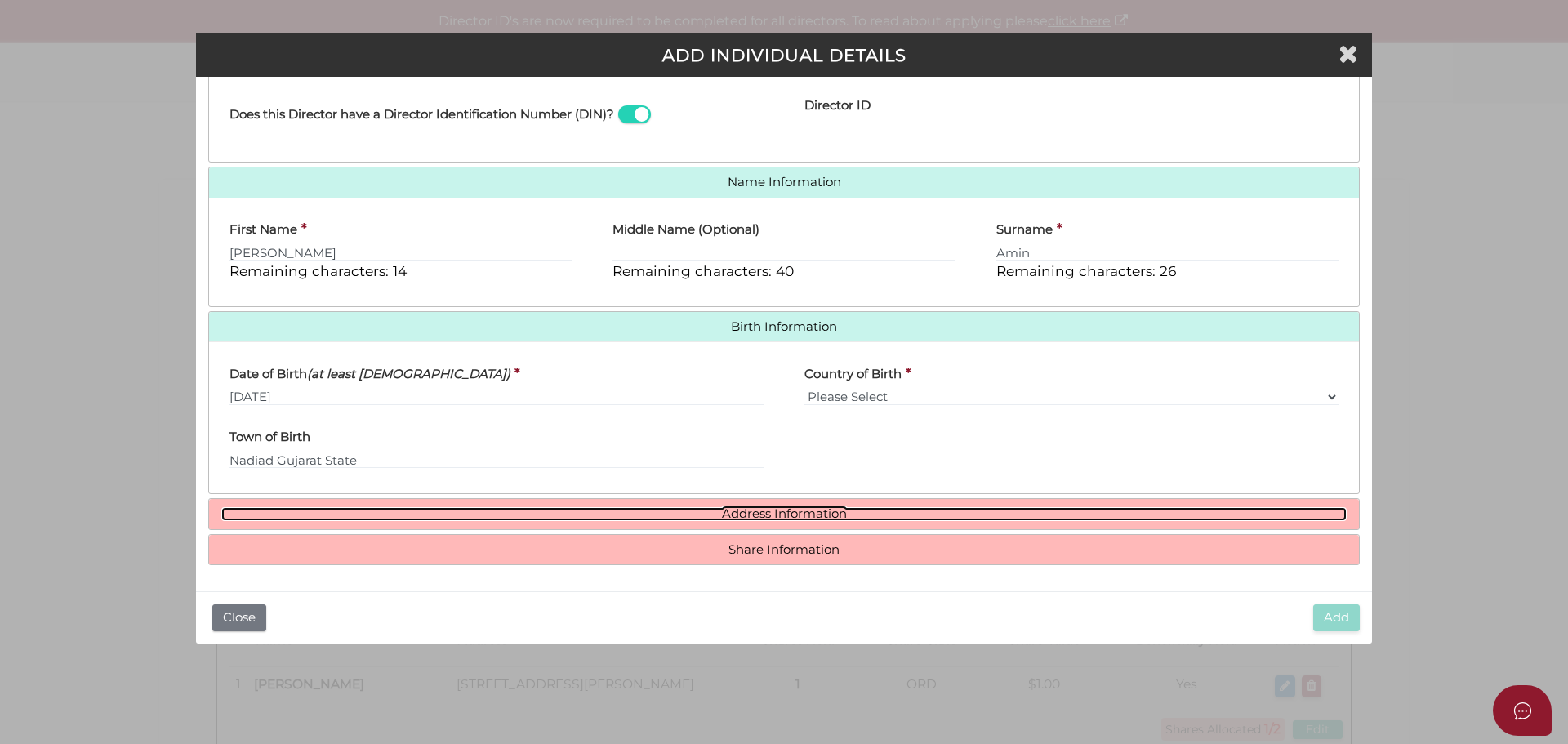
click at [801, 512] on link "Address Information" at bounding box center [784, 513] width 1126 height 14
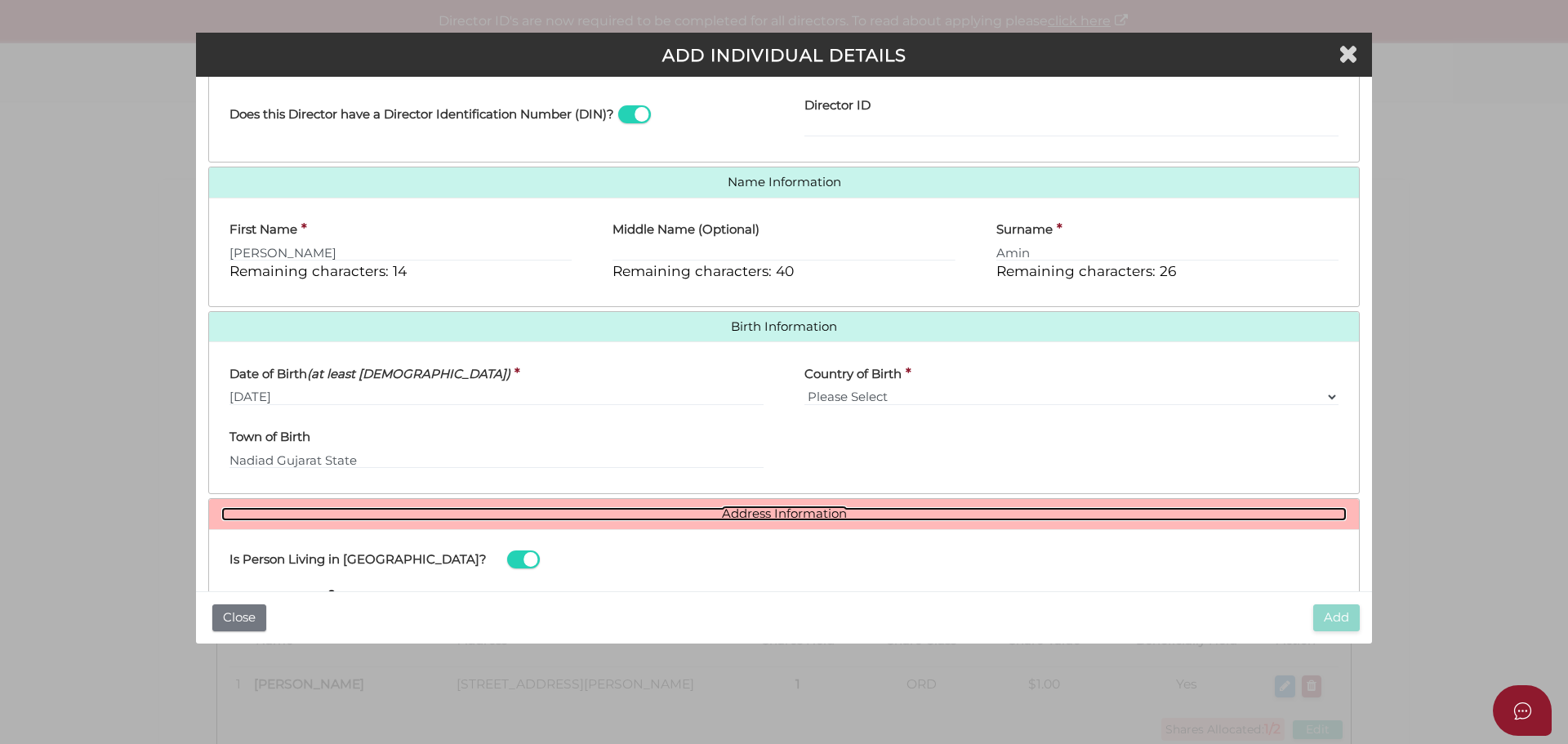
scroll to position [542, 0]
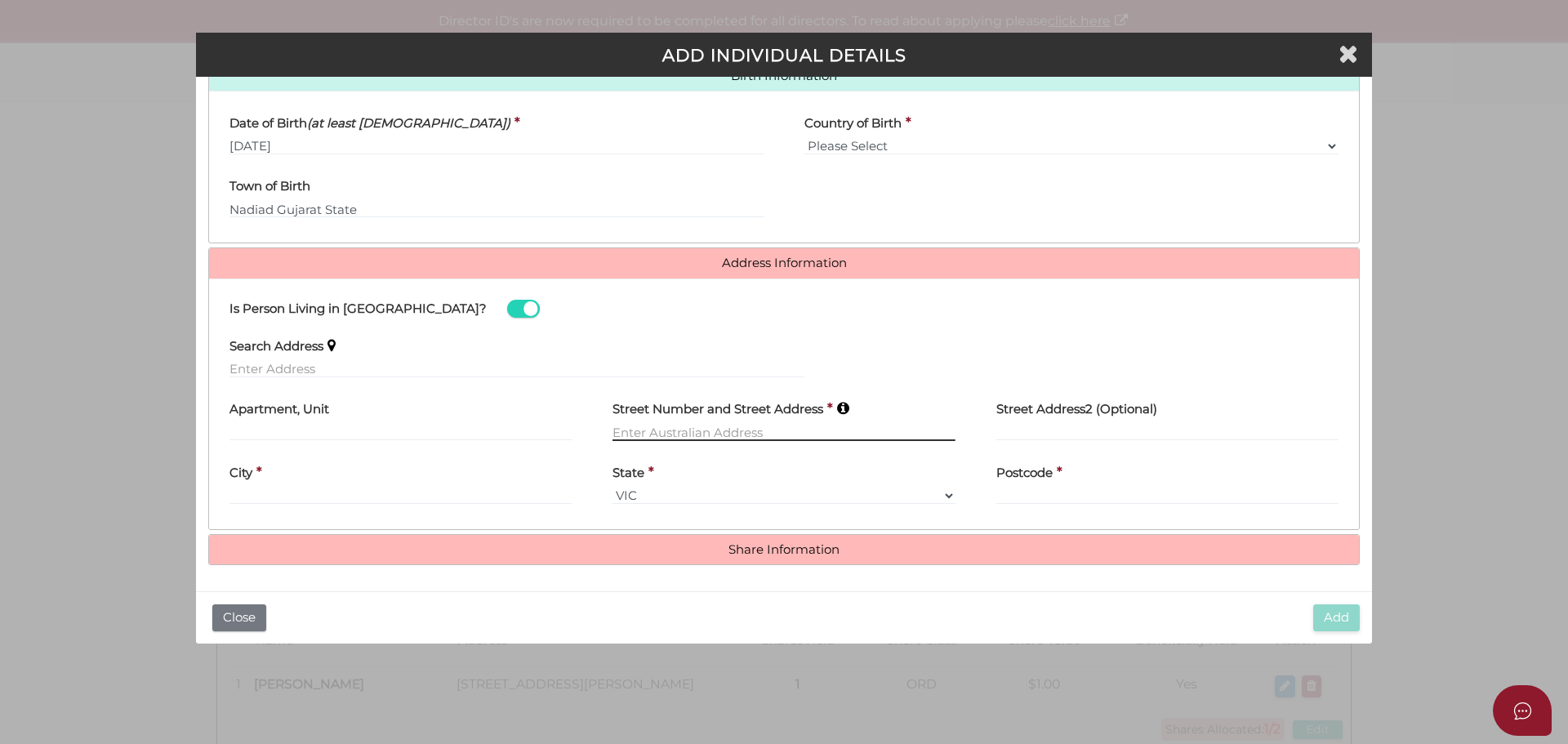
click at [635, 426] on input "text" at bounding box center [784, 431] width 343 height 18
type input "13 Glencroft Terrace"
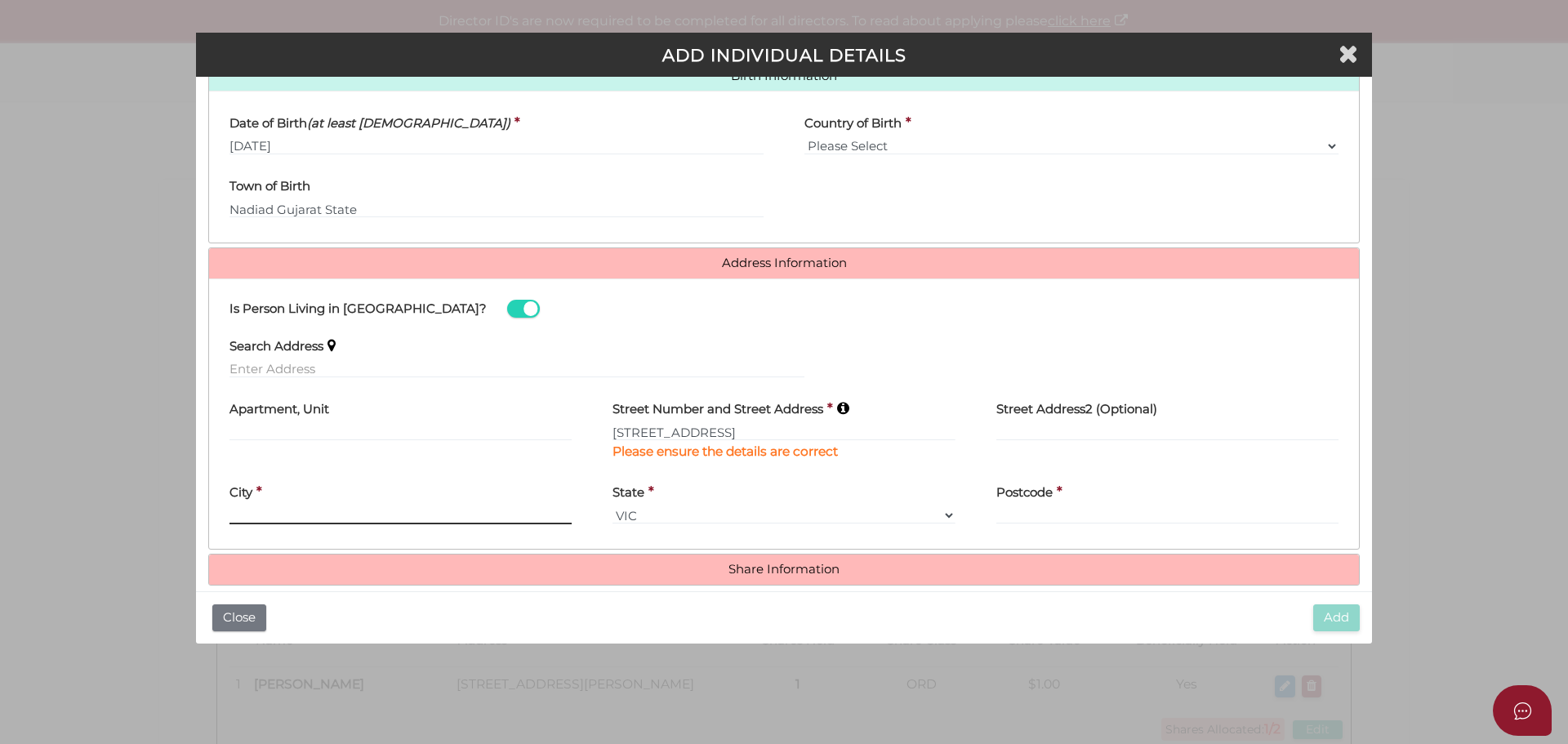
click at [396, 503] on div "City *" at bounding box center [401, 500] width 343 height 51
type input "WHEELERS HILL"
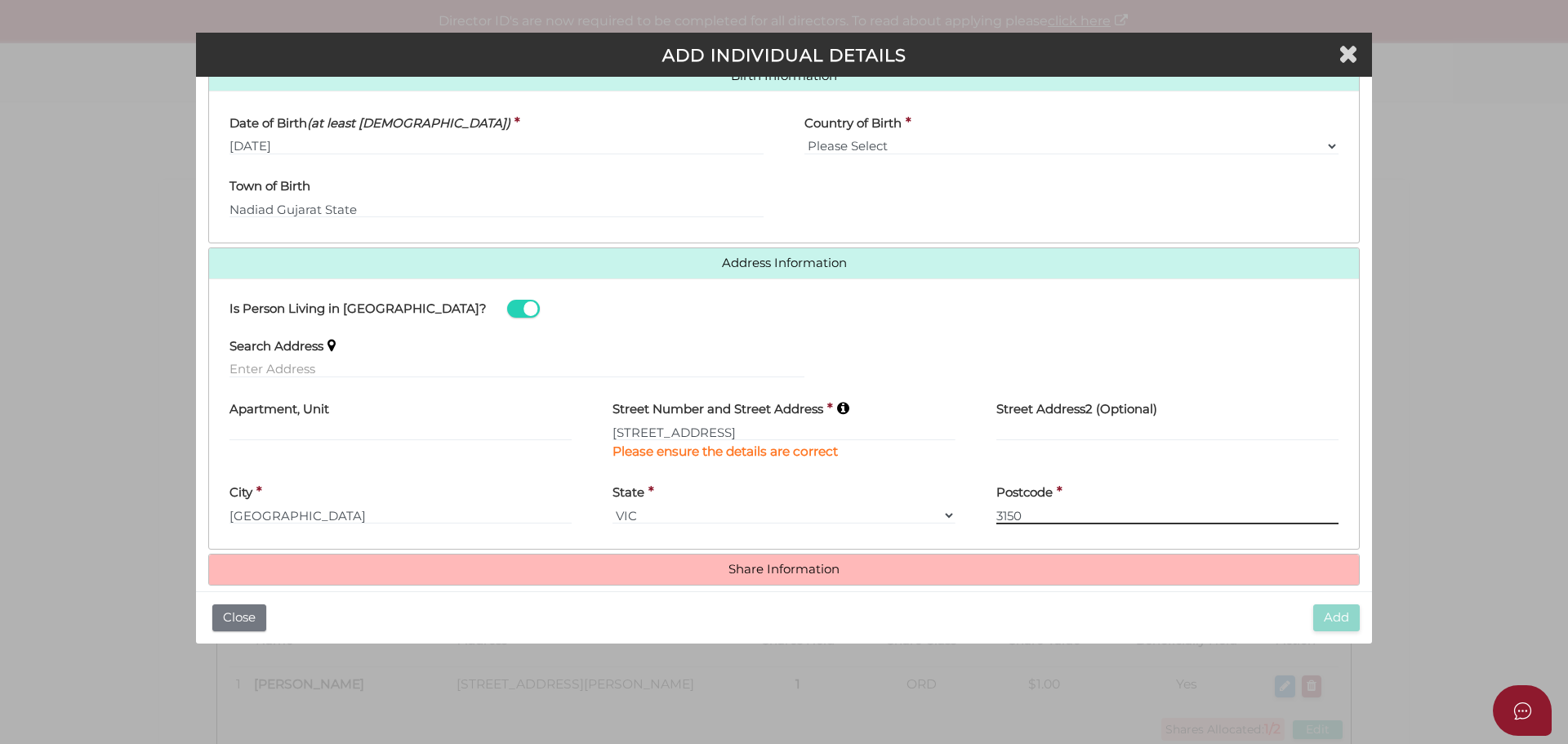
scroll to position [562, 0]
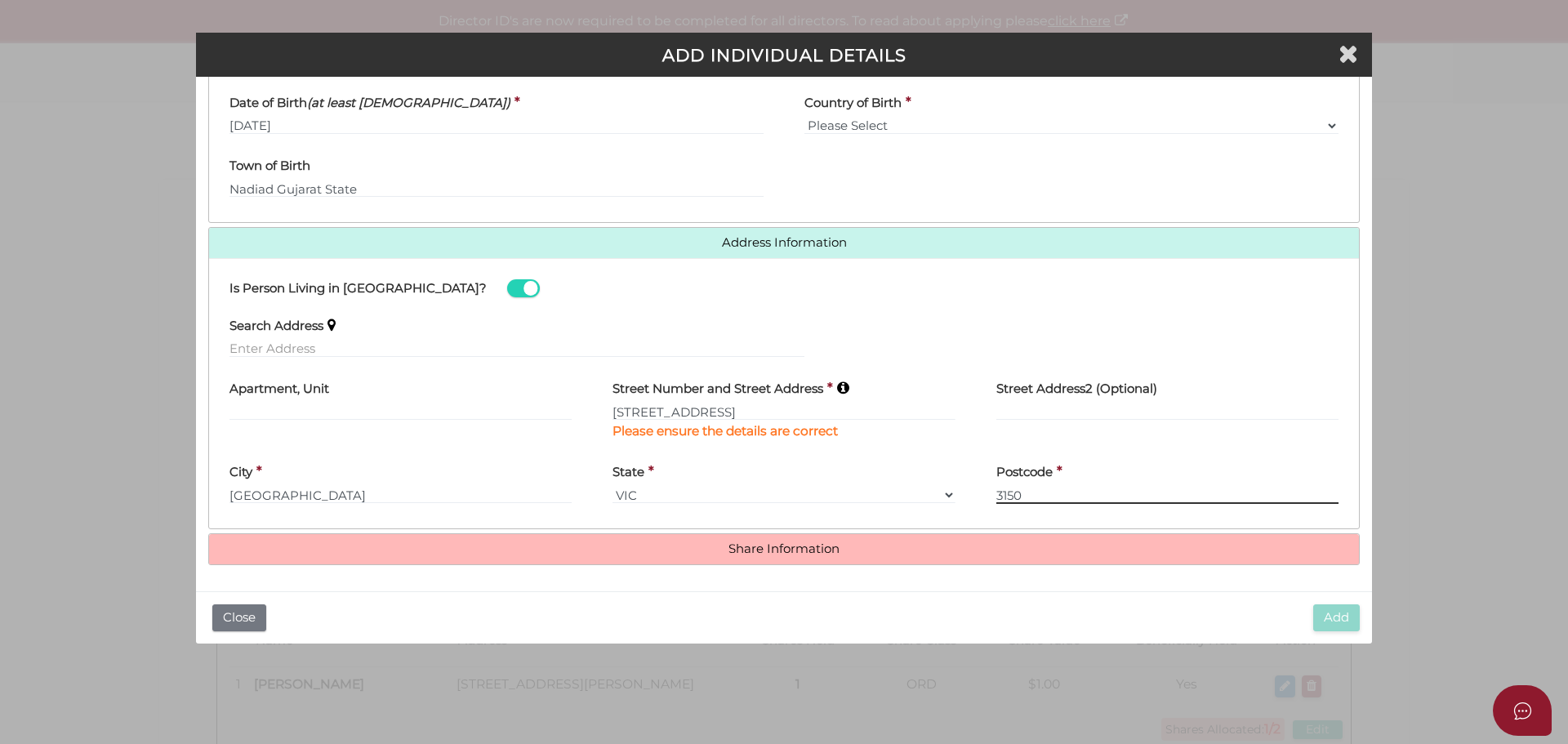
type input "3150"
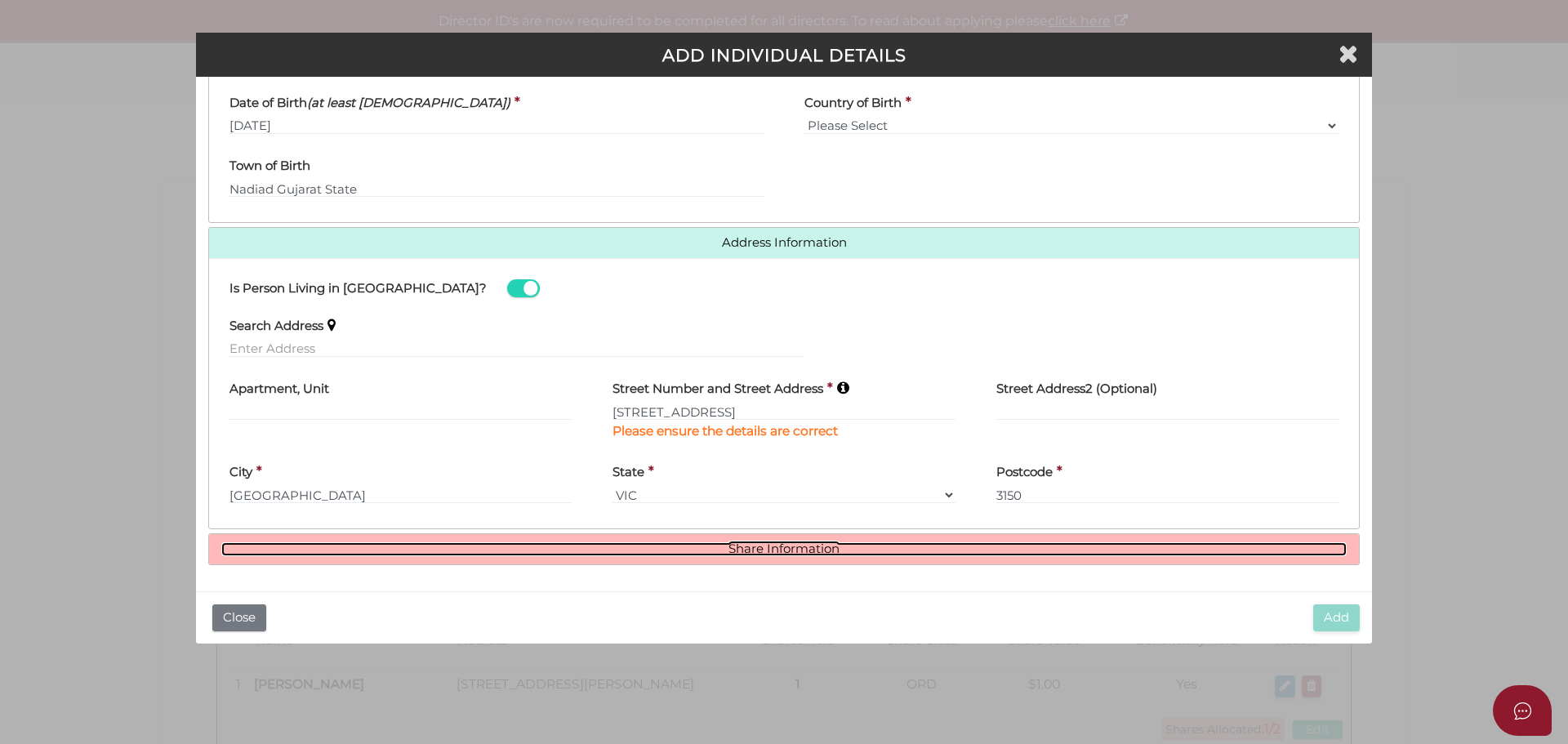
click at [780, 543] on link "Share Information" at bounding box center [784, 549] width 1126 height 14
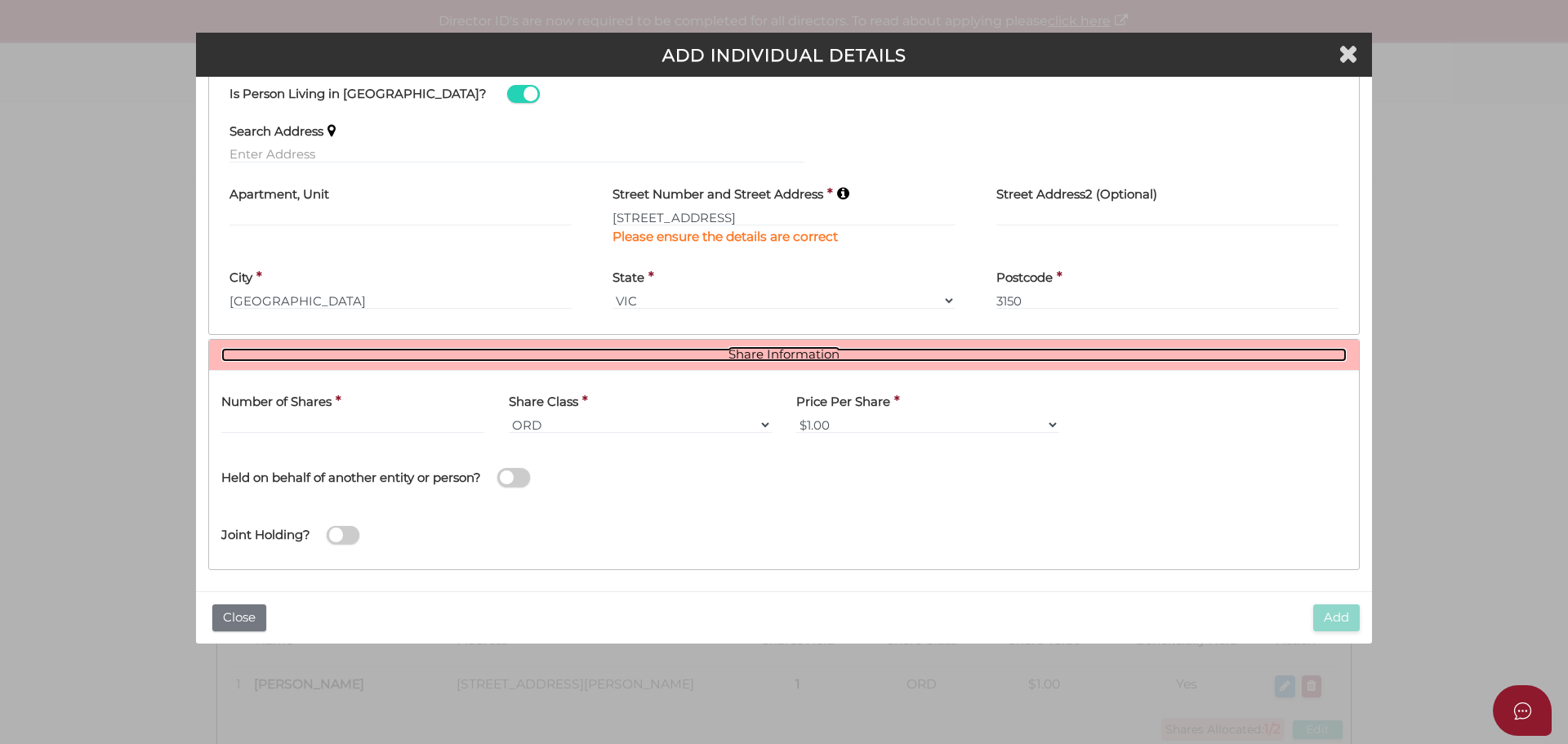
scroll to position [762, 0]
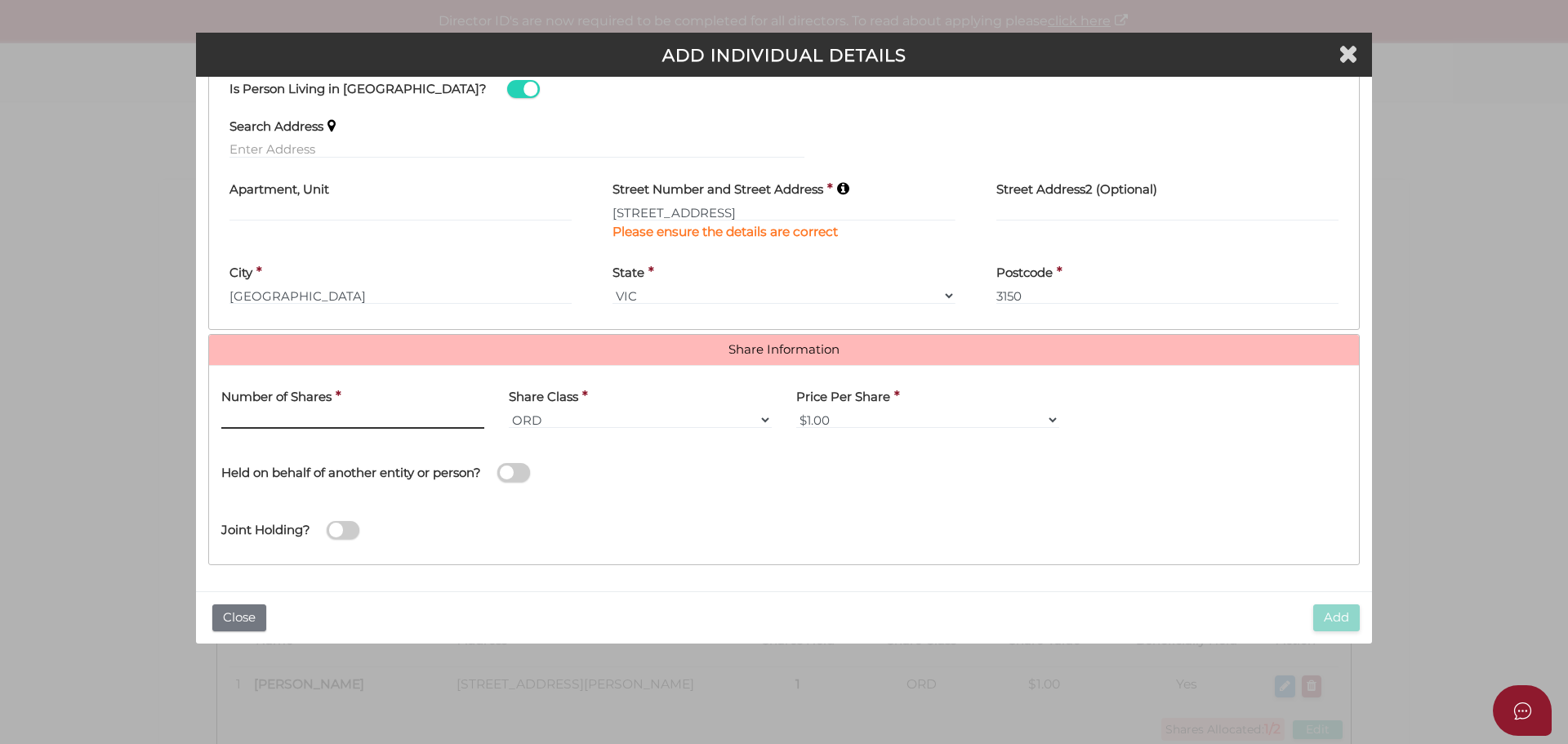
click at [384, 420] on input "text" at bounding box center [353, 419] width 263 height 18
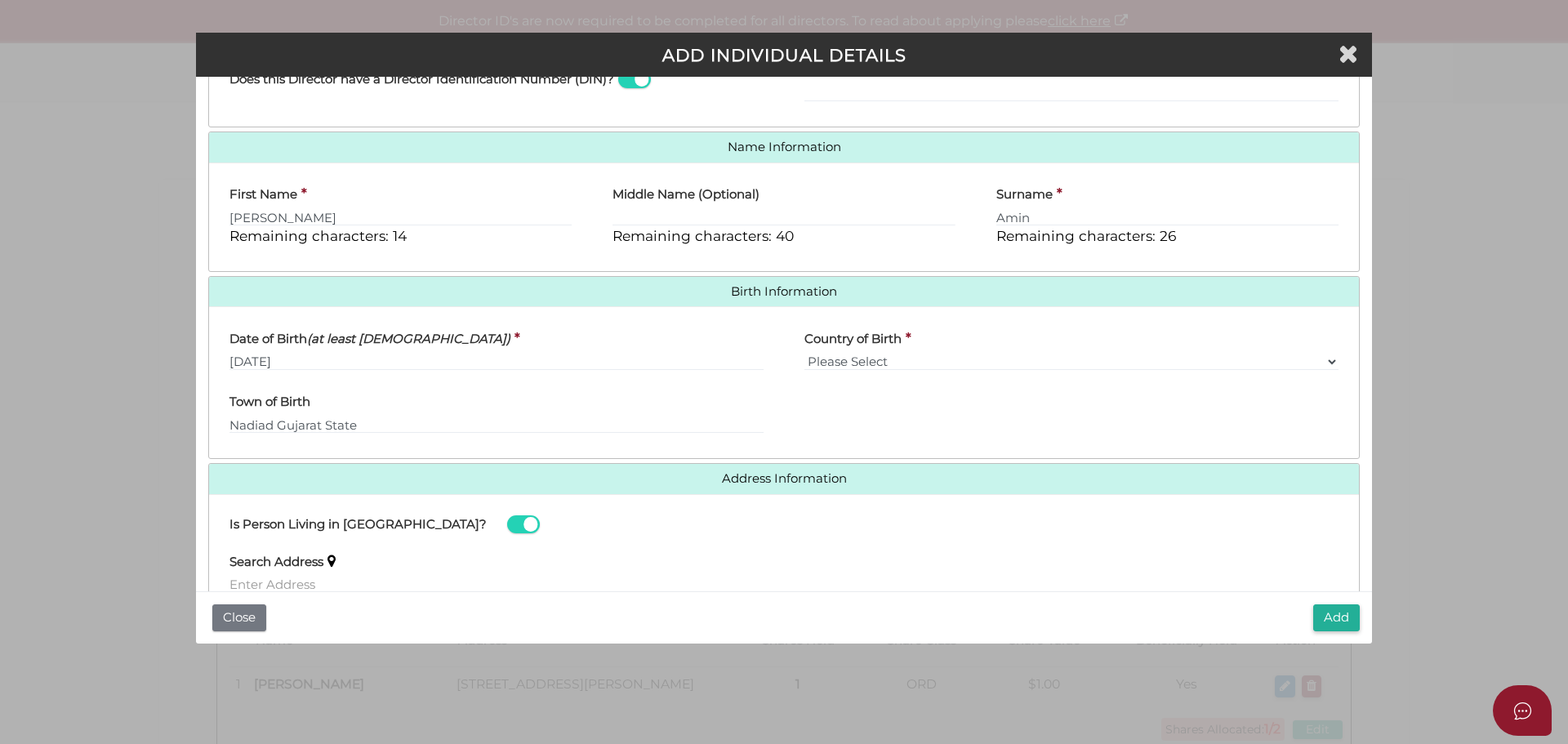
scroll to position [409, 0]
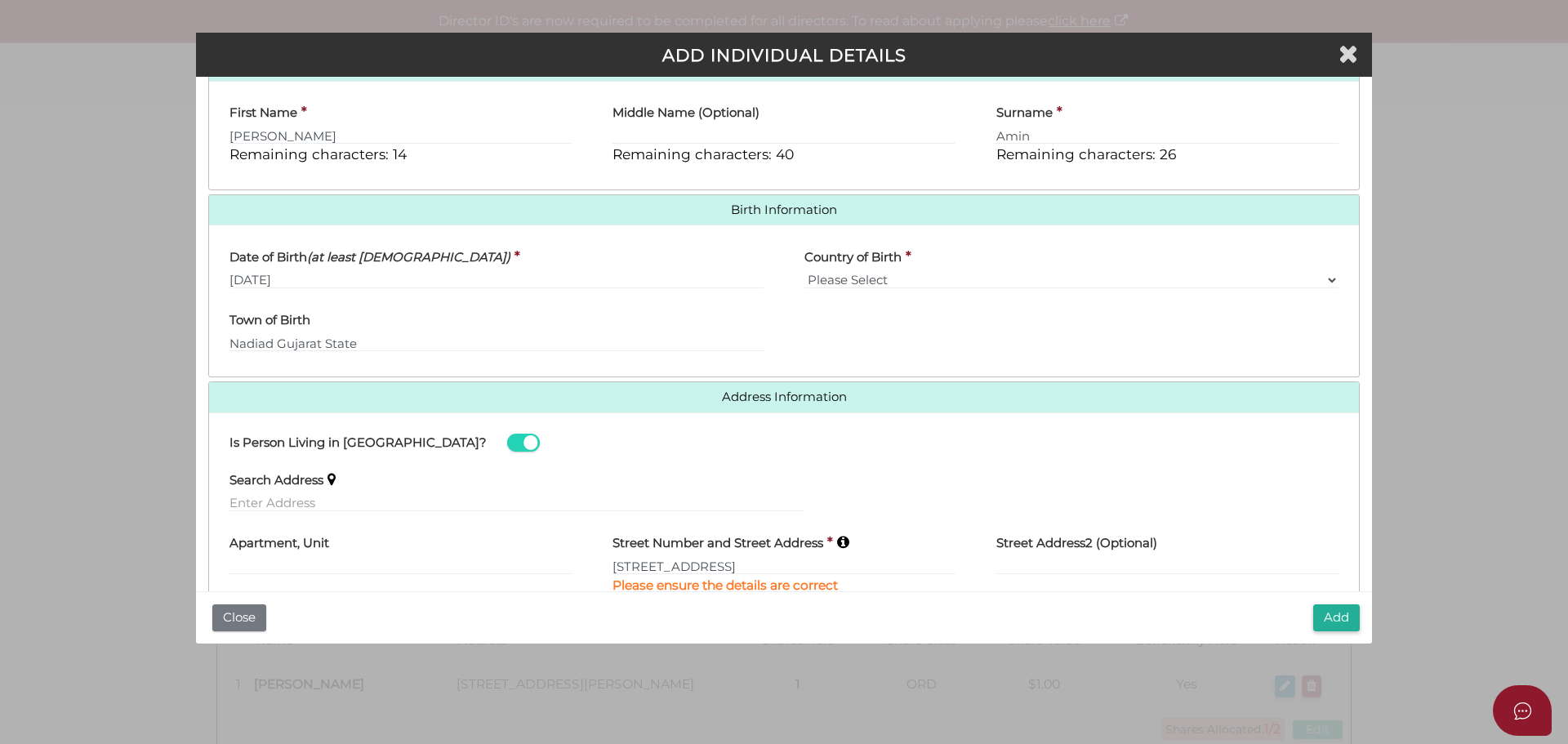
type input "1"
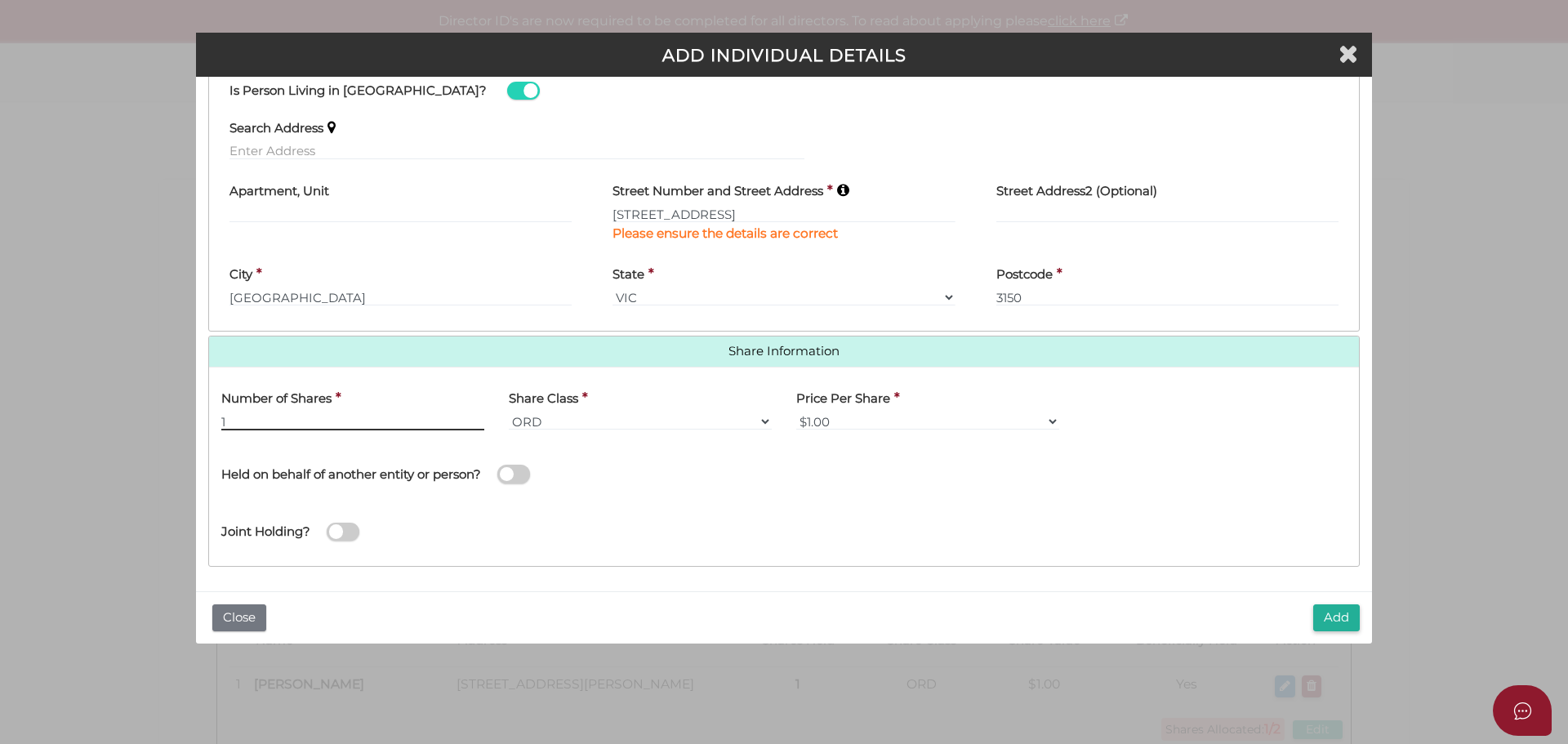
scroll to position [762, 0]
click at [1331, 618] on button "Add" at bounding box center [1336, 617] width 47 height 27
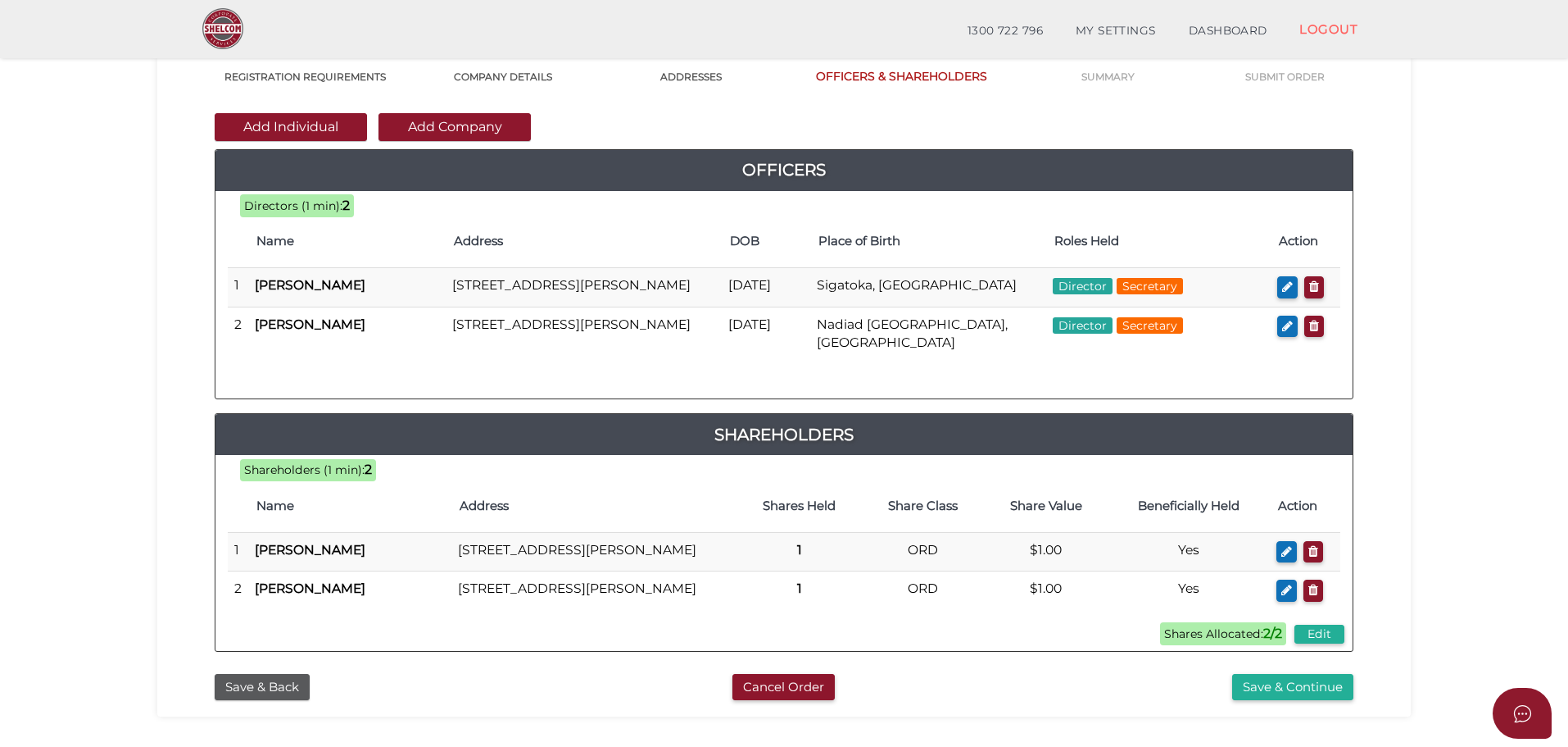
scroll to position [164, 0]
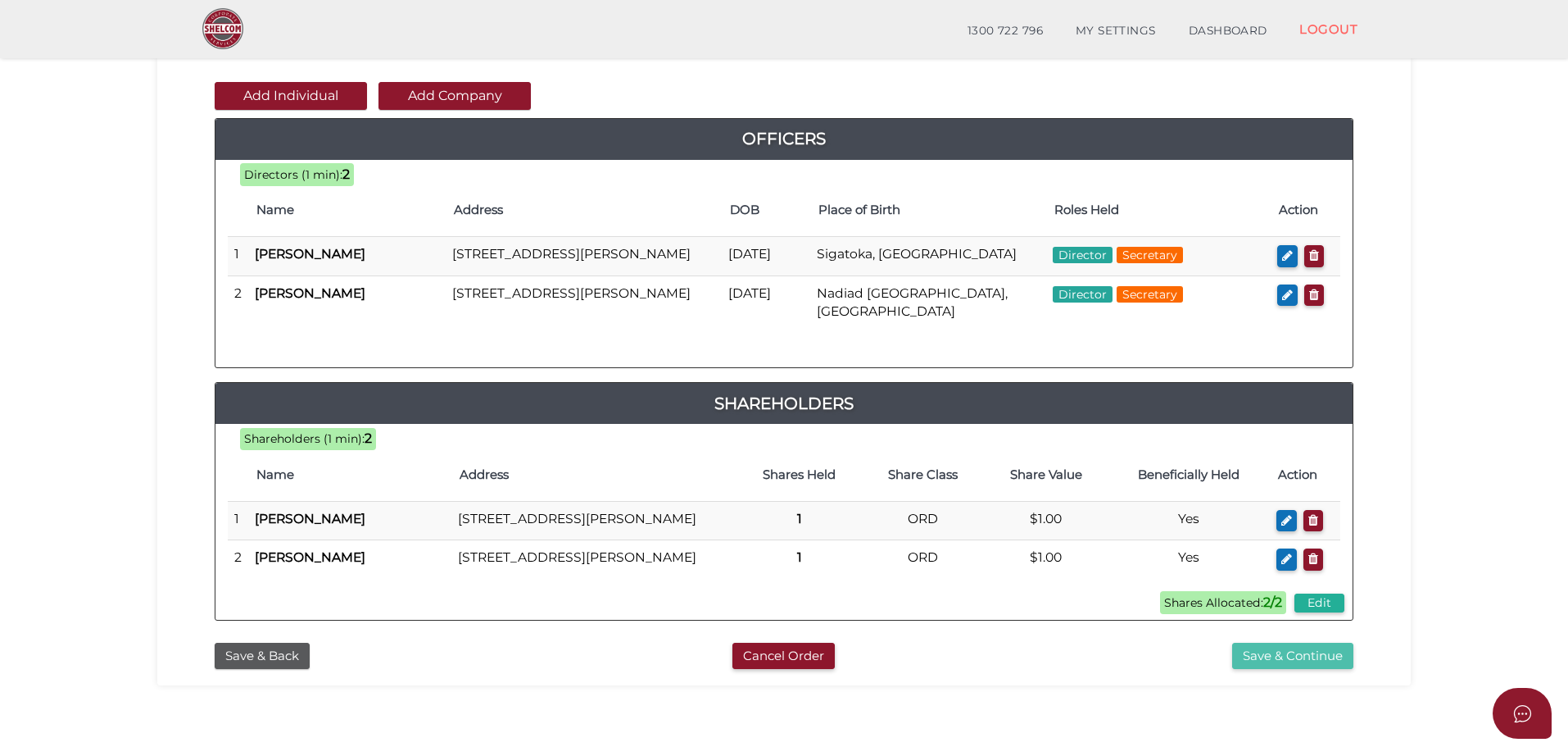
click at [1291, 670] on button "Save & Continue" at bounding box center [1293, 656] width 121 height 27
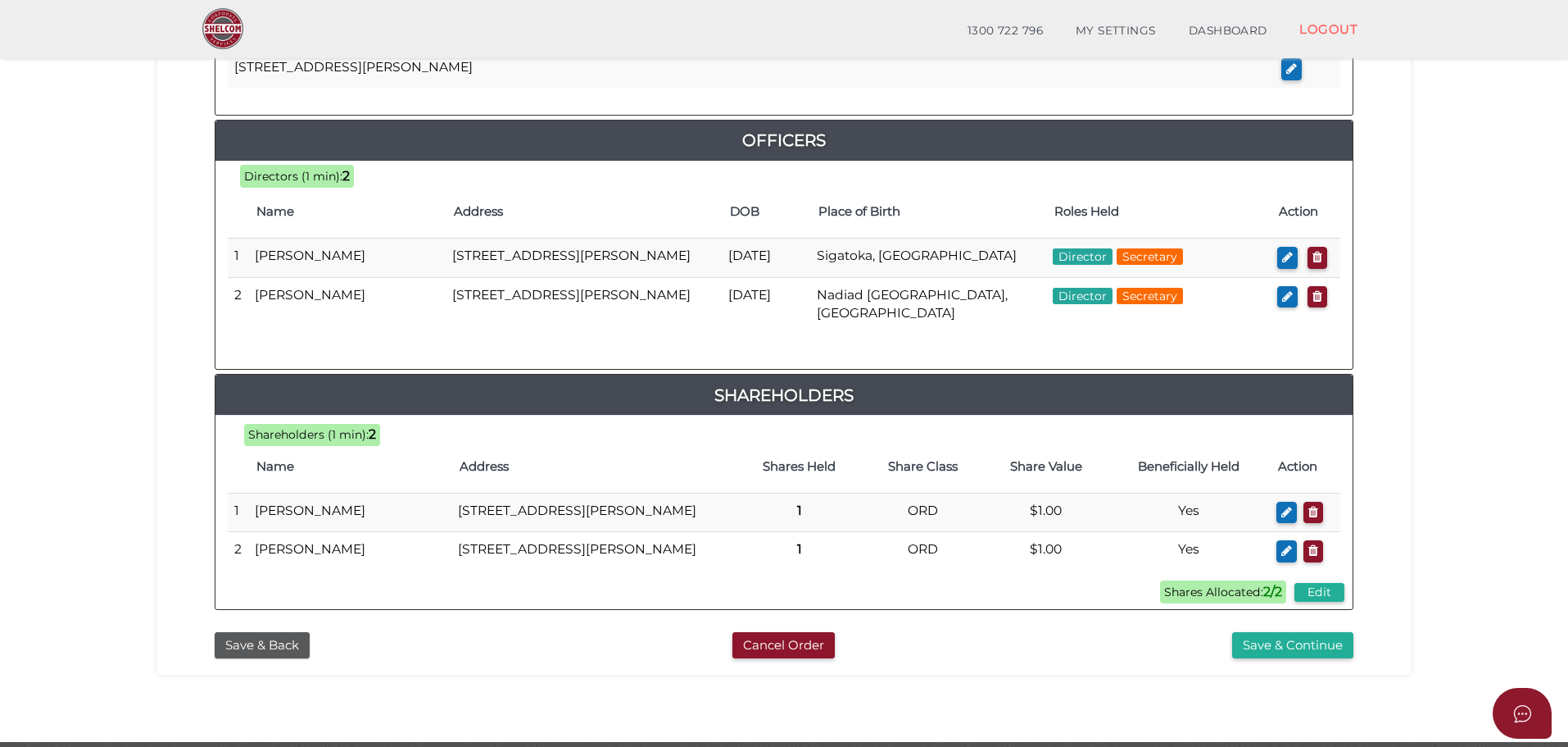
scroll to position [738, 0]
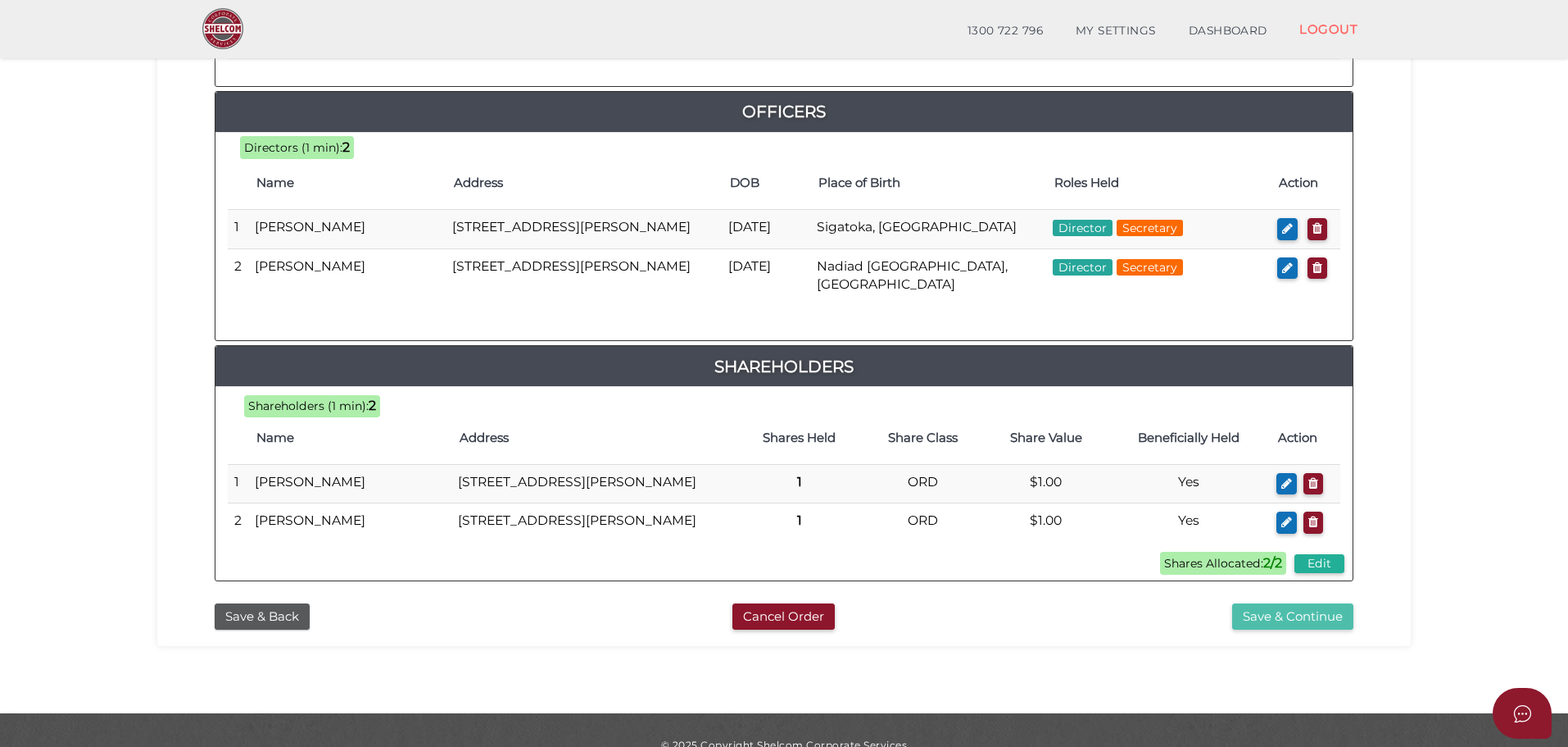
click at [1265, 630] on button "Save & Continue" at bounding box center [1293, 616] width 121 height 27
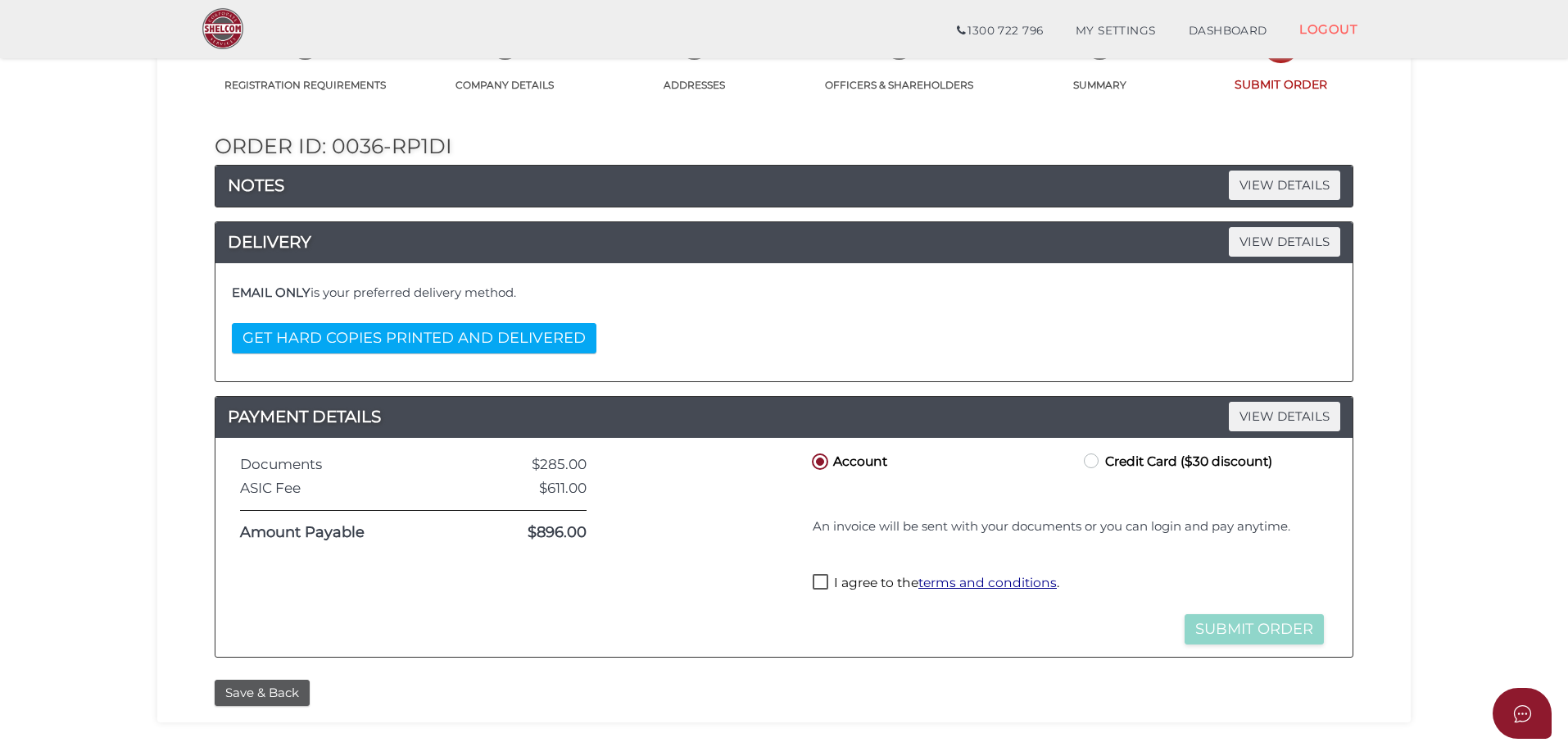
scroll to position [164, 0]
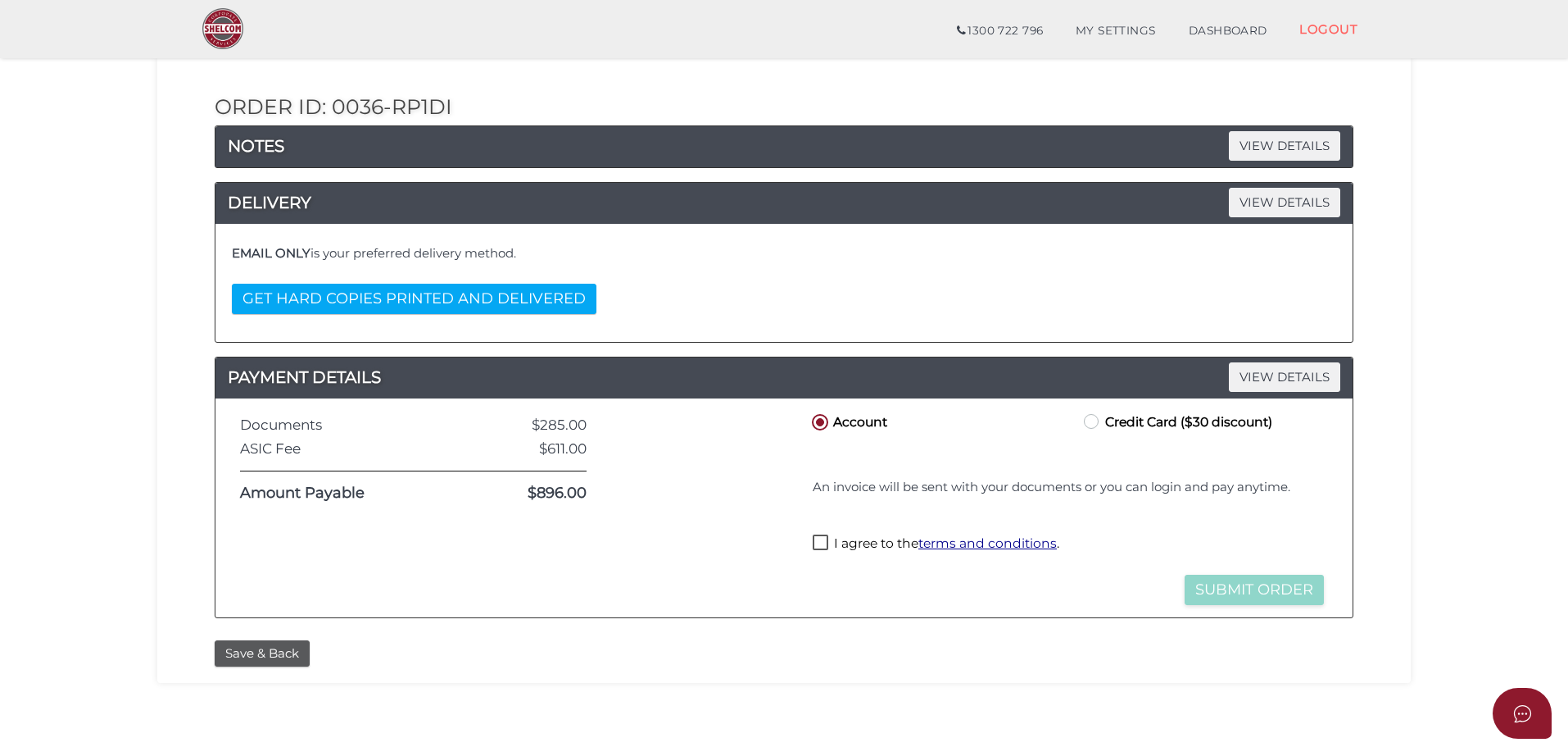
click at [826, 542] on label "I agree to the terms and conditions ." at bounding box center [935, 544] width 246 height 21
checkbox input "true"
click at [1229, 586] on button "Submit Order" at bounding box center [1254, 589] width 139 height 31
